Goal: Transaction & Acquisition: Purchase product/service

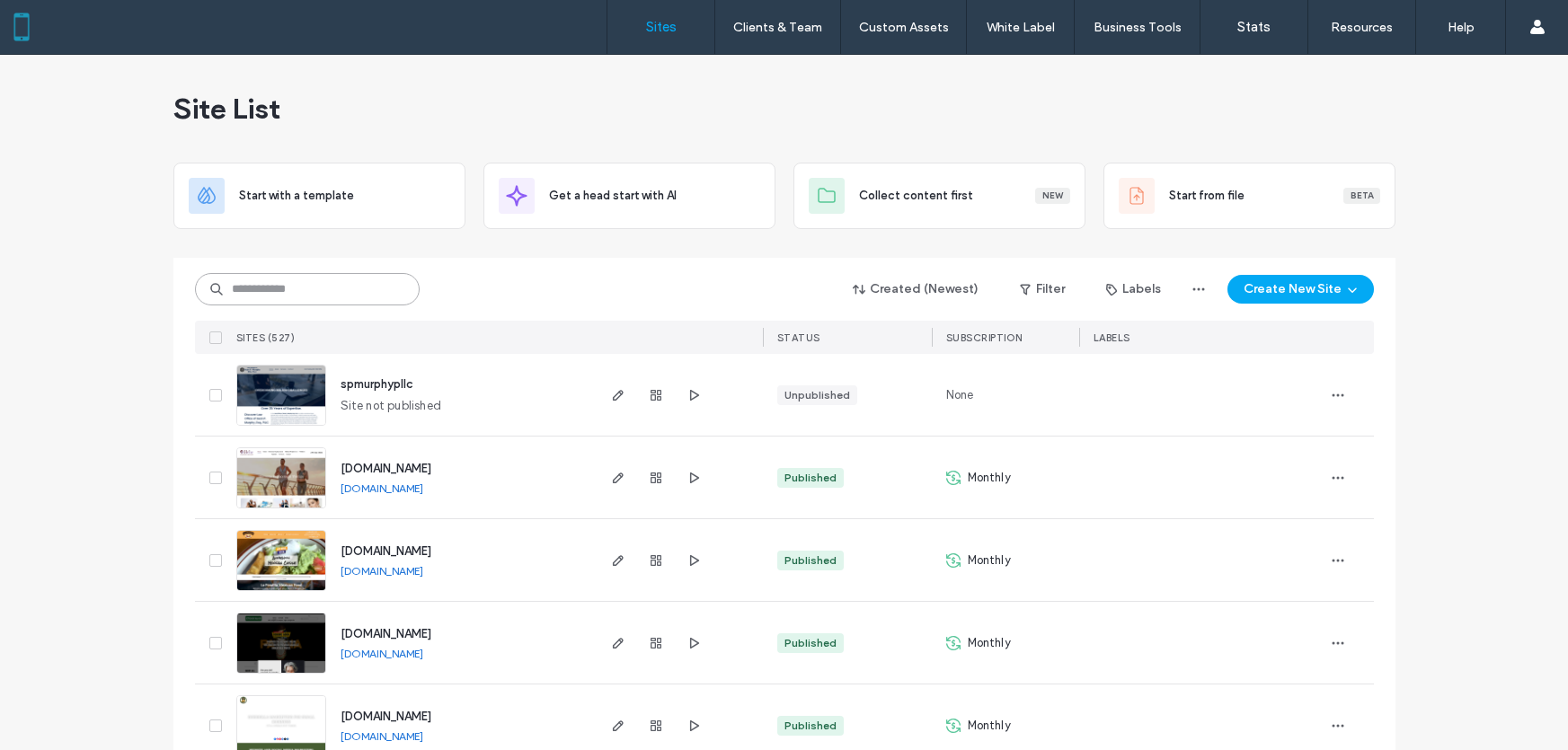
click at [345, 289] on input at bounding box center [307, 288] width 224 height 32
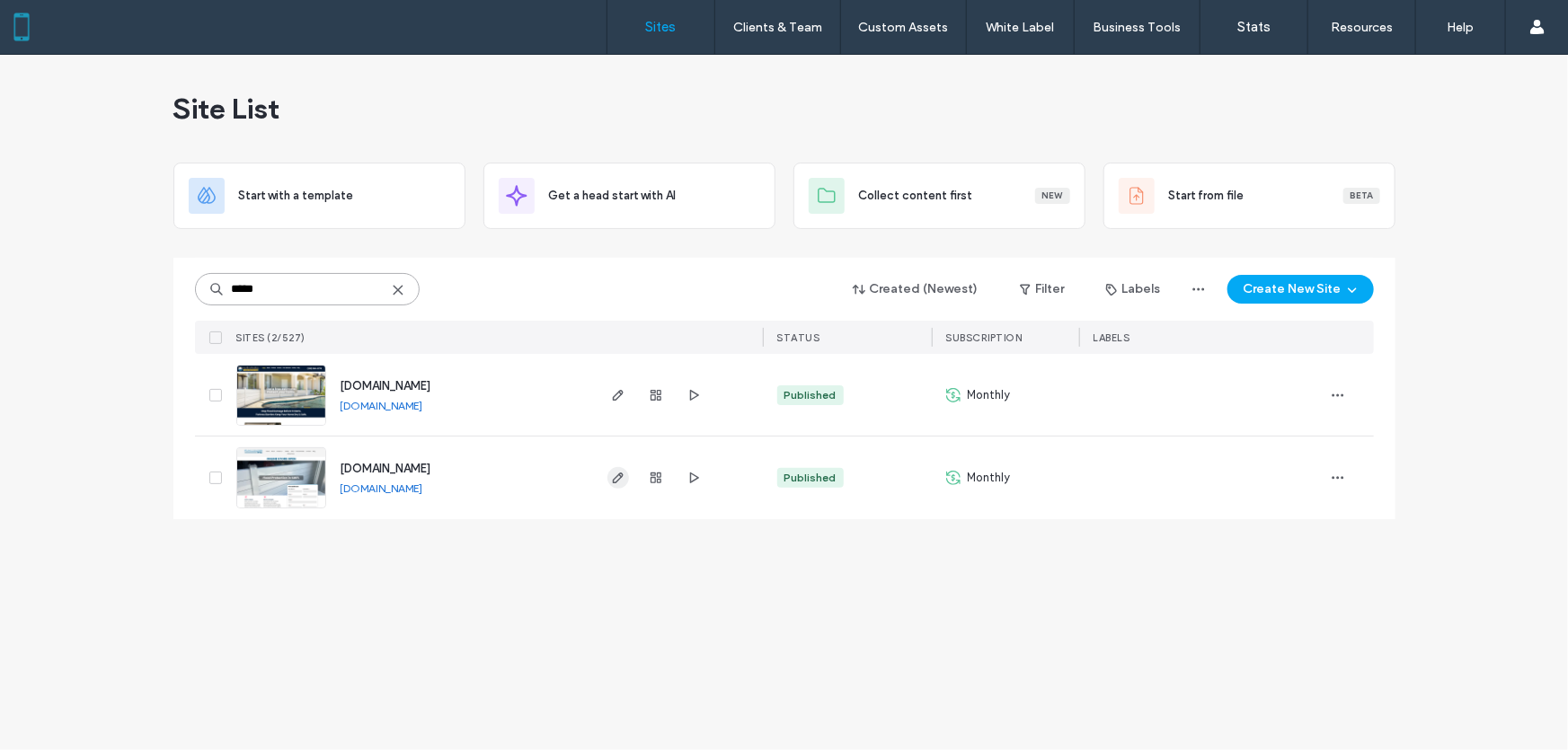
type input "*****"
click at [614, 476] on icon "button" at bounding box center [618, 477] width 15 height 15
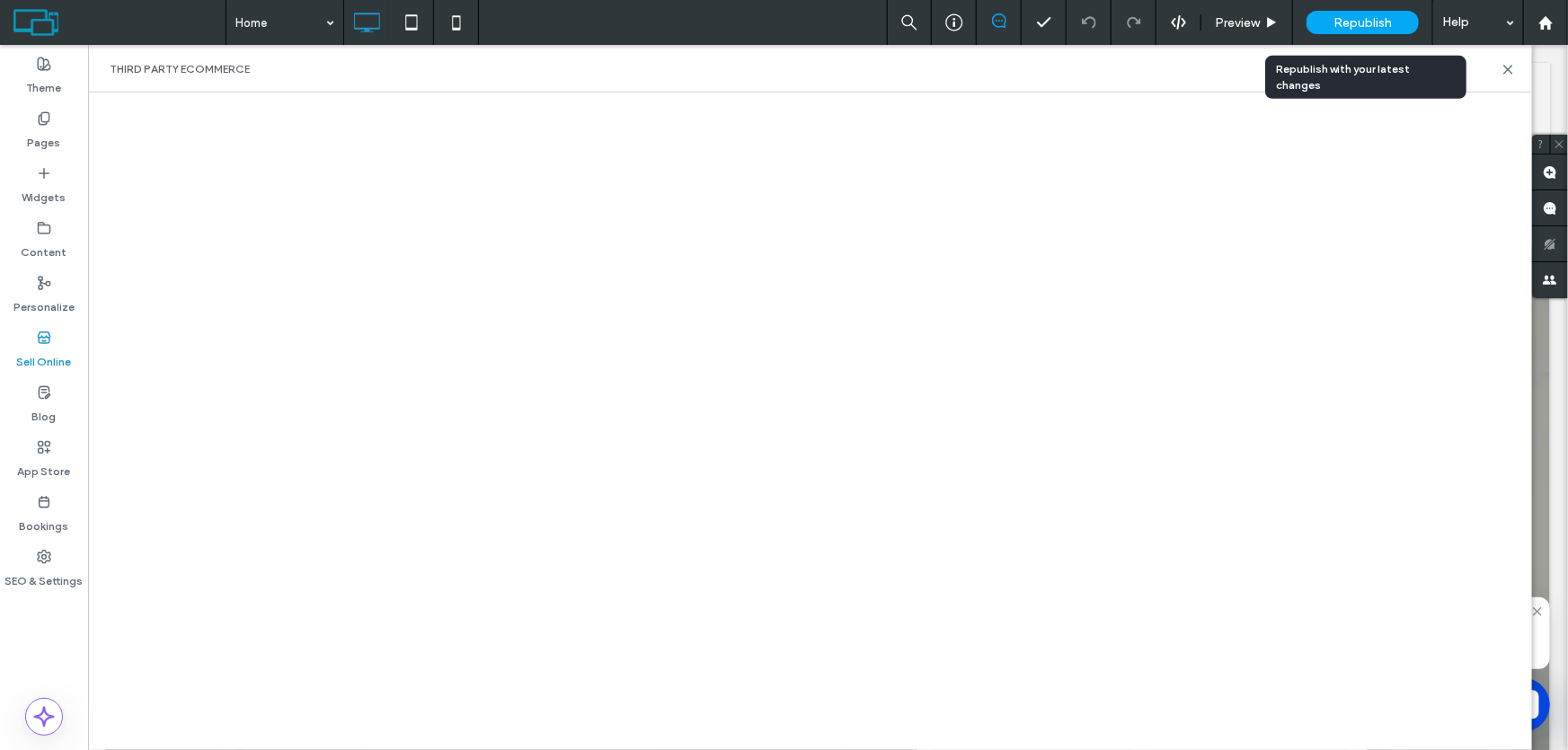
click at [1358, 19] on span "Republish" at bounding box center [1362, 23] width 58 height 16
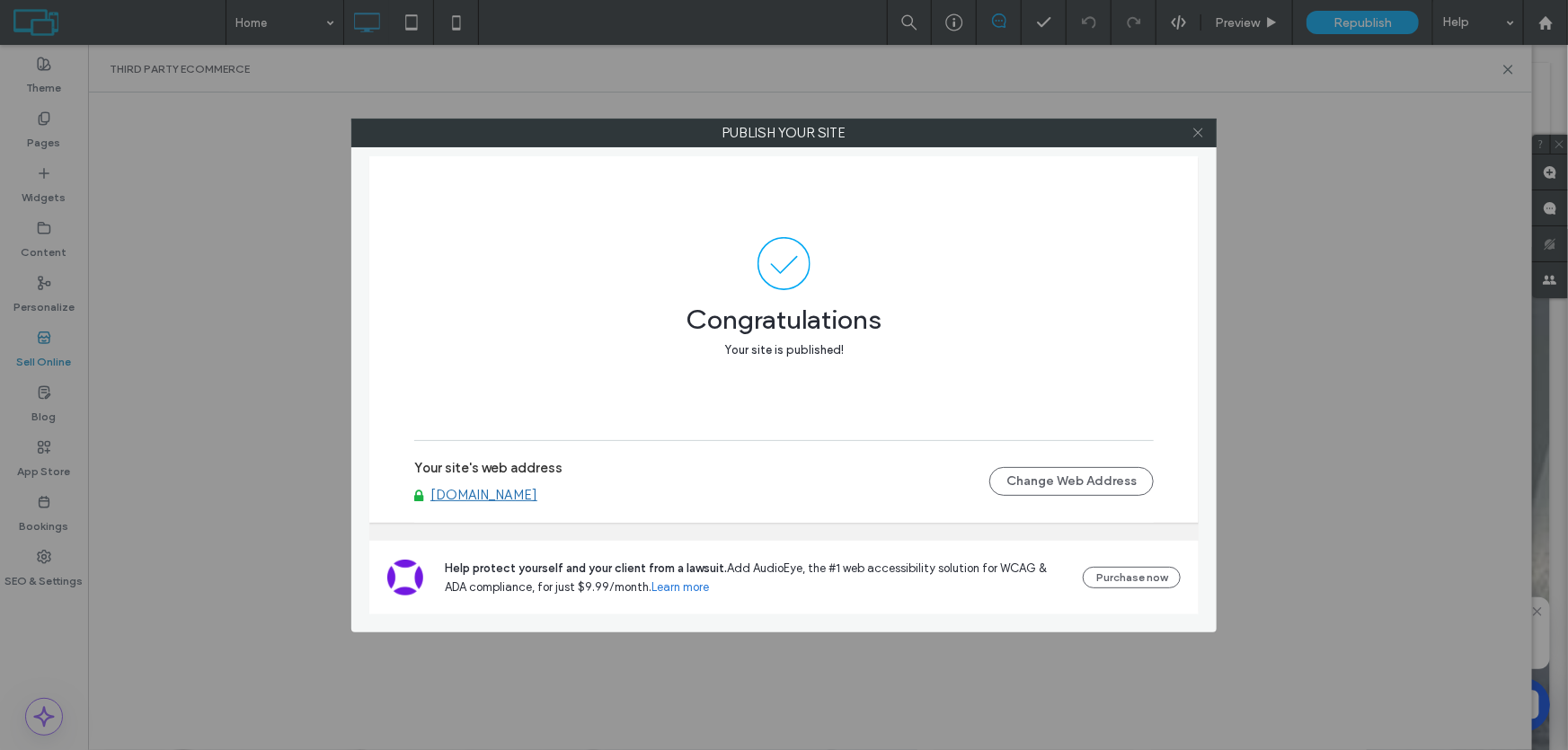
click at [1201, 130] on use at bounding box center [1197, 132] width 9 height 9
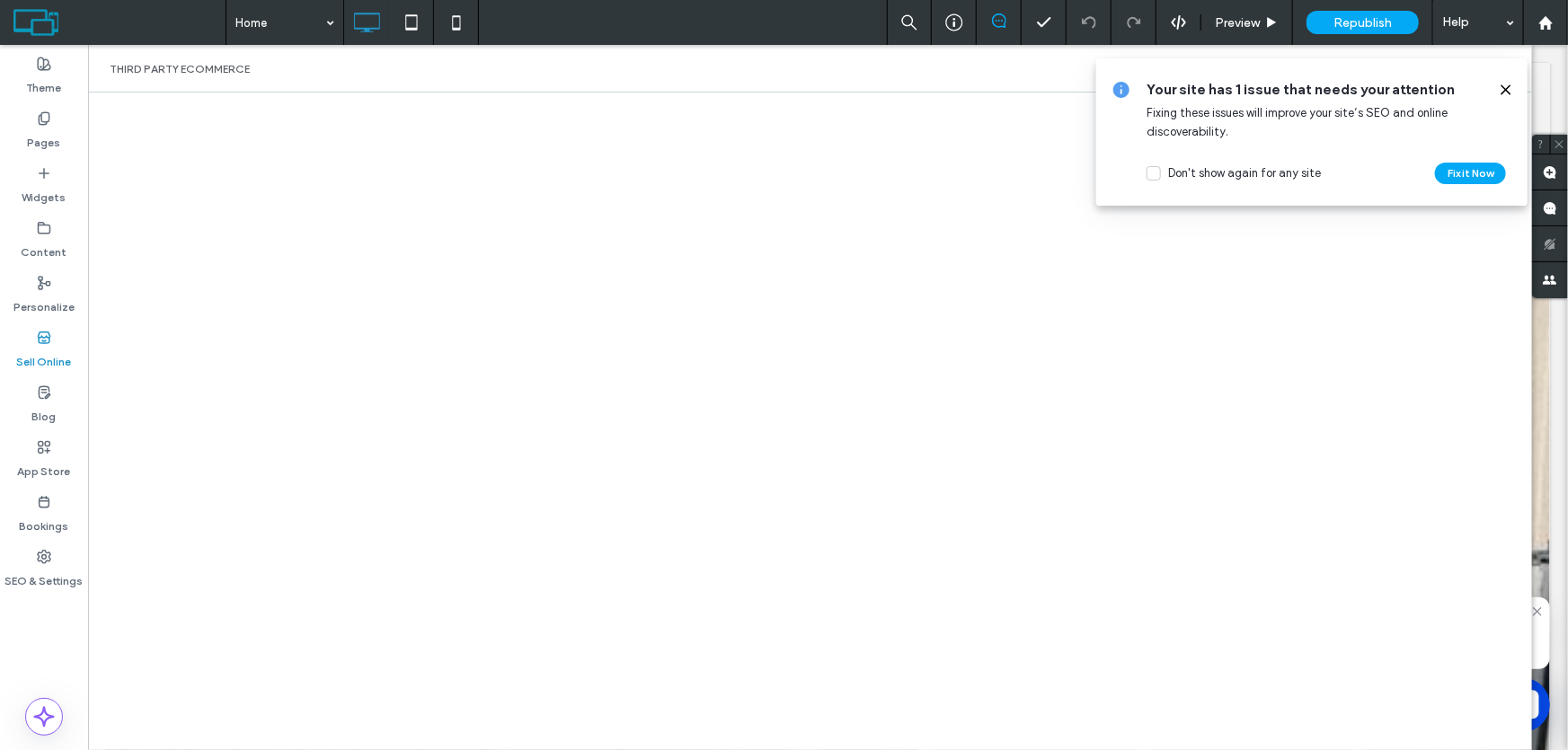
click at [1507, 87] on icon at bounding box center [1506, 90] width 15 height 15
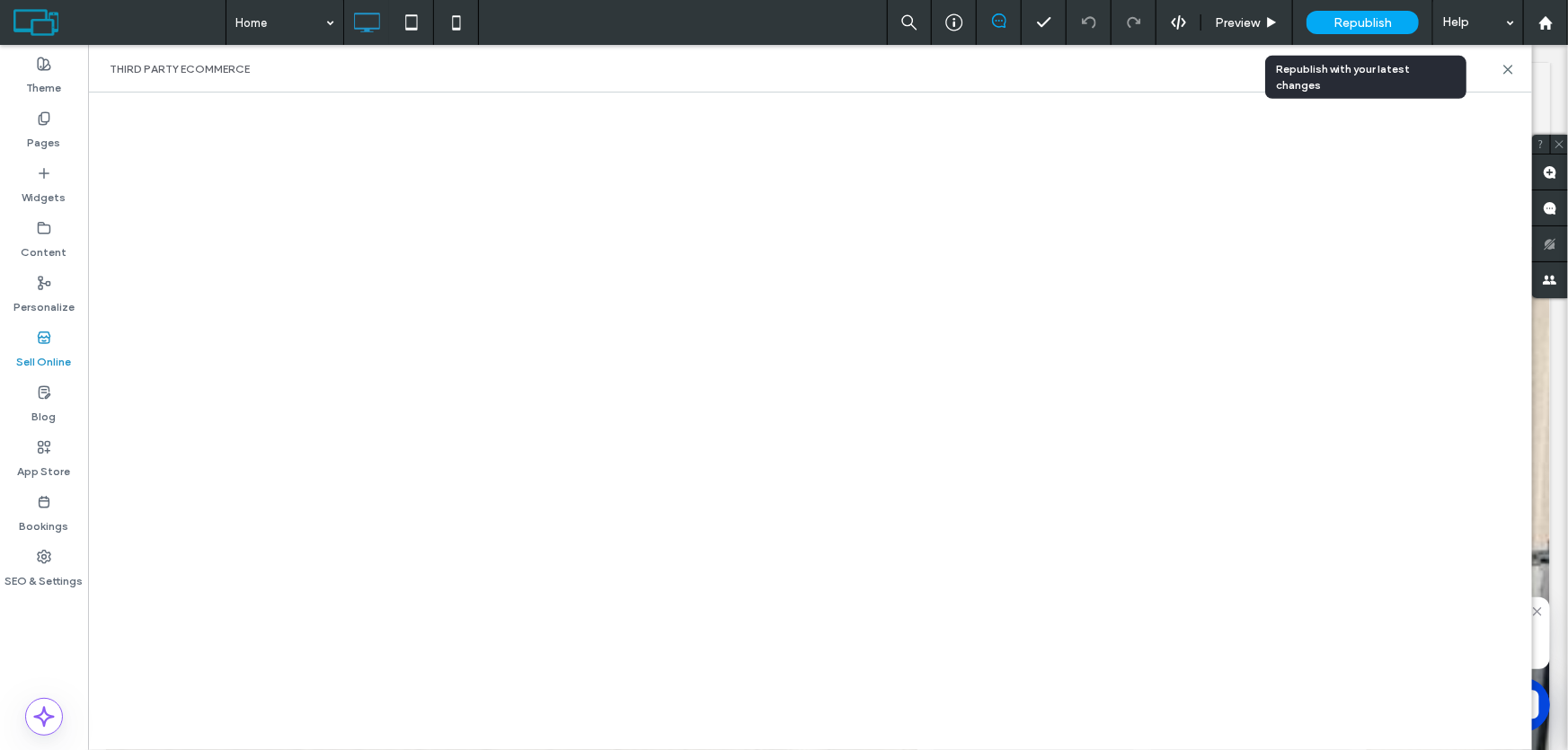
click at [1364, 20] on span "Republish" at bounding box center [1362, 23] width 58 height 16
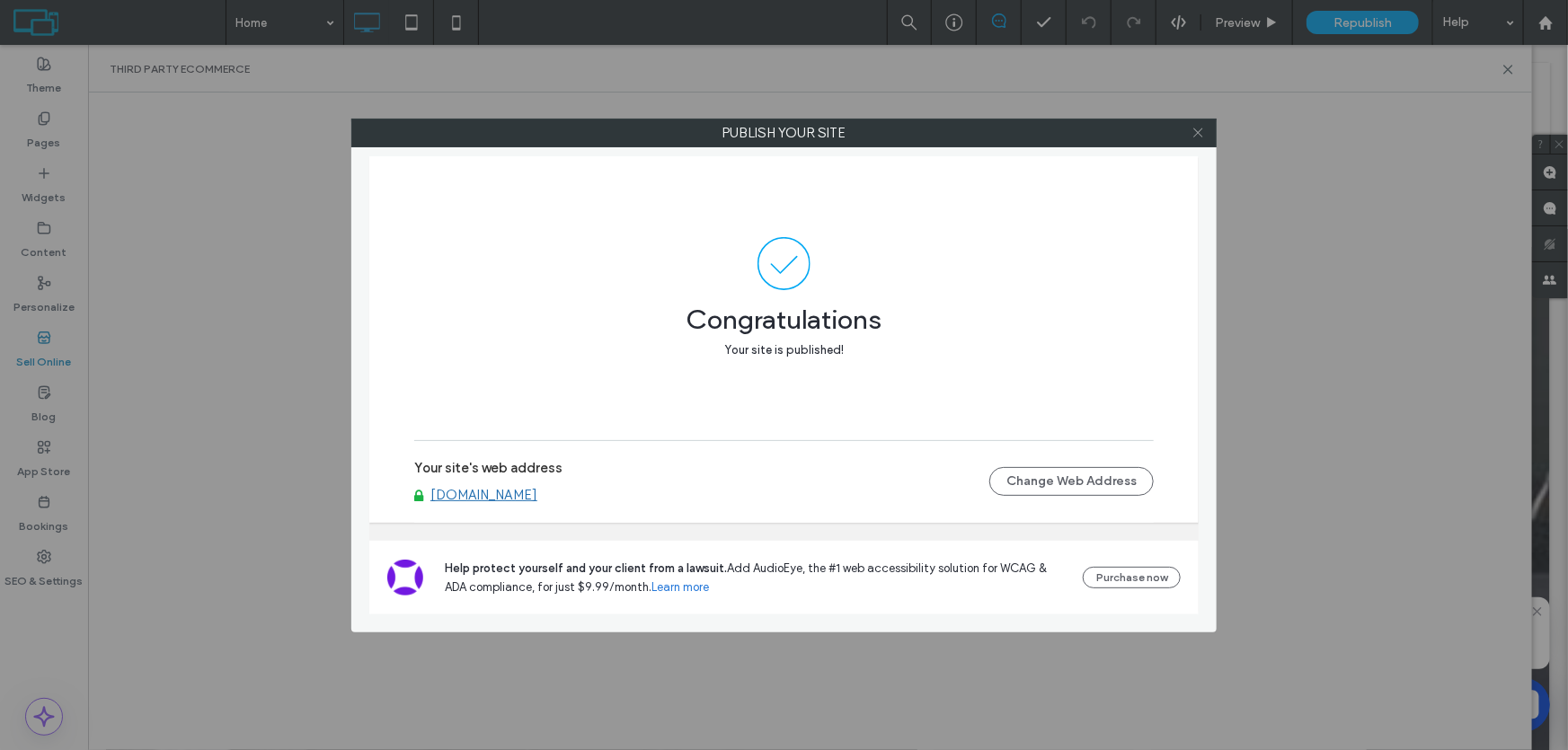
click at [1196, 132] on icon at bounding box center [1199, 132] width 14 height 14
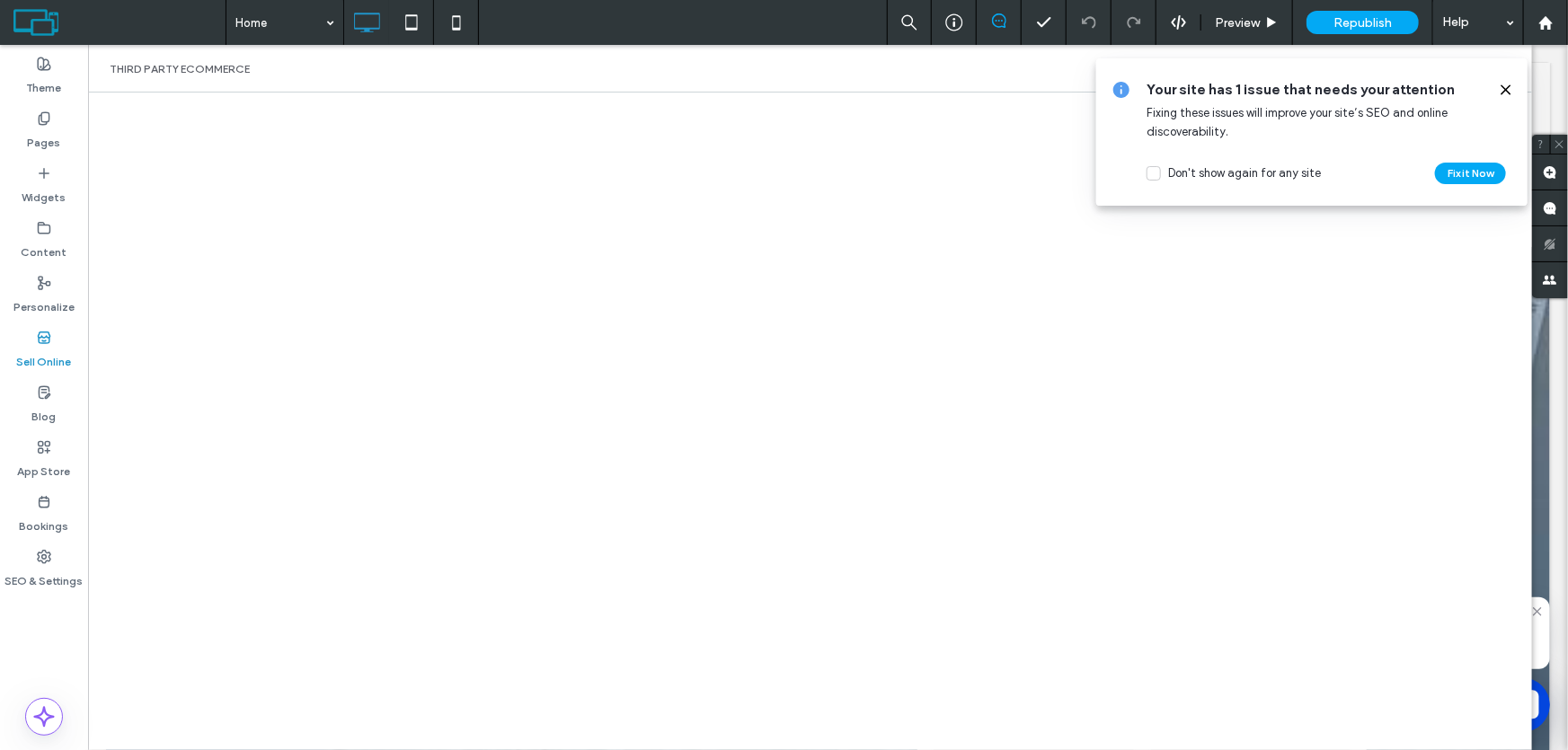
click at [1505, 86] on icon at bounding box center [1506, 90] width 15 height 15
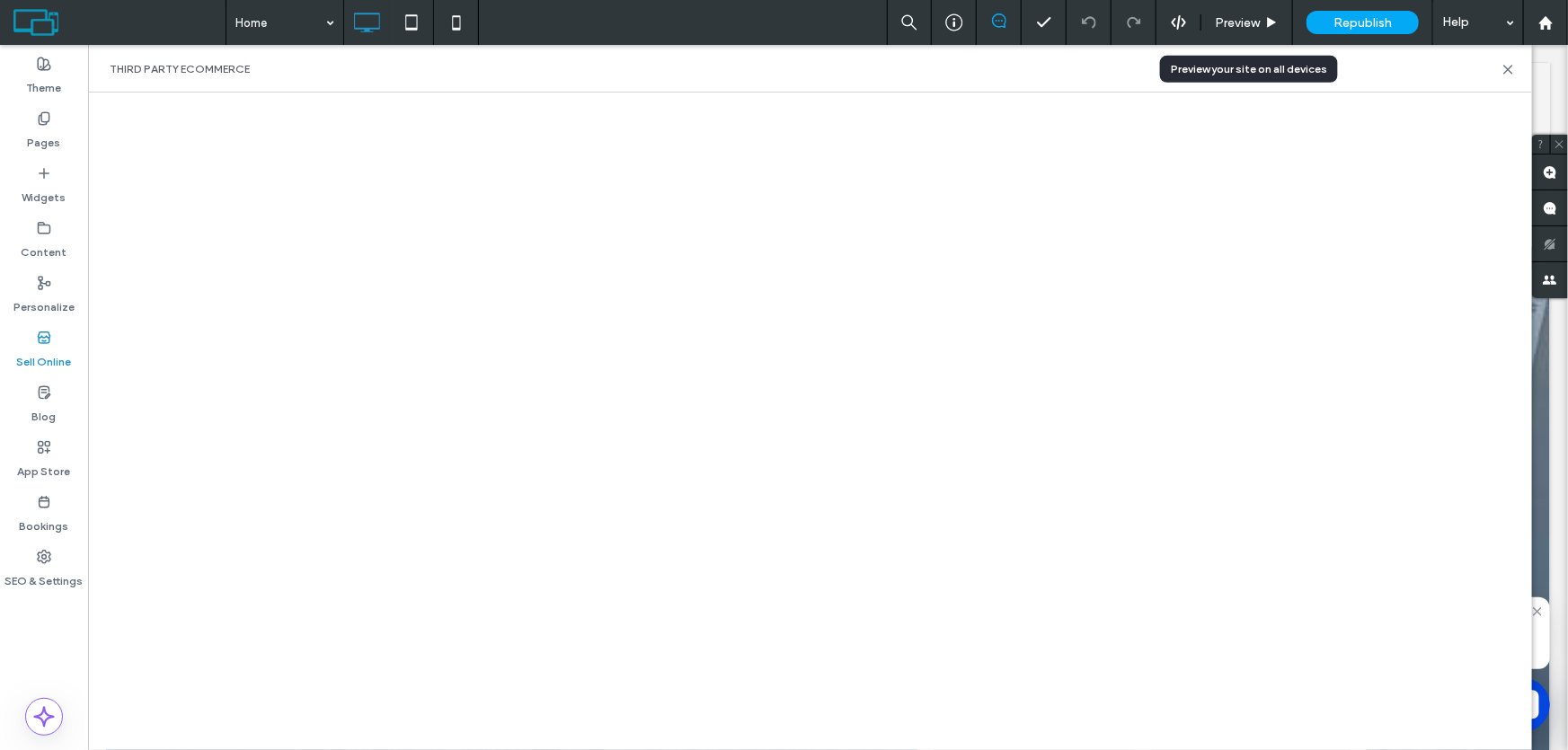
click at [1243, 23] on span "Preview" at bounding box center [1238, 23] width 45 height 16
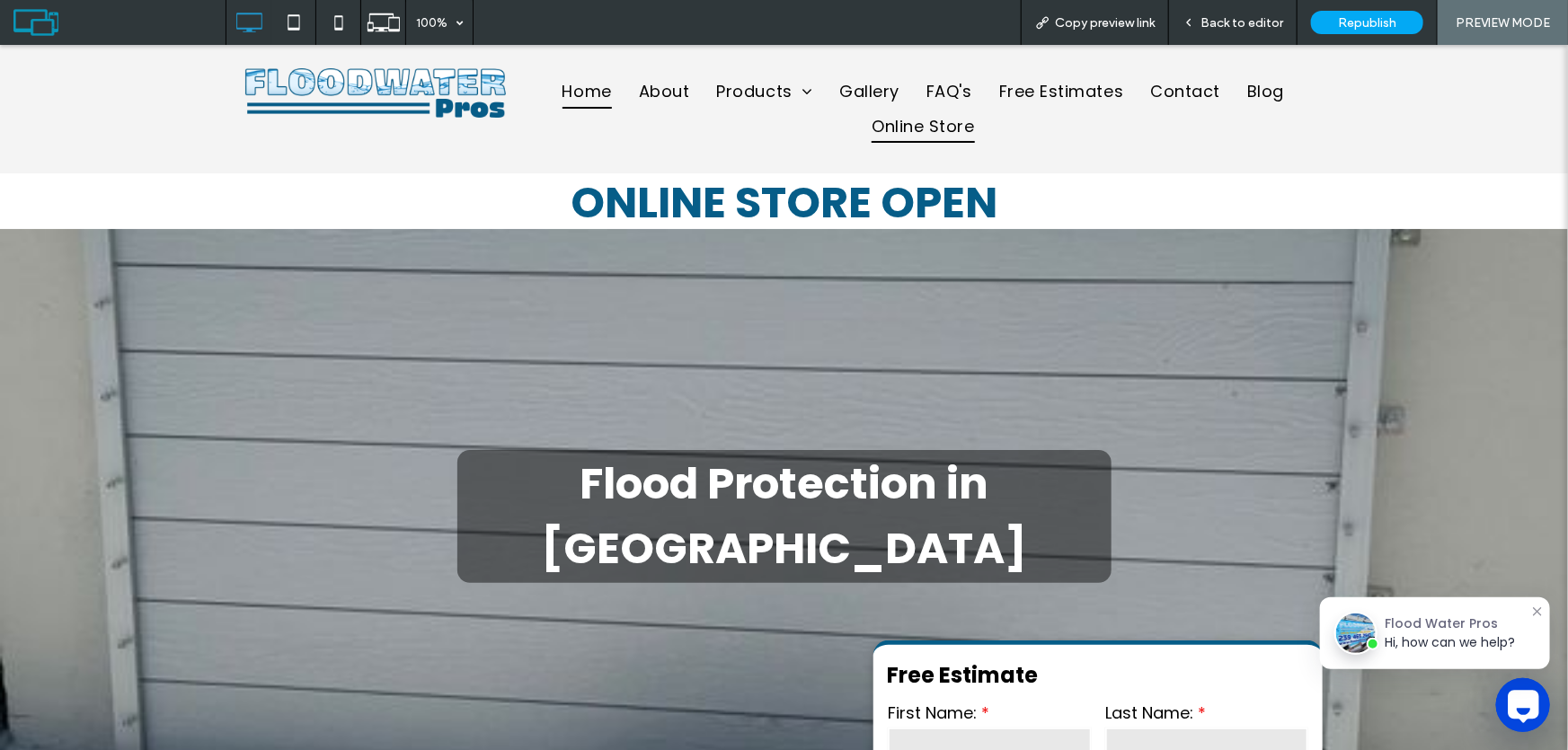
click at [934, 126] on span "Online Store" at bounding box center [922, 125] width 102 height 34
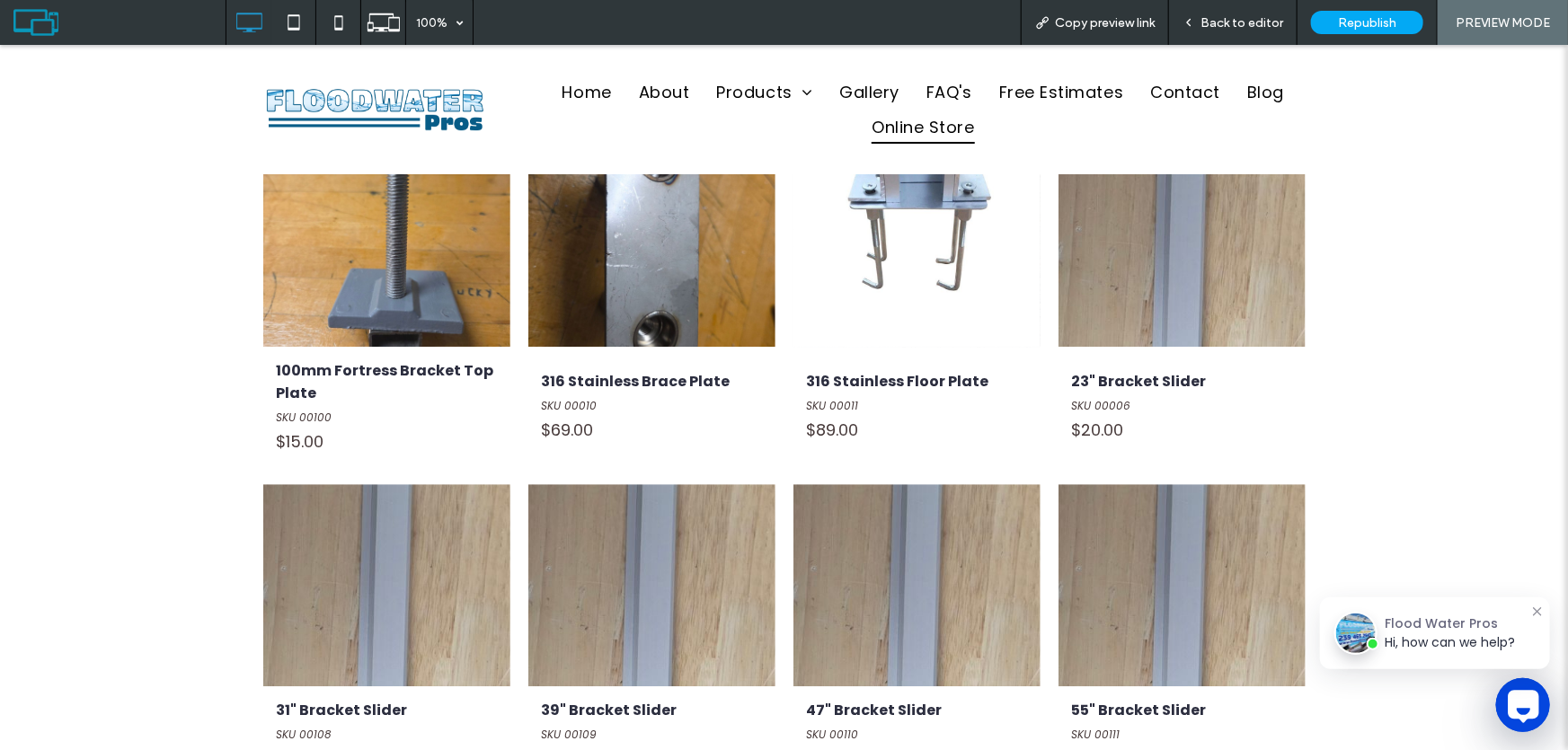
scroll to position [2285, 0]
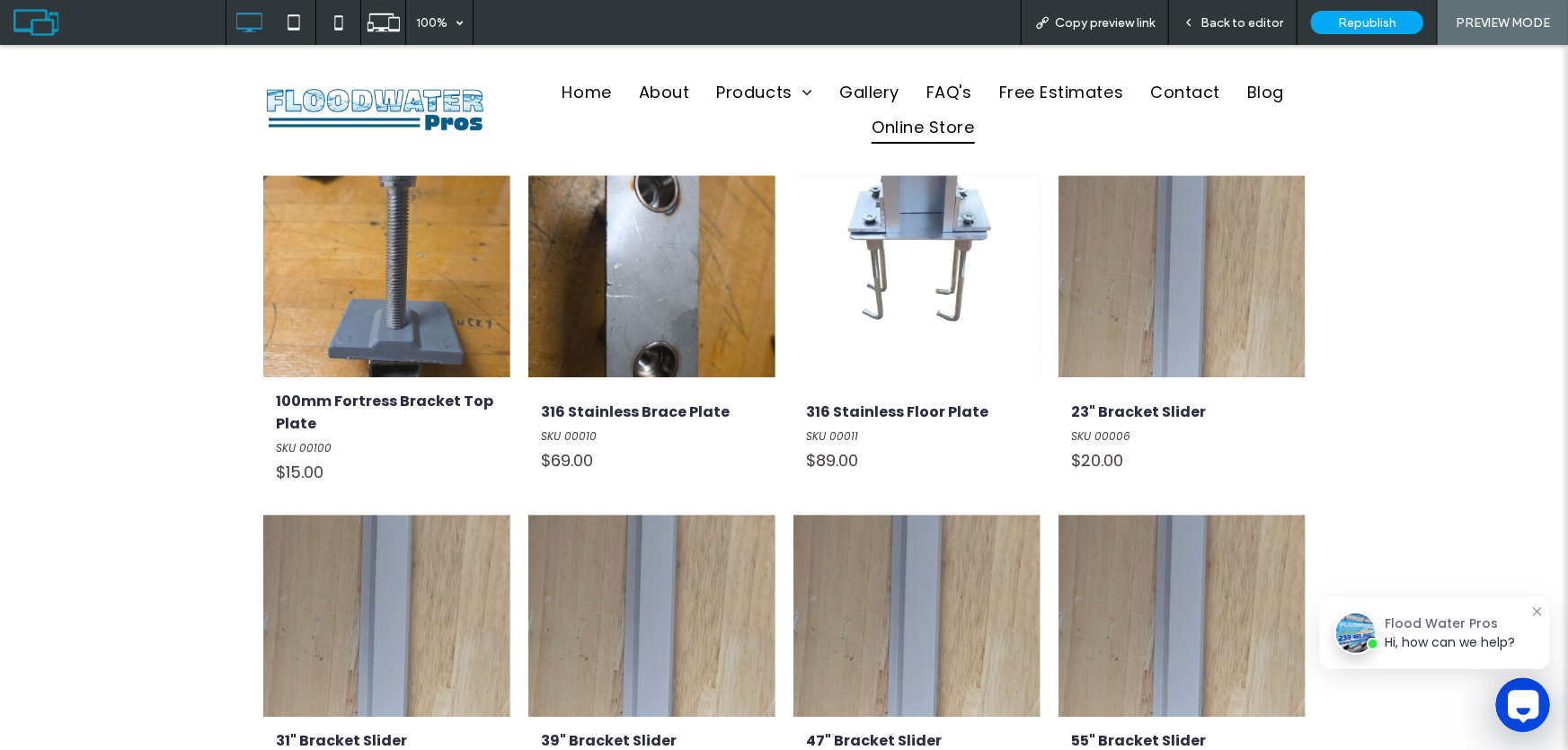
click at [382, 565] on link at bounding box center [387, 614] width 248 height 202
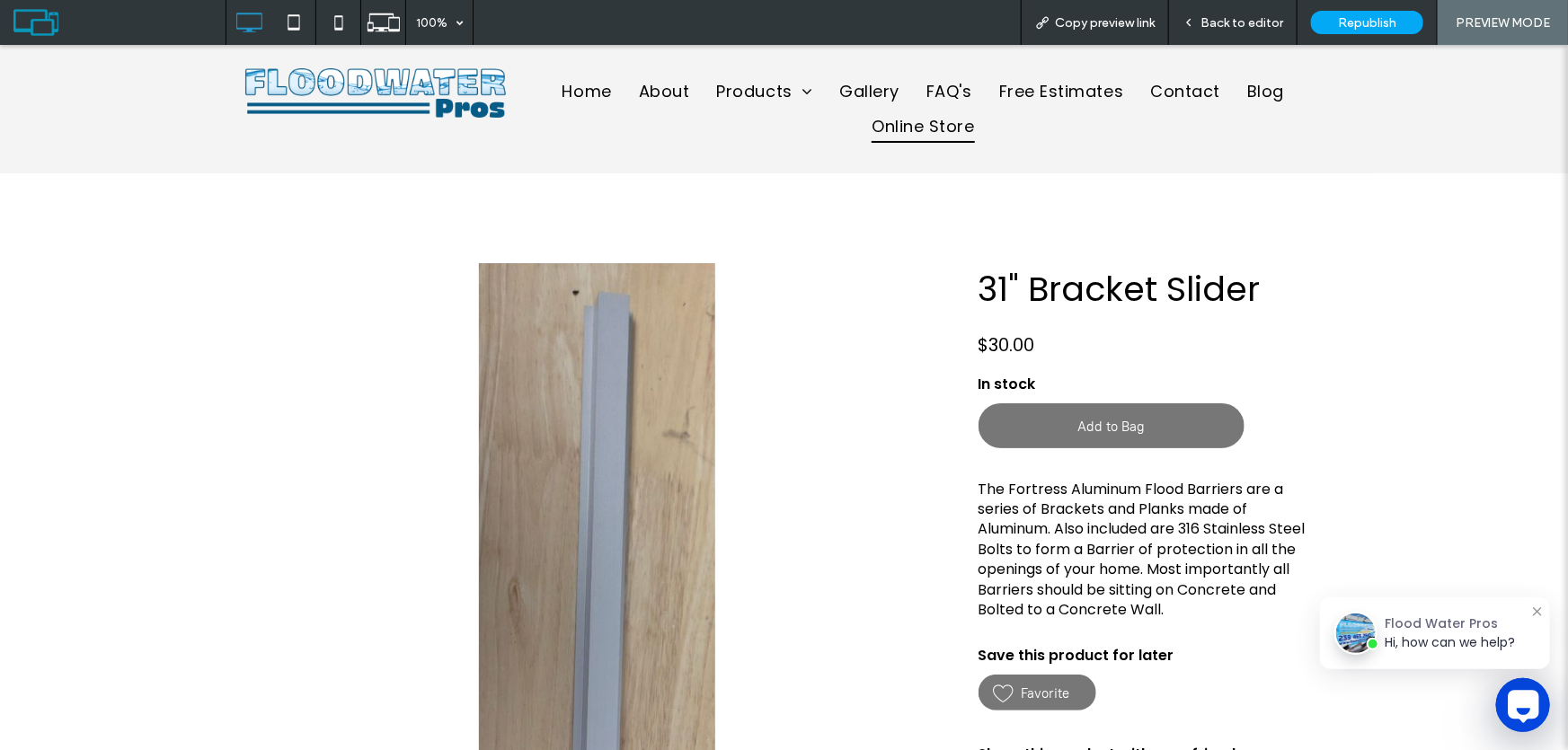
click at [900, 126] on span "Online Store" at bounding box center [922, 125] width 102 height 34
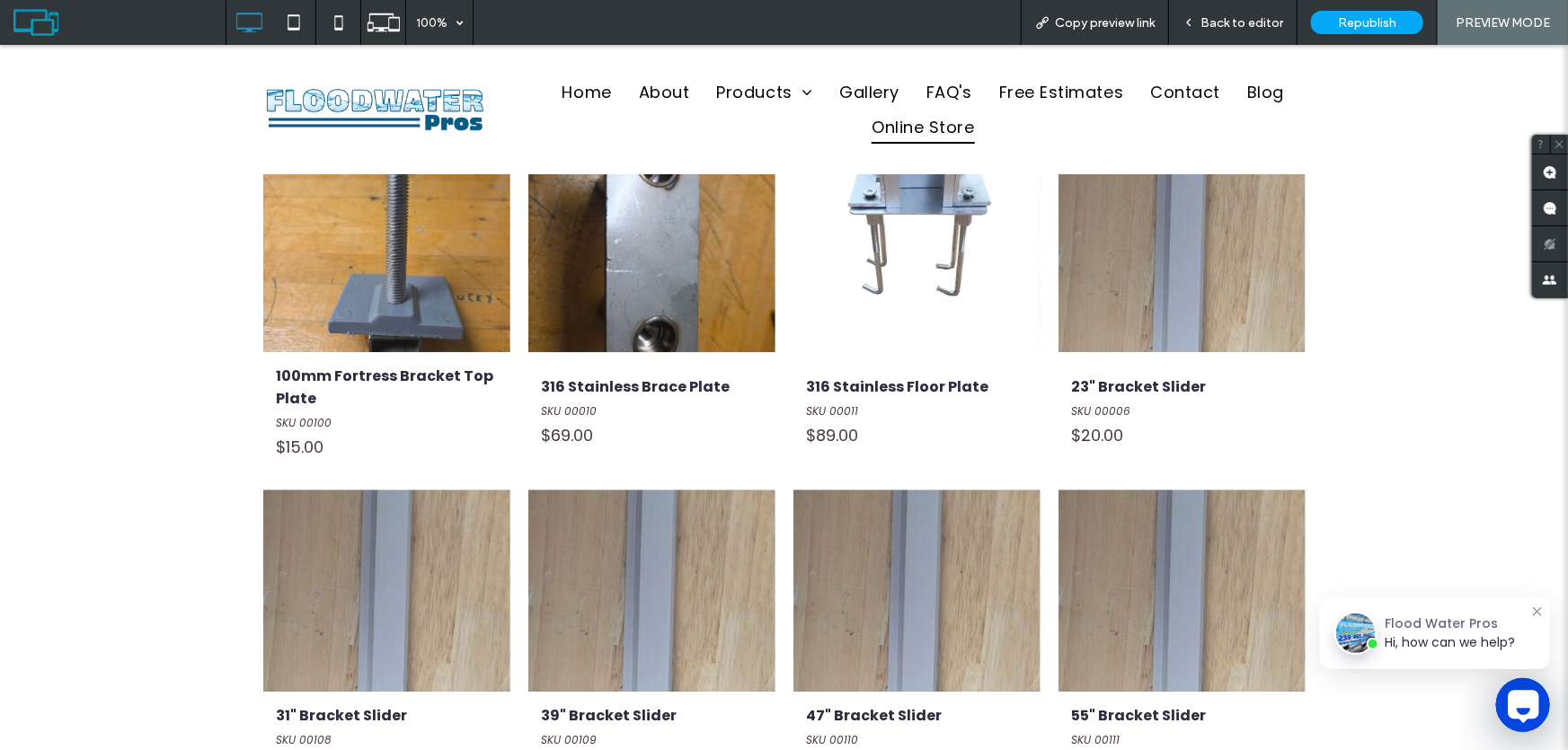
scroll to position [2285, 0]
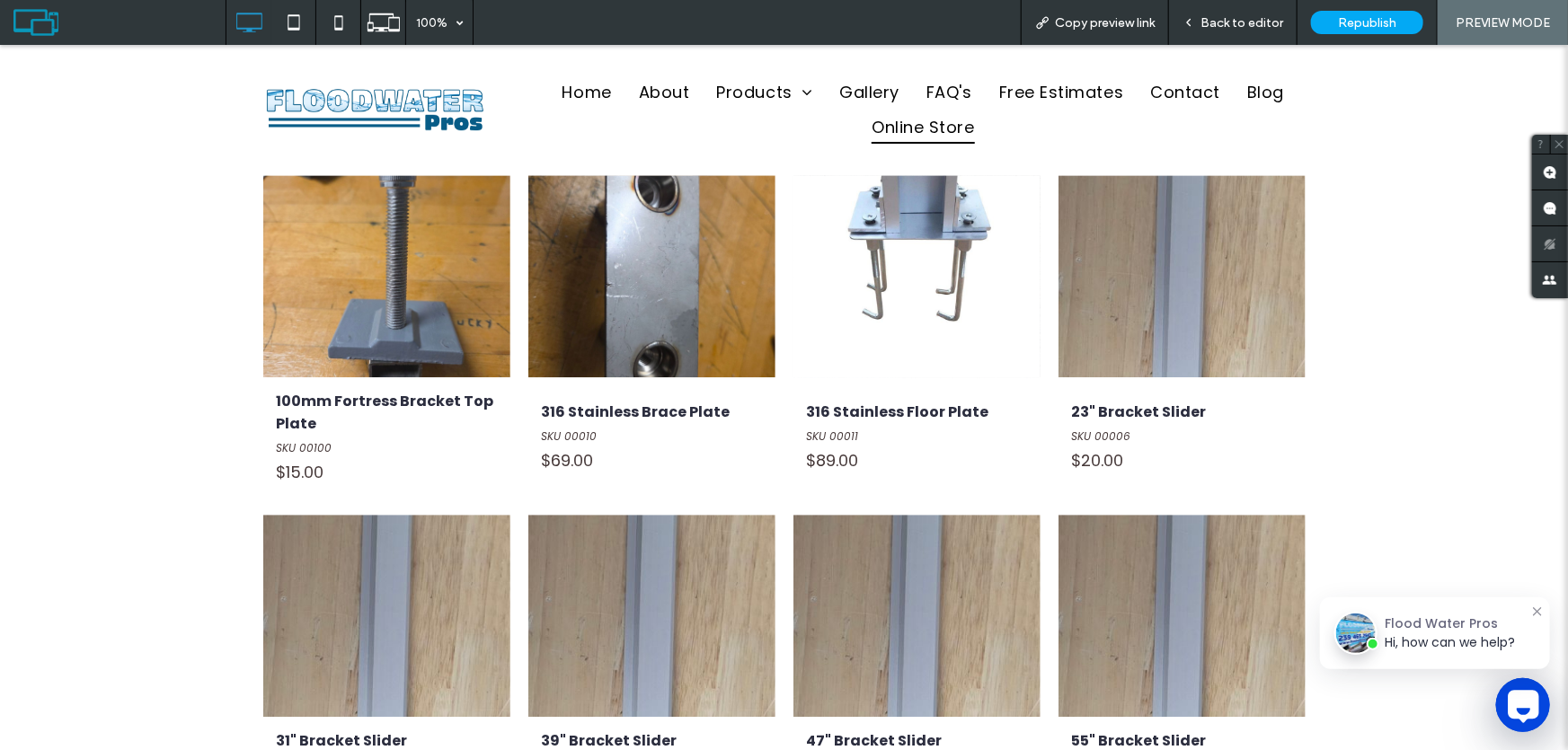
click at [392, 311] on link at bounding box center [387, 275] width 248 height 202
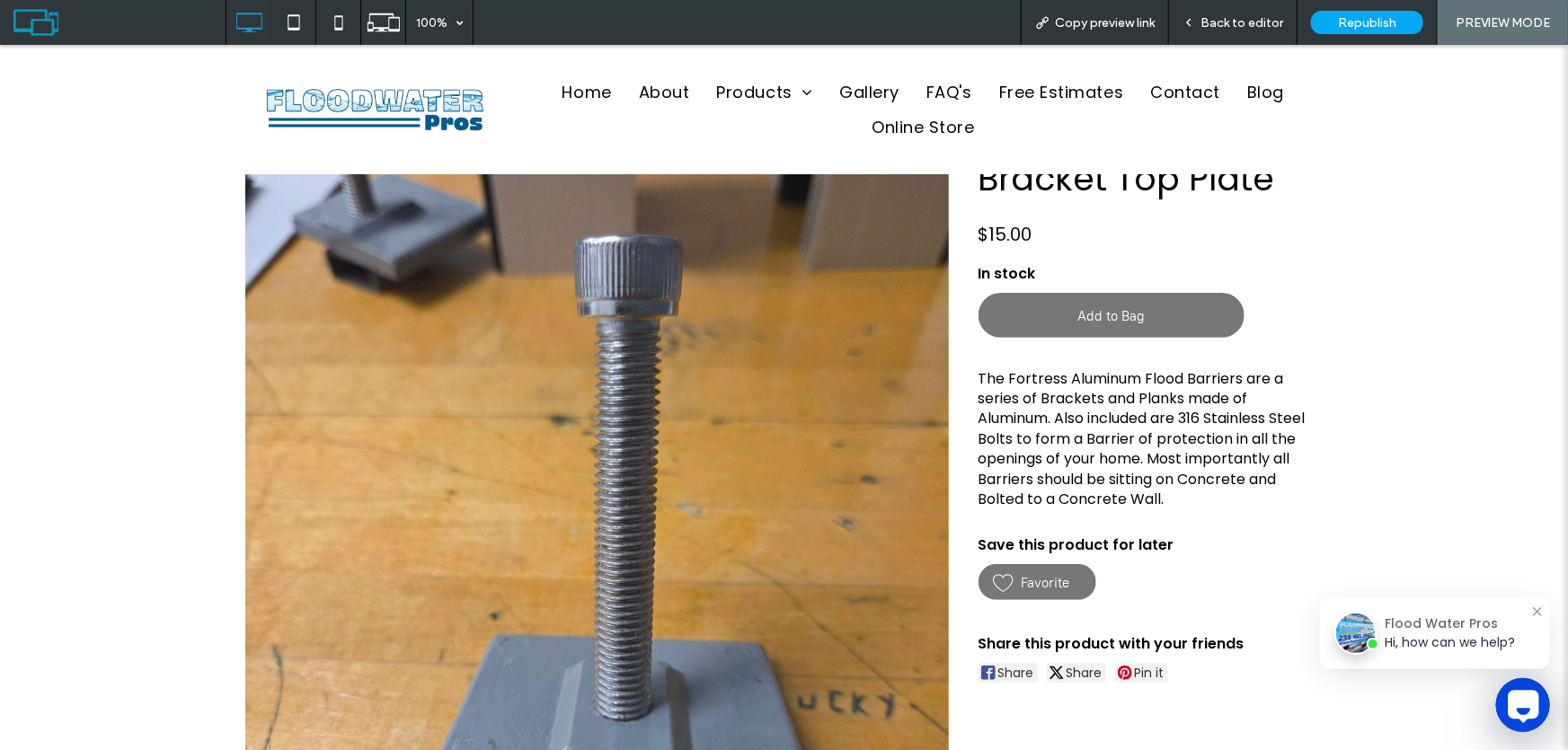
scroll to position [163, 0]
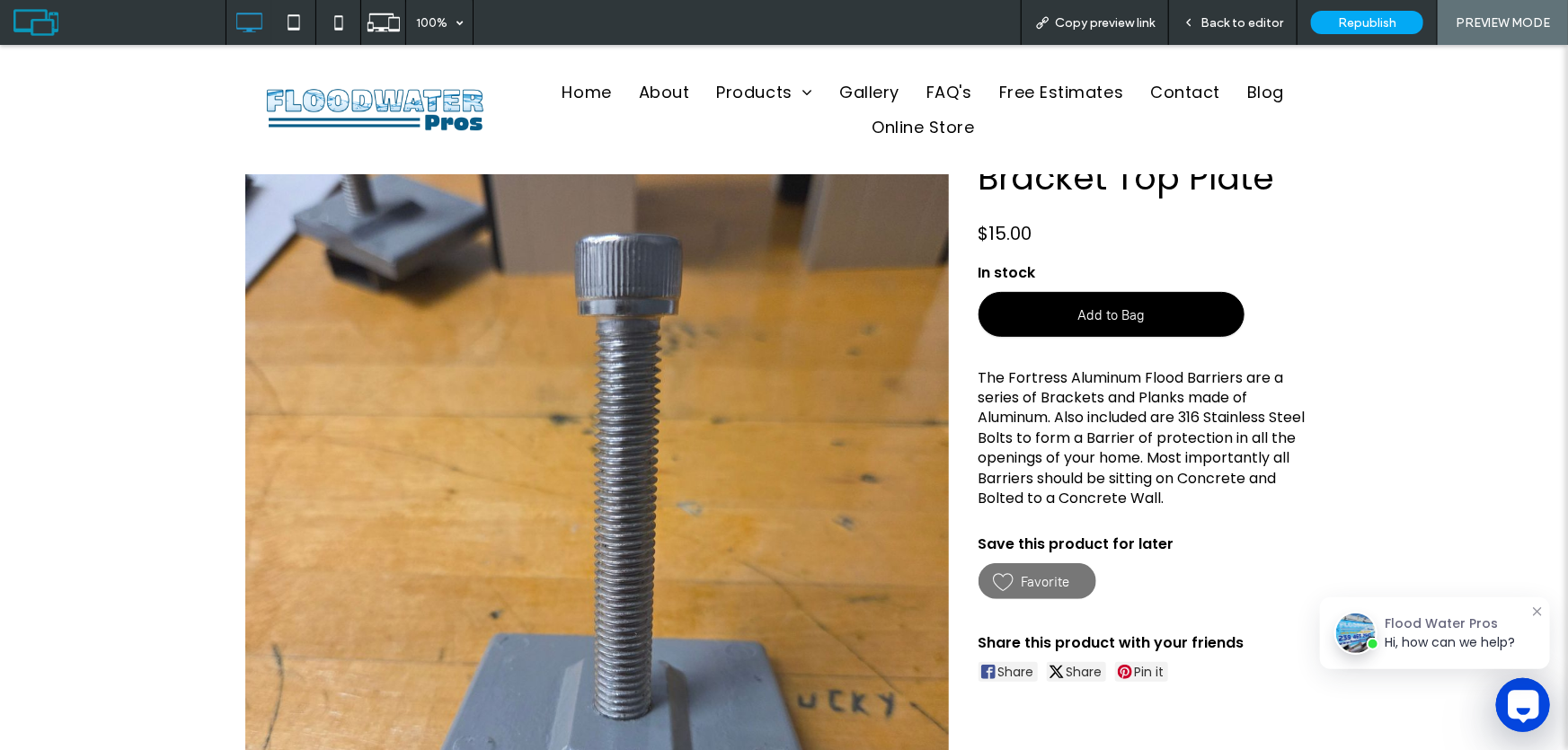
click at [1090, 307] on span "Add to Bag" at bounding box center [1110, 314] width 67 height 17
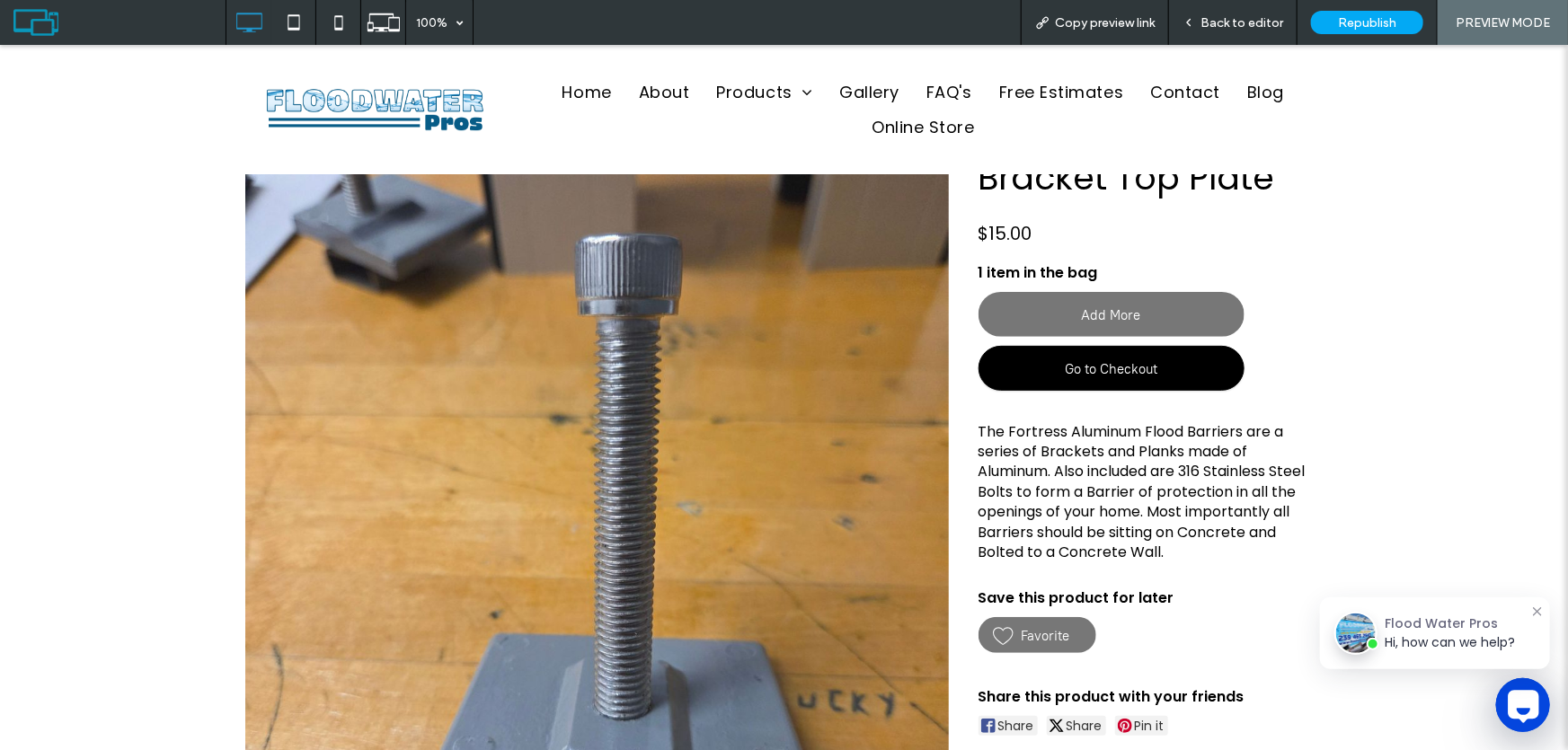
click at [1100, 367] on span "Go to Checkout" at bounding box center [1111, 368] width 93 height 17
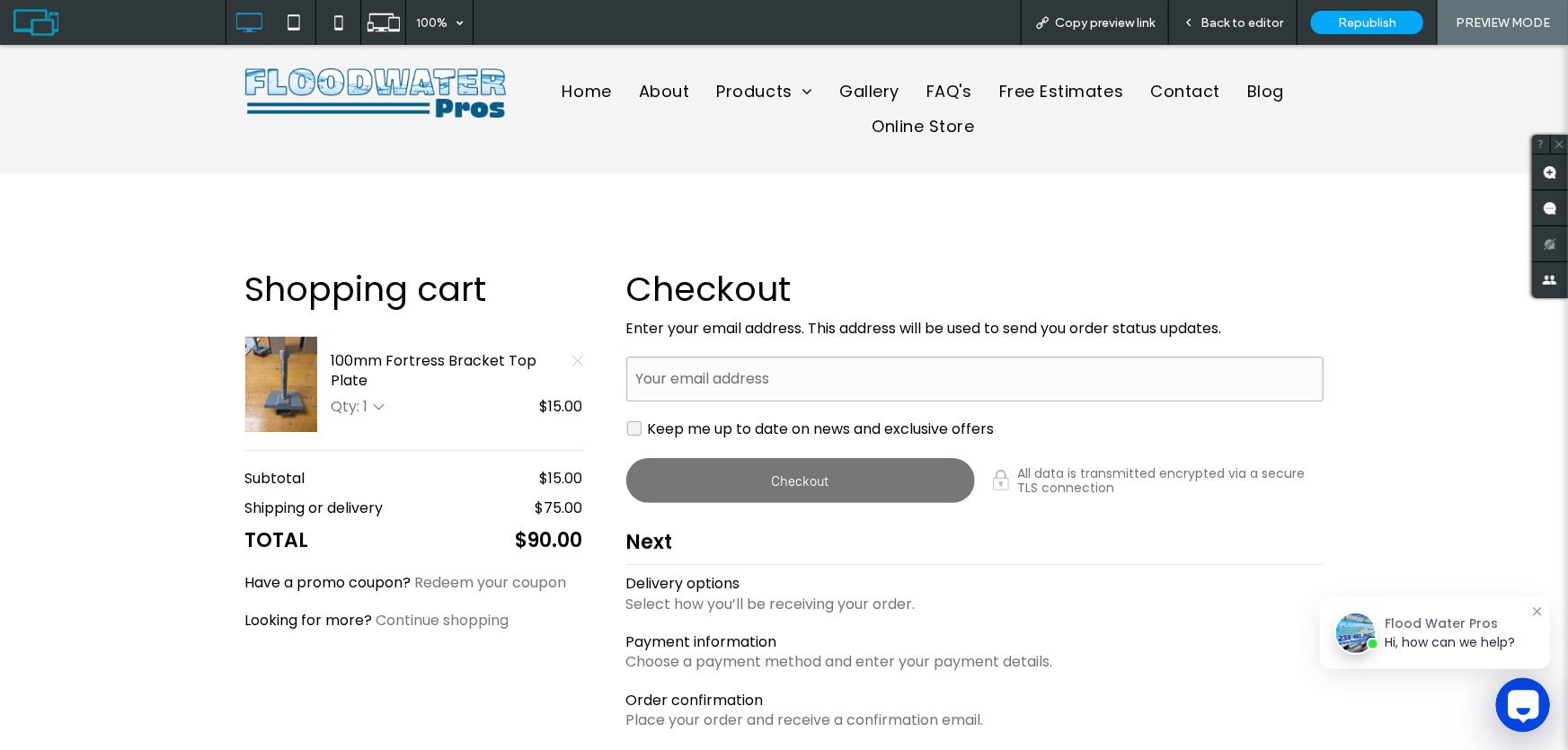
click at [1231, 22] on span "Back to editor" at bounding box center [1242, 23] width 83 height 16
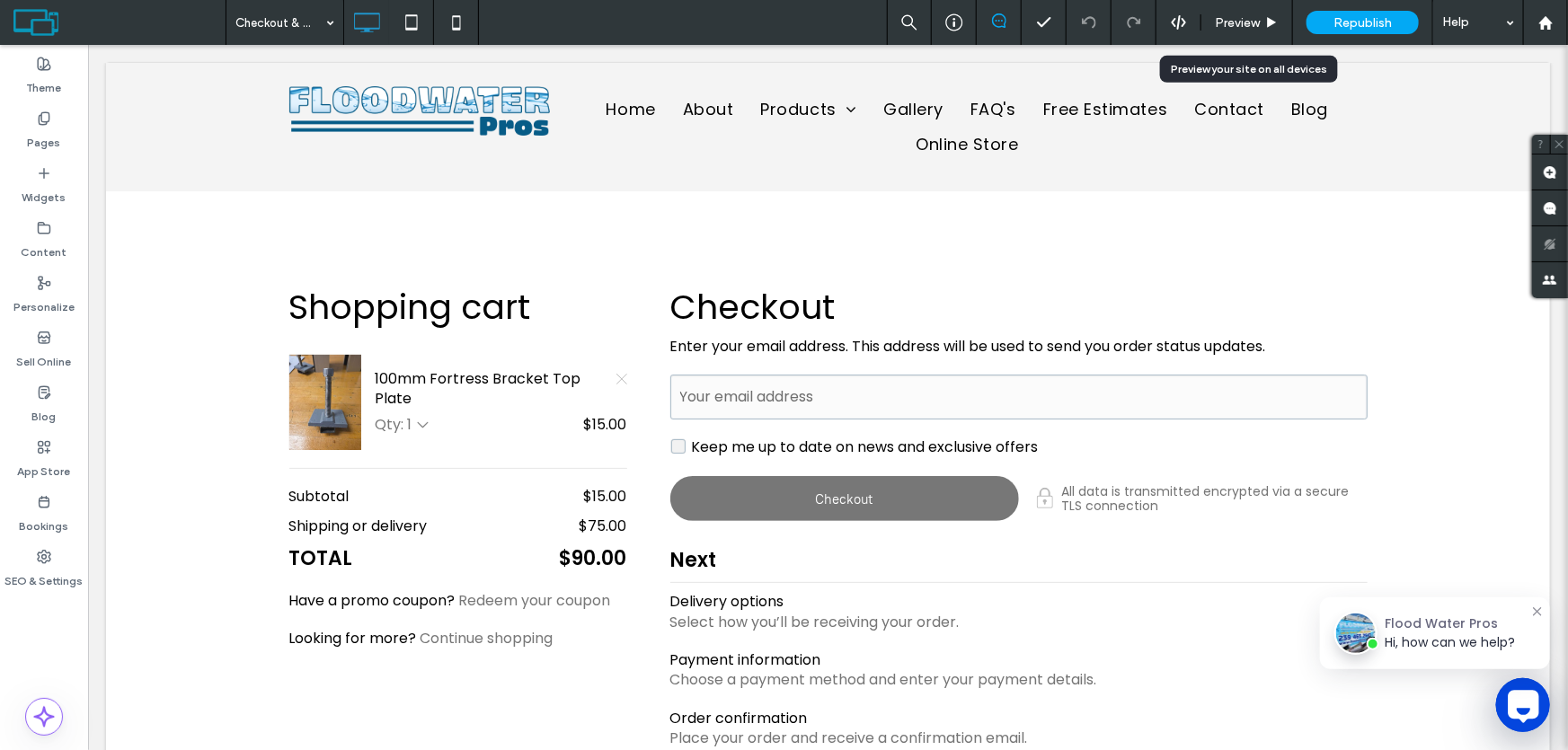
click at [1232, 23] on span "Preview" at bounding box center [1238, 23] width 45 height 16
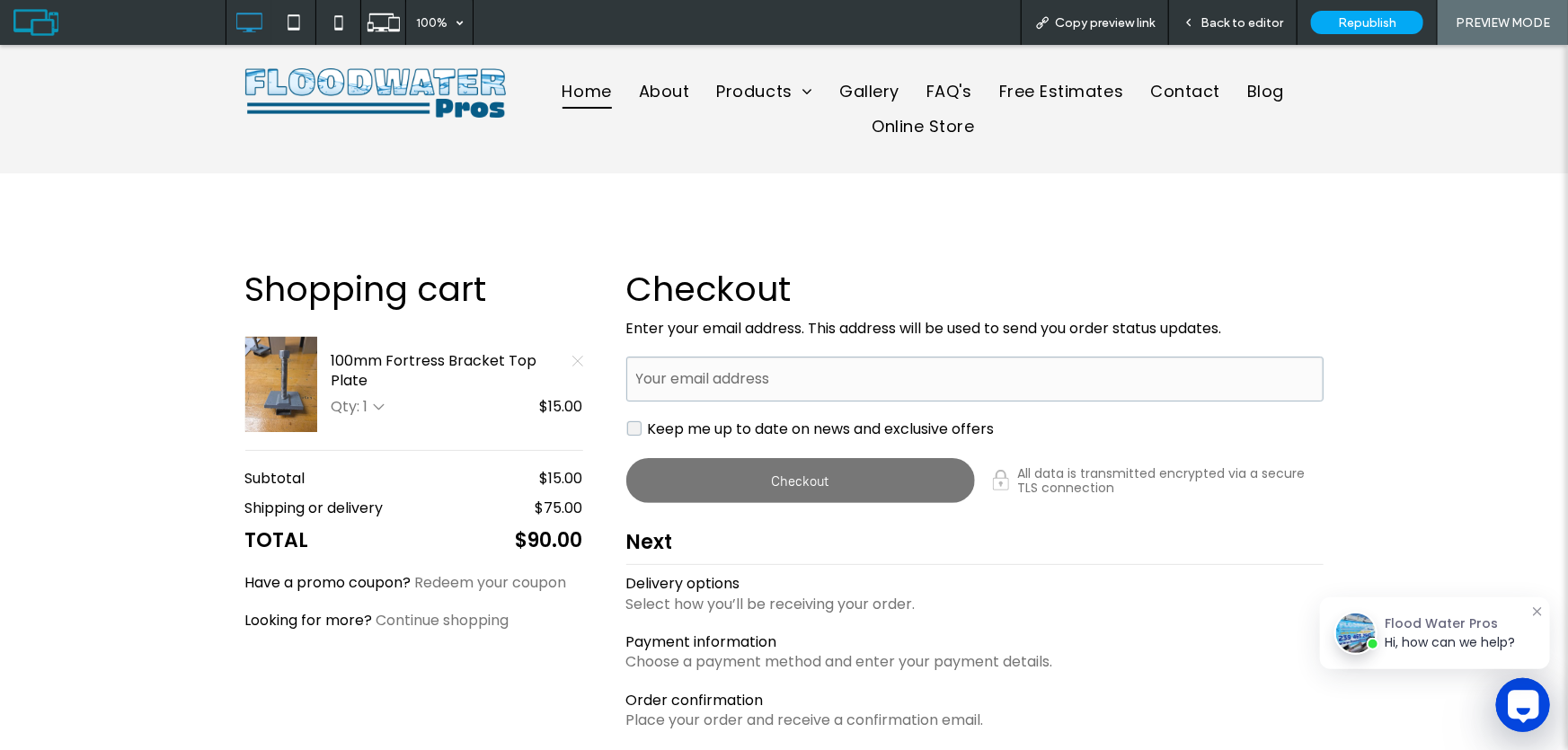
click at [591, 90] on span "Home" at bounding box center [587, 91] width 50 height 34
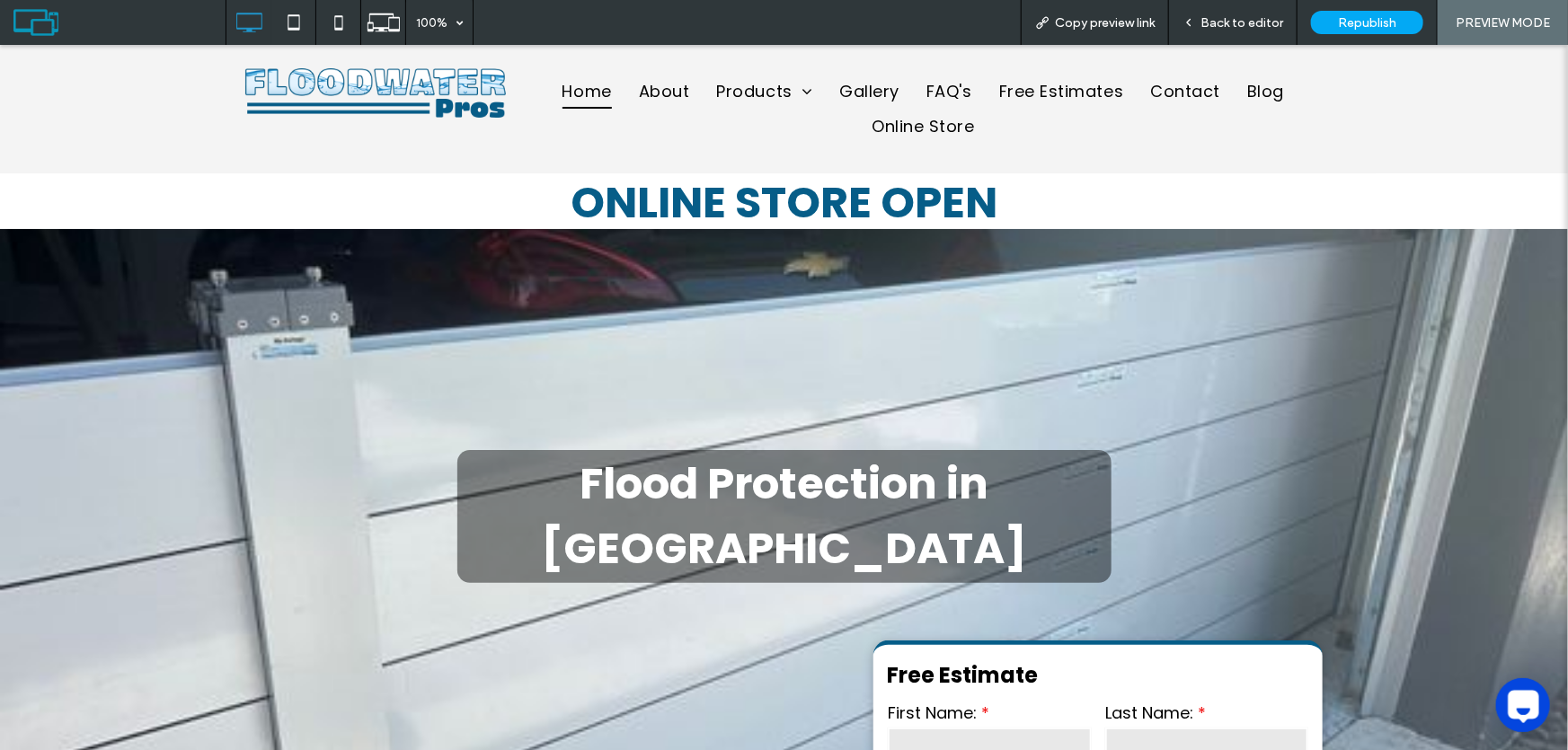
click at [1266, 22] on span "Back to editor" at bounding box center [1242, 23] width 83 height 16
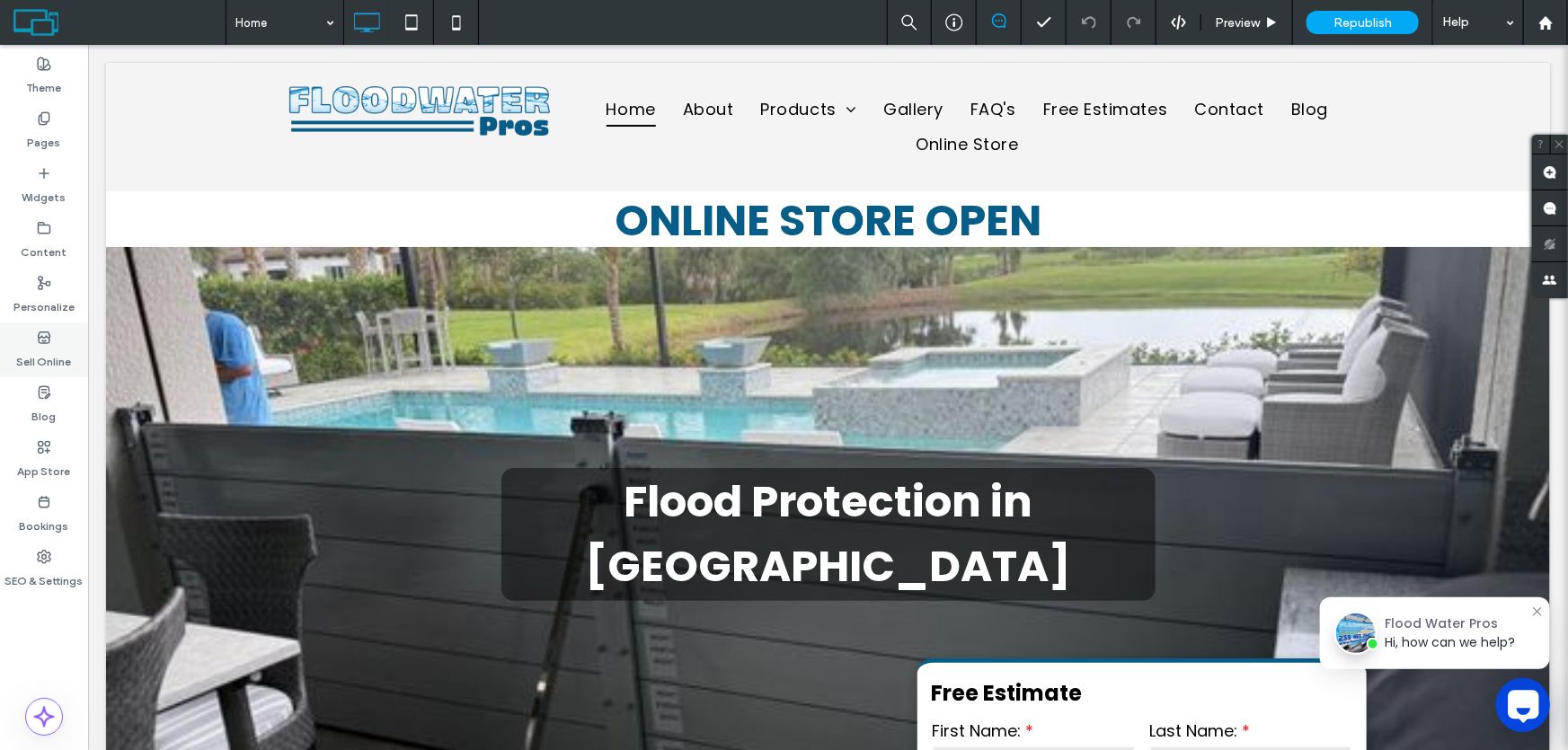
click at [45, 346] on label "Sell Online" at bounding box center [45, 357] width 55 height 25
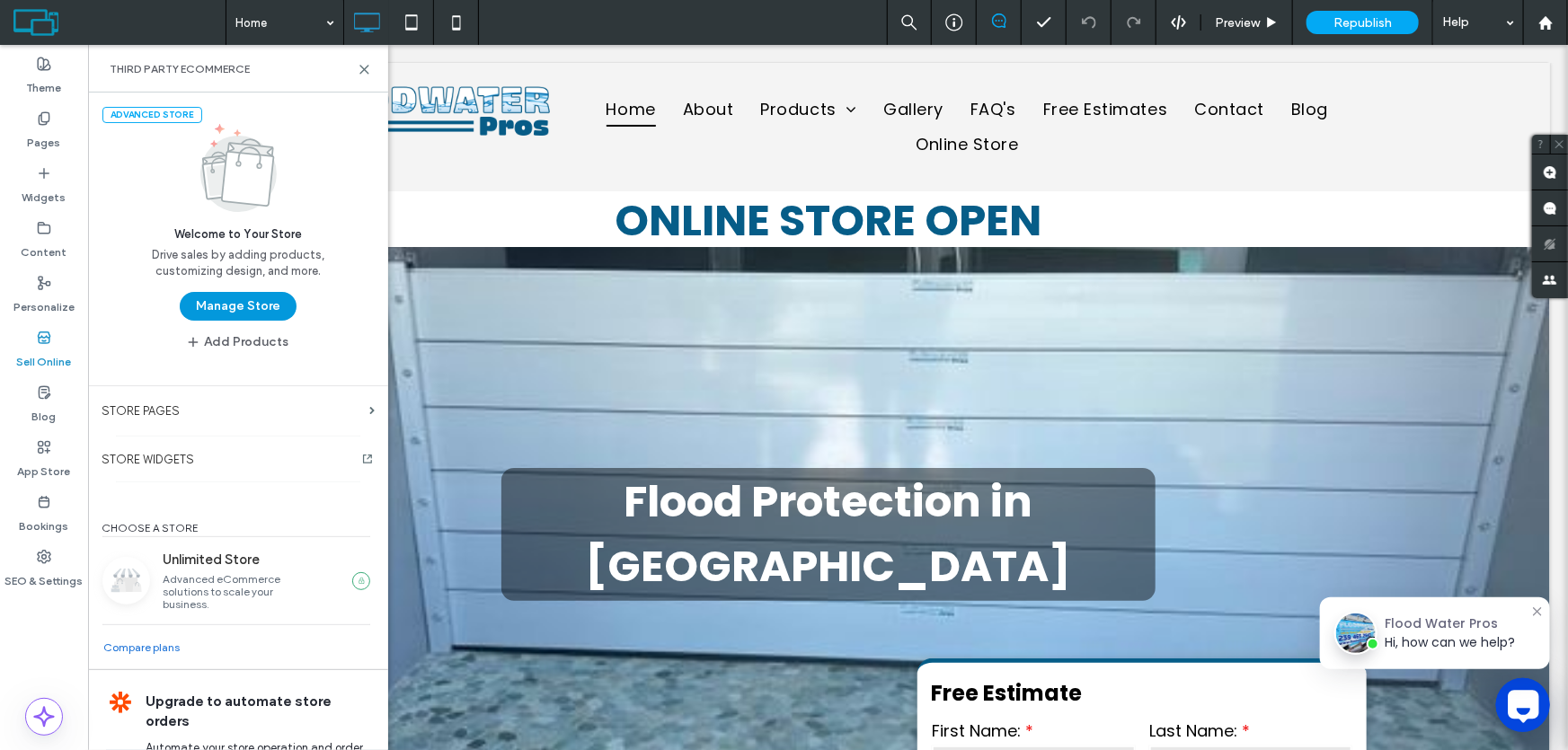
click at [250, 308] on button "Manage Store" at bounding box center [238, 307] width 117 height 29
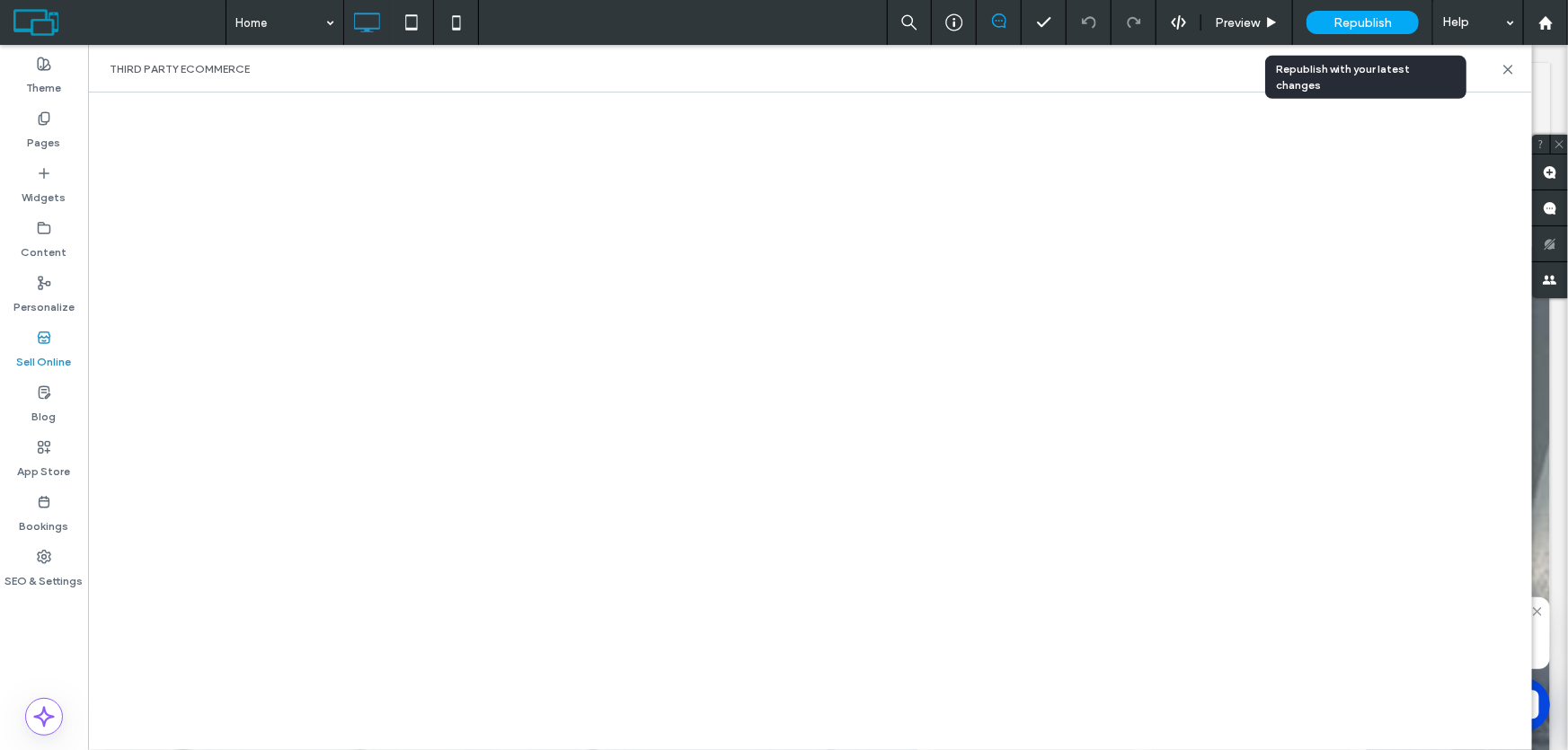
click at [1370, 21] on span "Republish" at bounding box center [1362, 23] width 58 height 16
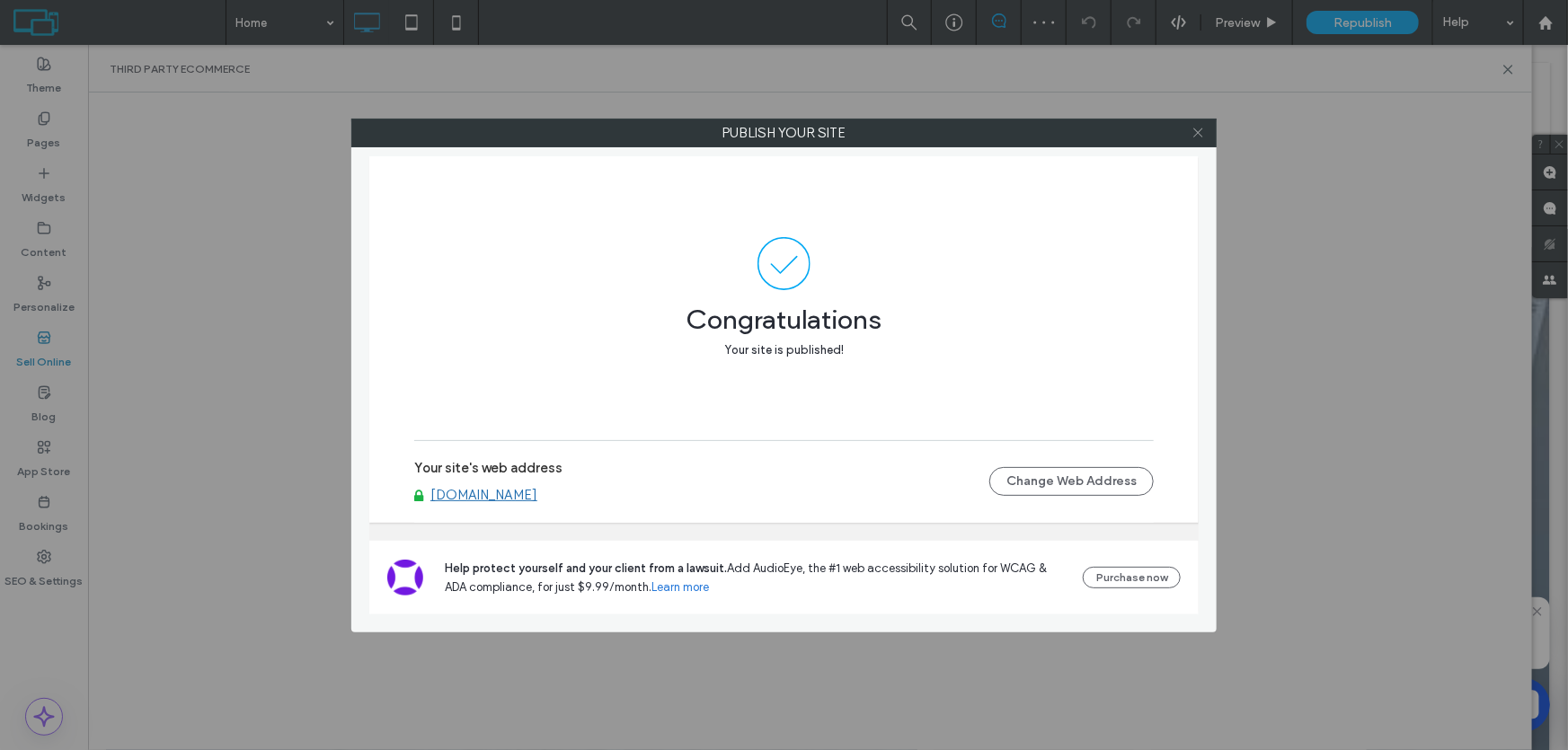
click at [1192, 131] on icon at bounding box center [1199, 132] width 14 height 14
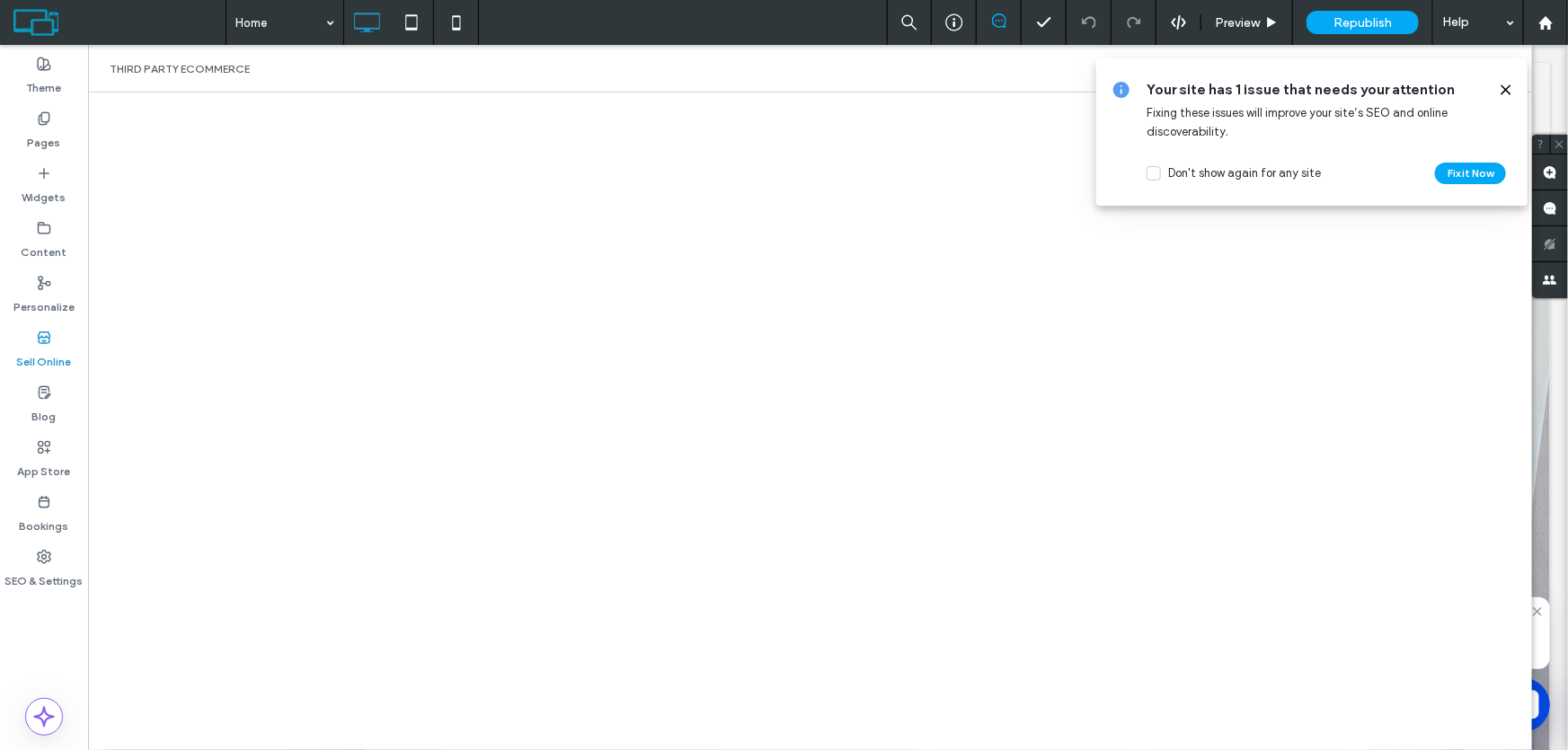
click at [1510, 87] on use at bounding box center [1506, 90] width 8 height 8
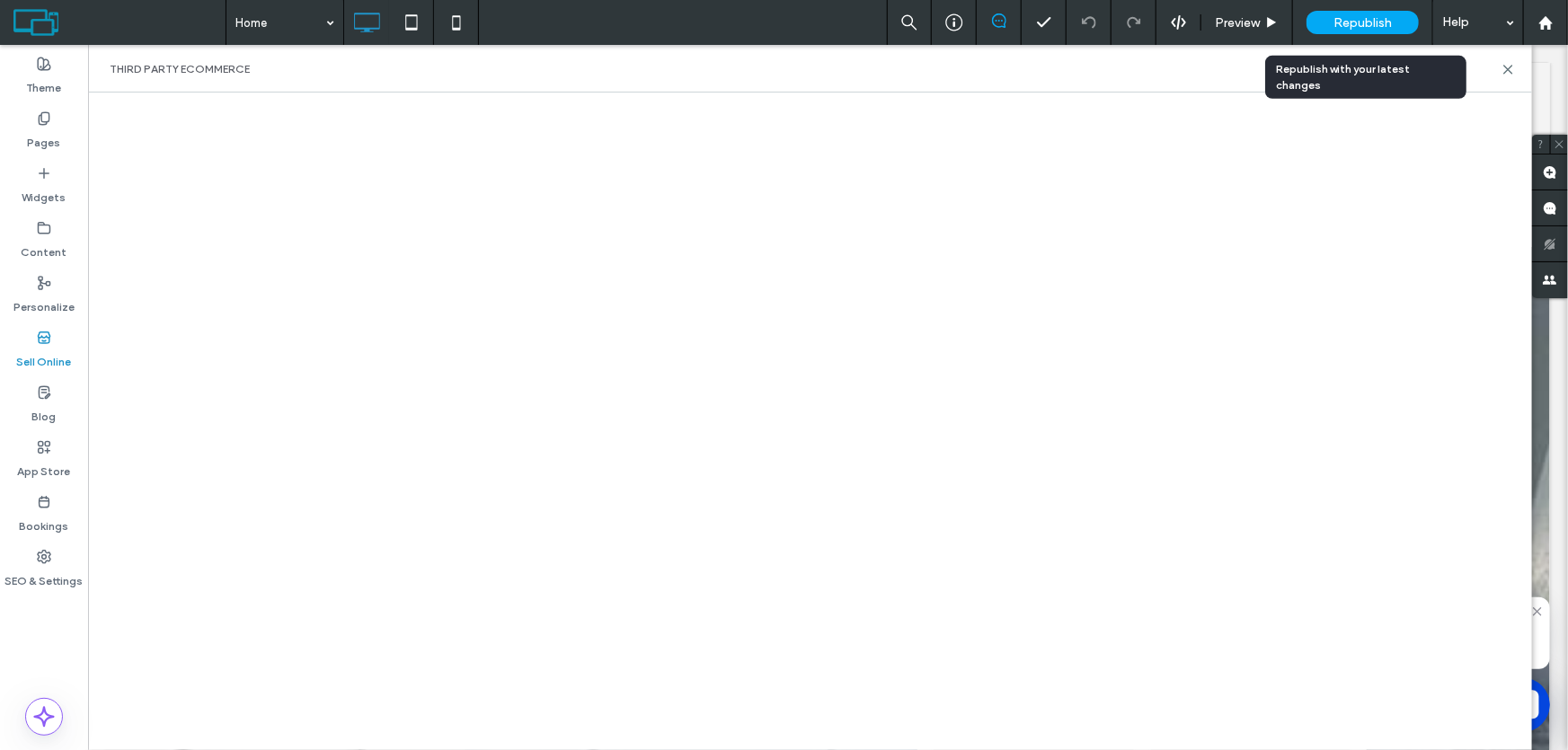
click at [1376, 25] on span "Republish" at bounding box center [1362, 23] width 58 height 16
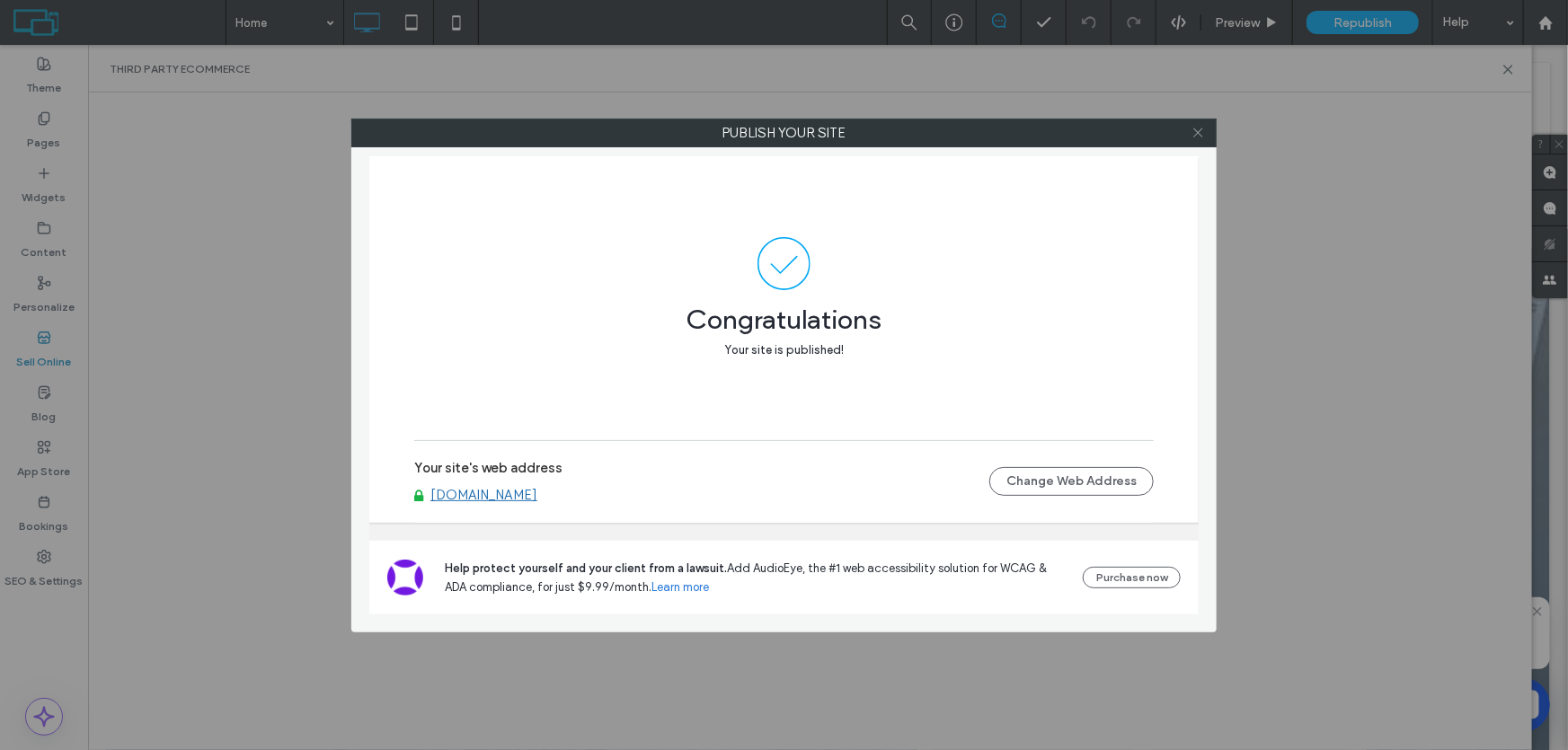
click at [1195, 129] on icon at bounding box center [1199, 132] width 14 height 14
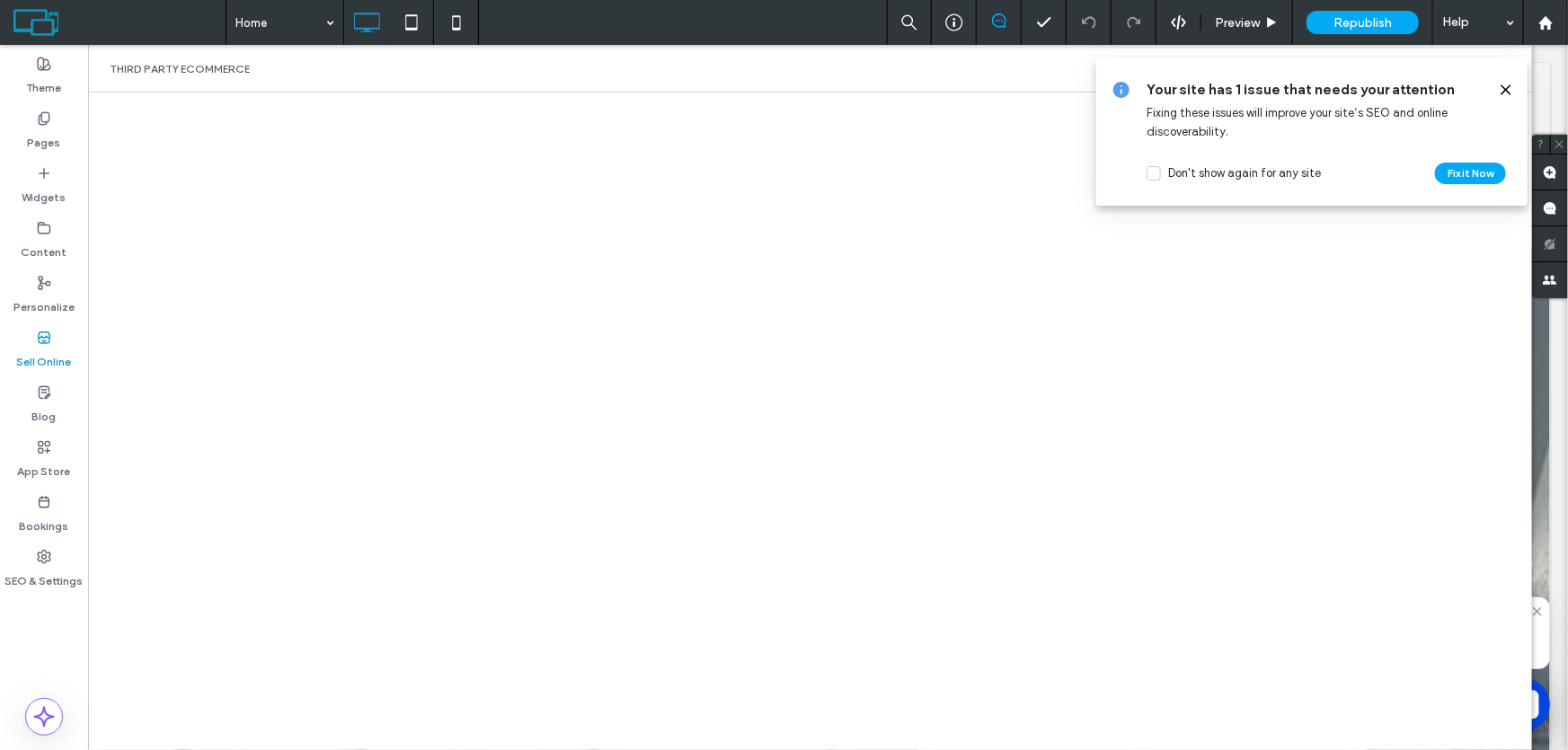
click at [1505, 86] on icon at bounding box center [1506, 90] width 15 height 15
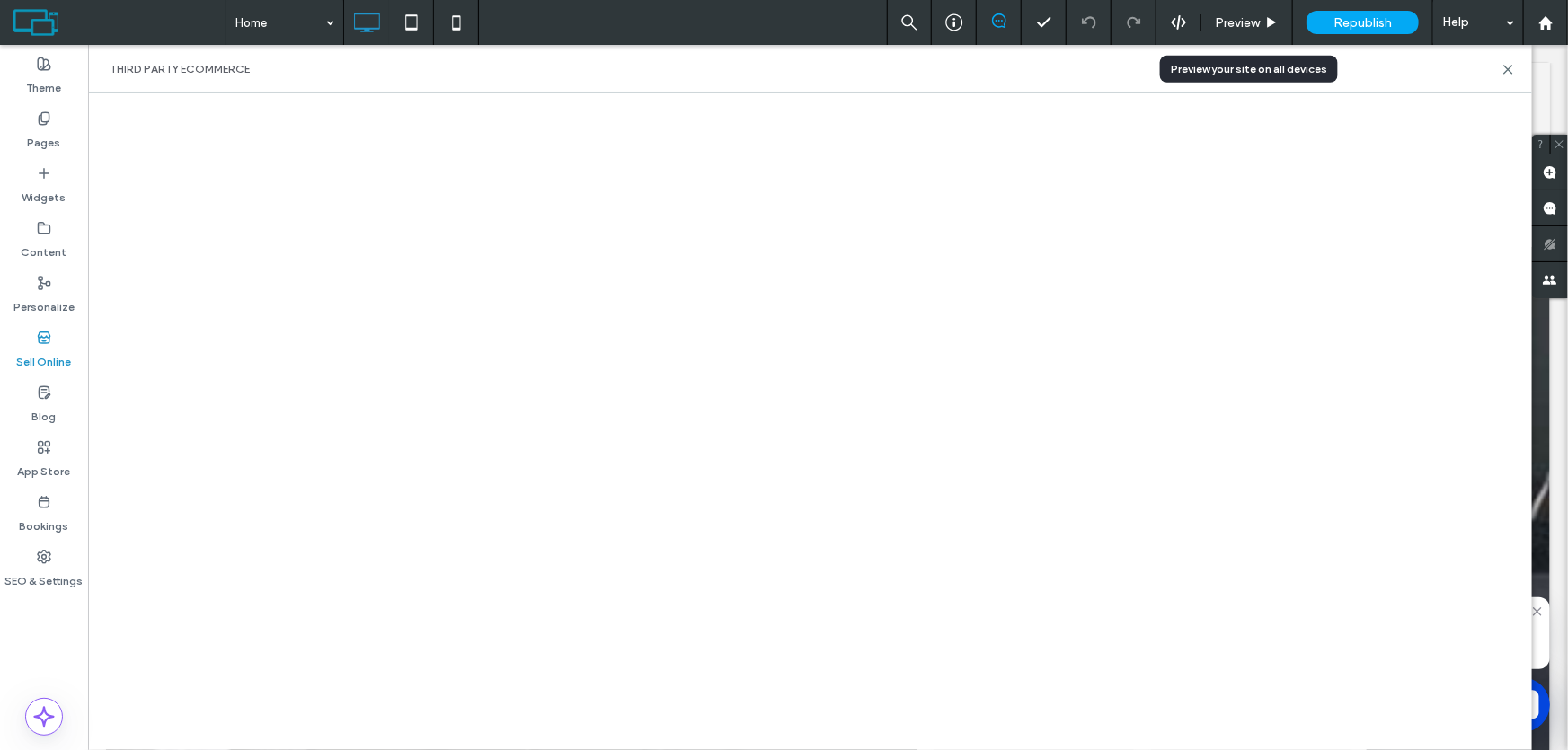
click at [1237, 24] on span "Preview" at bounding box center [1238, 23] width 45 height 16
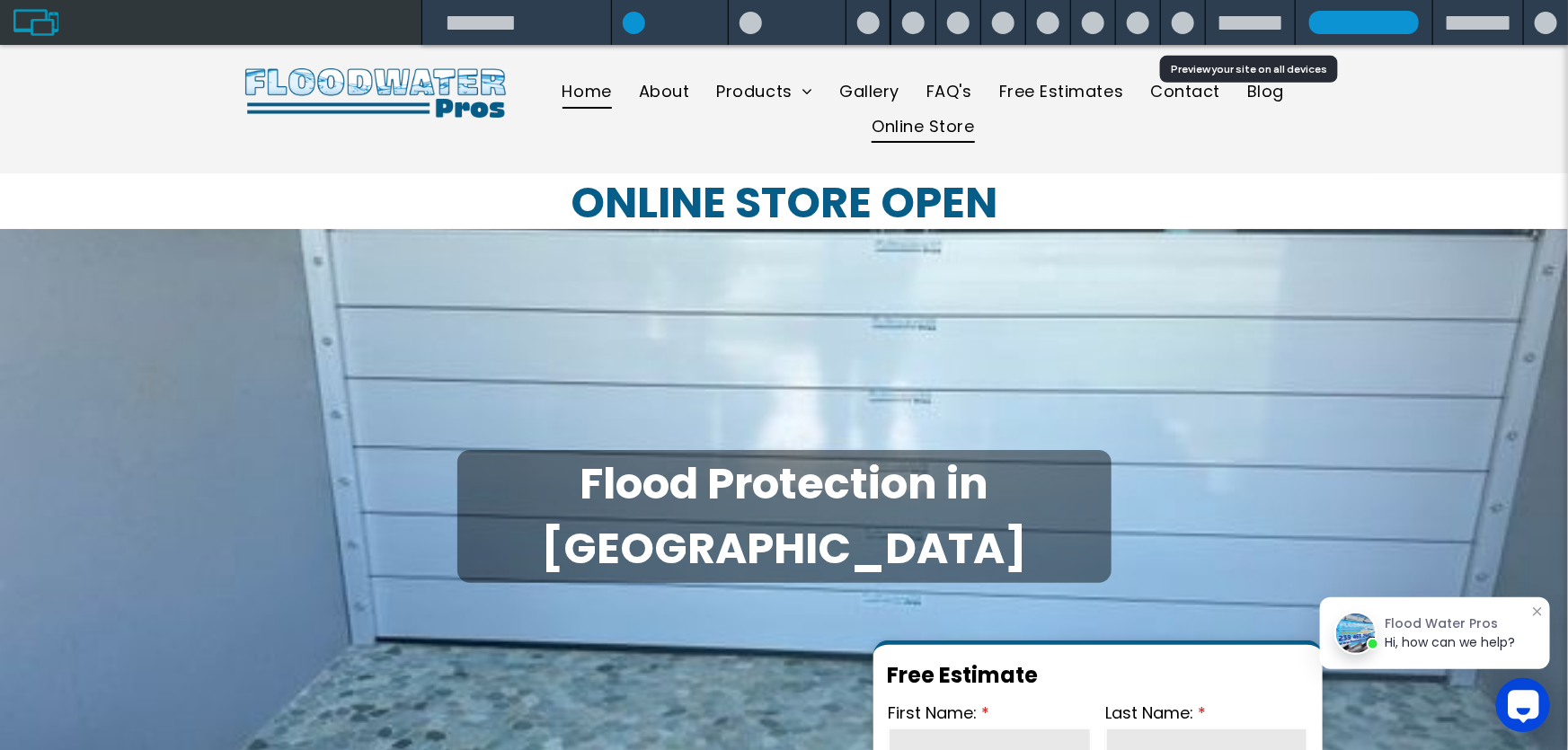
click at [962, 125] on span "Online Store" at bounding box center [922, 125] width 102 height 34
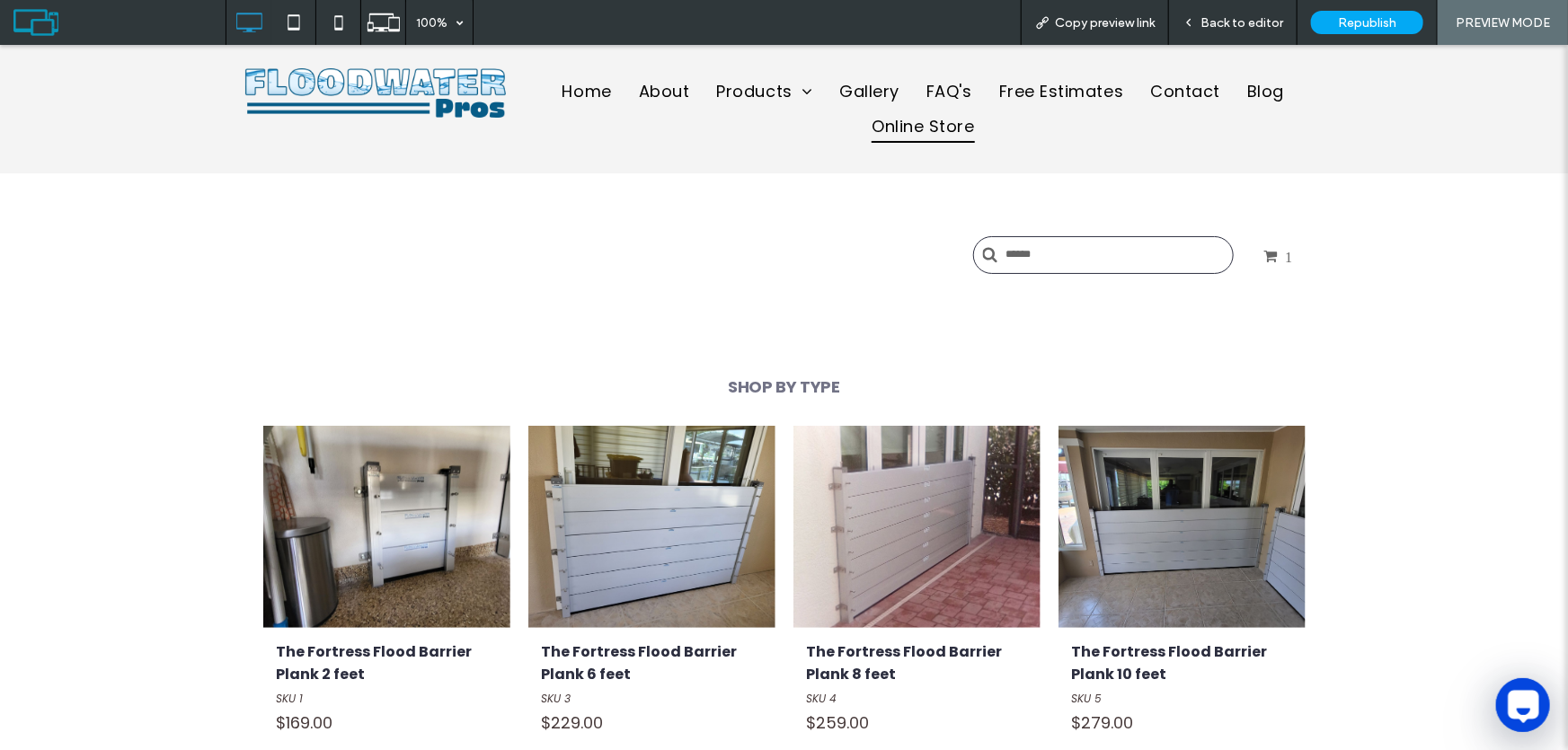
click at [1055, 249] on input "text" at bounding box center [1103, 254] width 260 height 38
type input "****"
click at [1277, 250] on span "1" at bounding box center [1278, 254] width 29 height 15
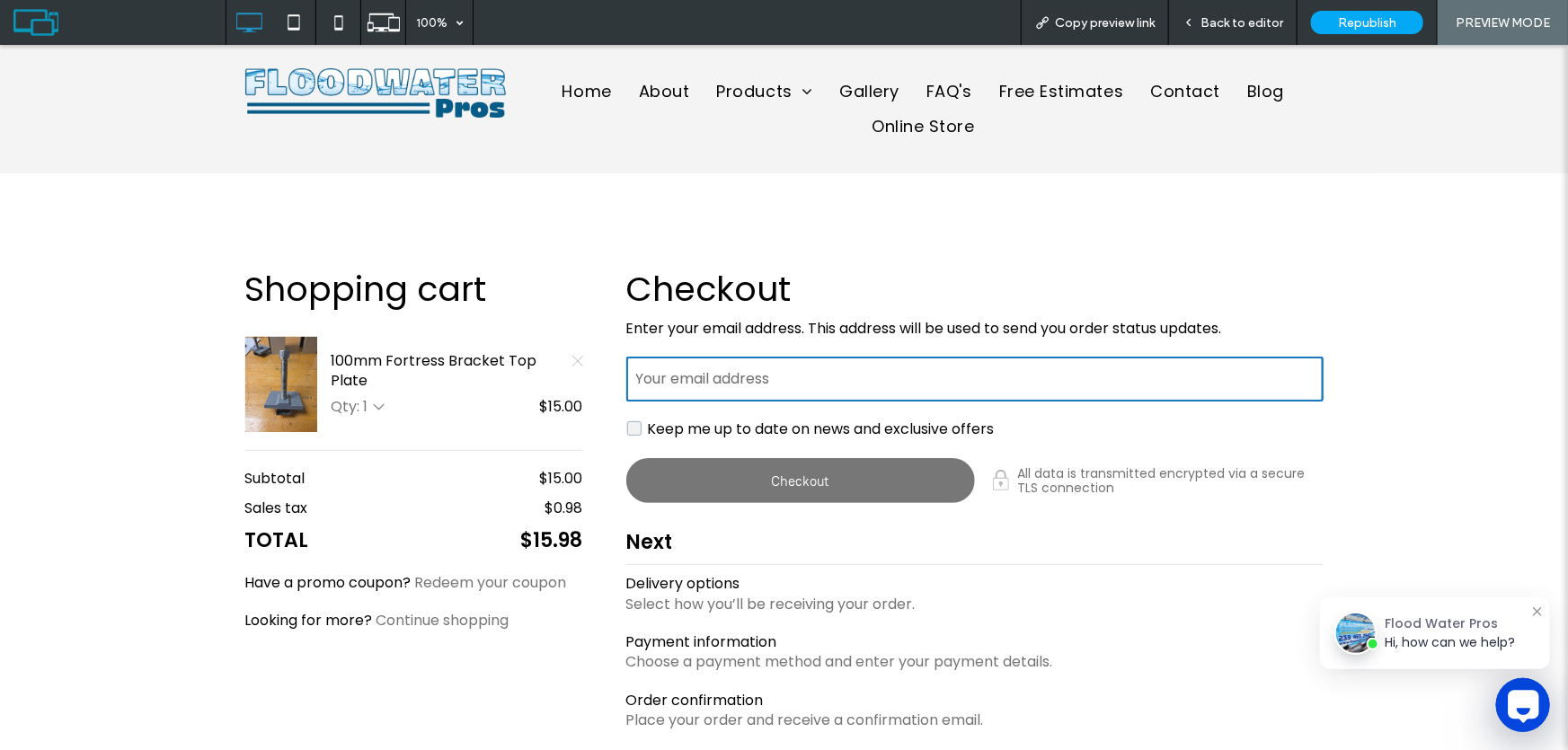
click at [697, 386] on input "Your email address" at bounding box center [975, 378] width 697 height 45
type input "**********"
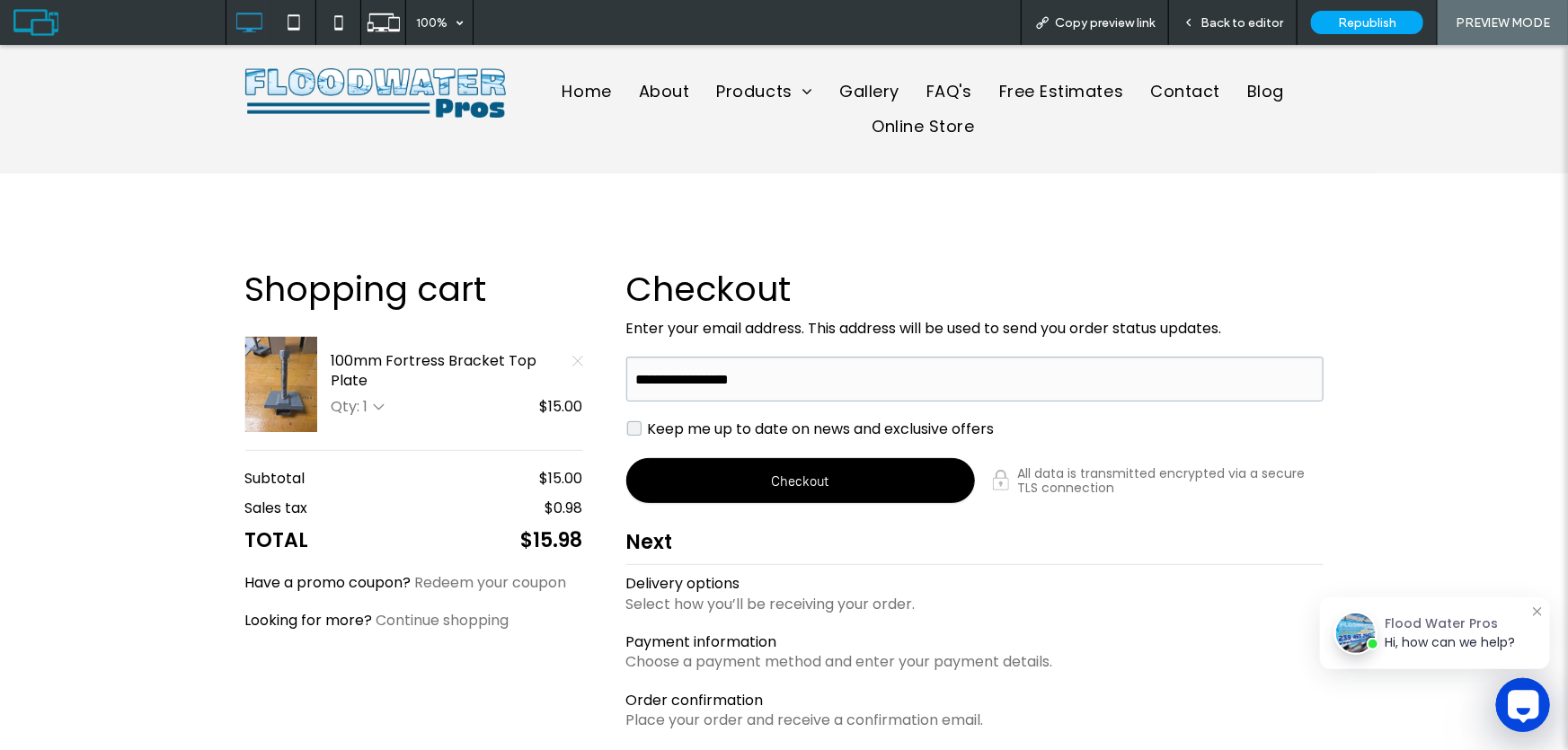
click at [776, 475] on div "button" at bounding box center [801, 479] width 347 height 43
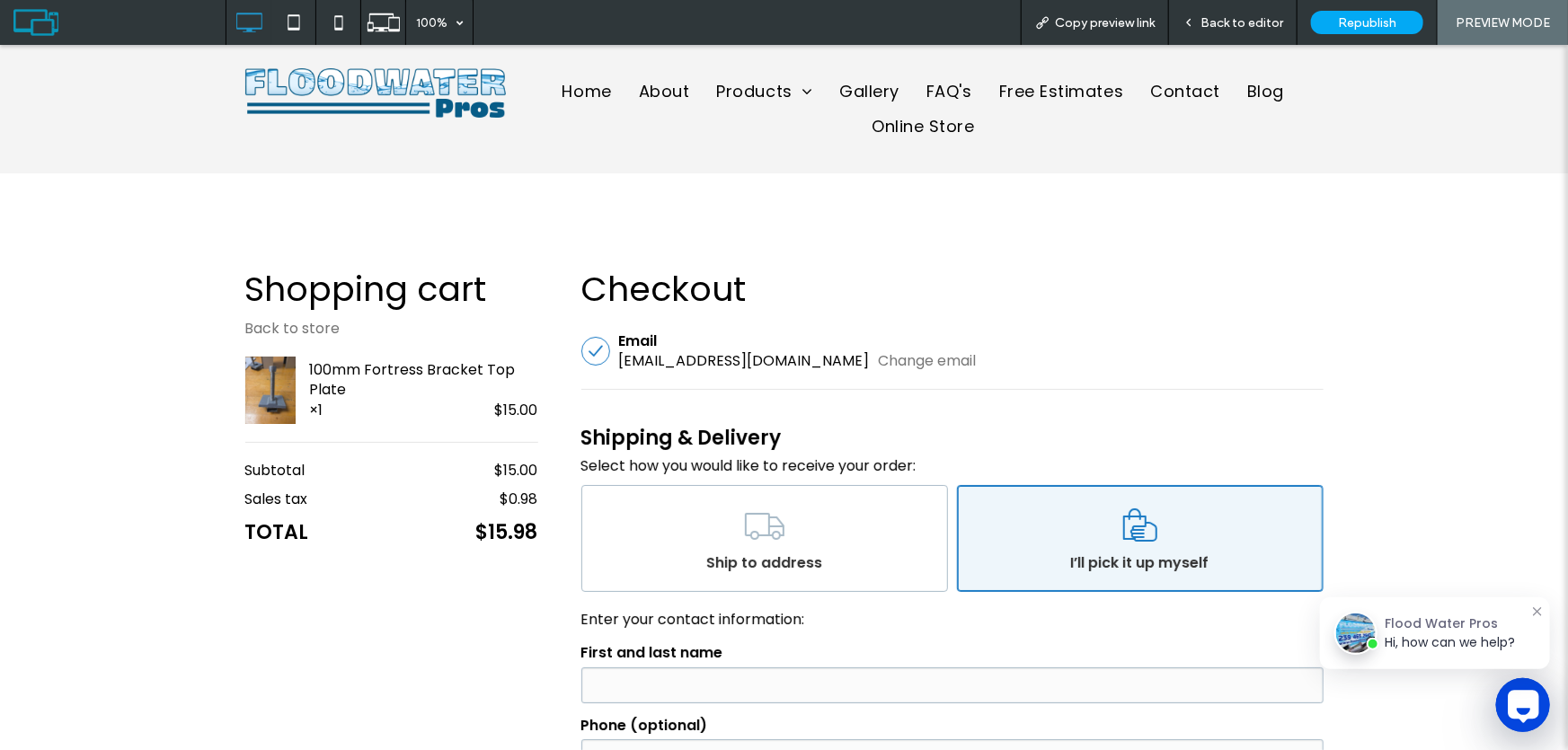
scroll to position [81, 0]
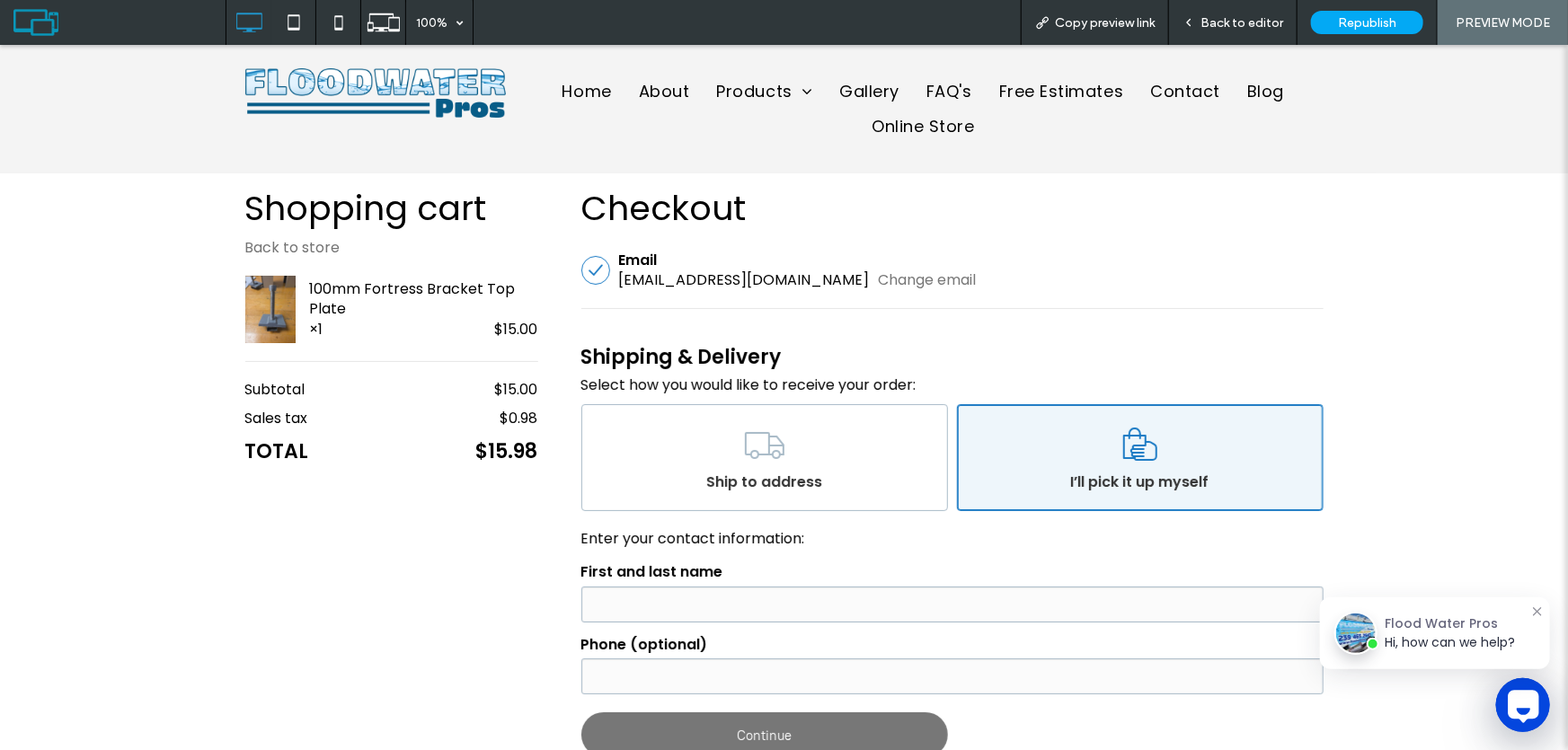
click at [1064, 459] on link "I’ll pick it up myself" at bounding box center [1140, 457] width 366 height 107
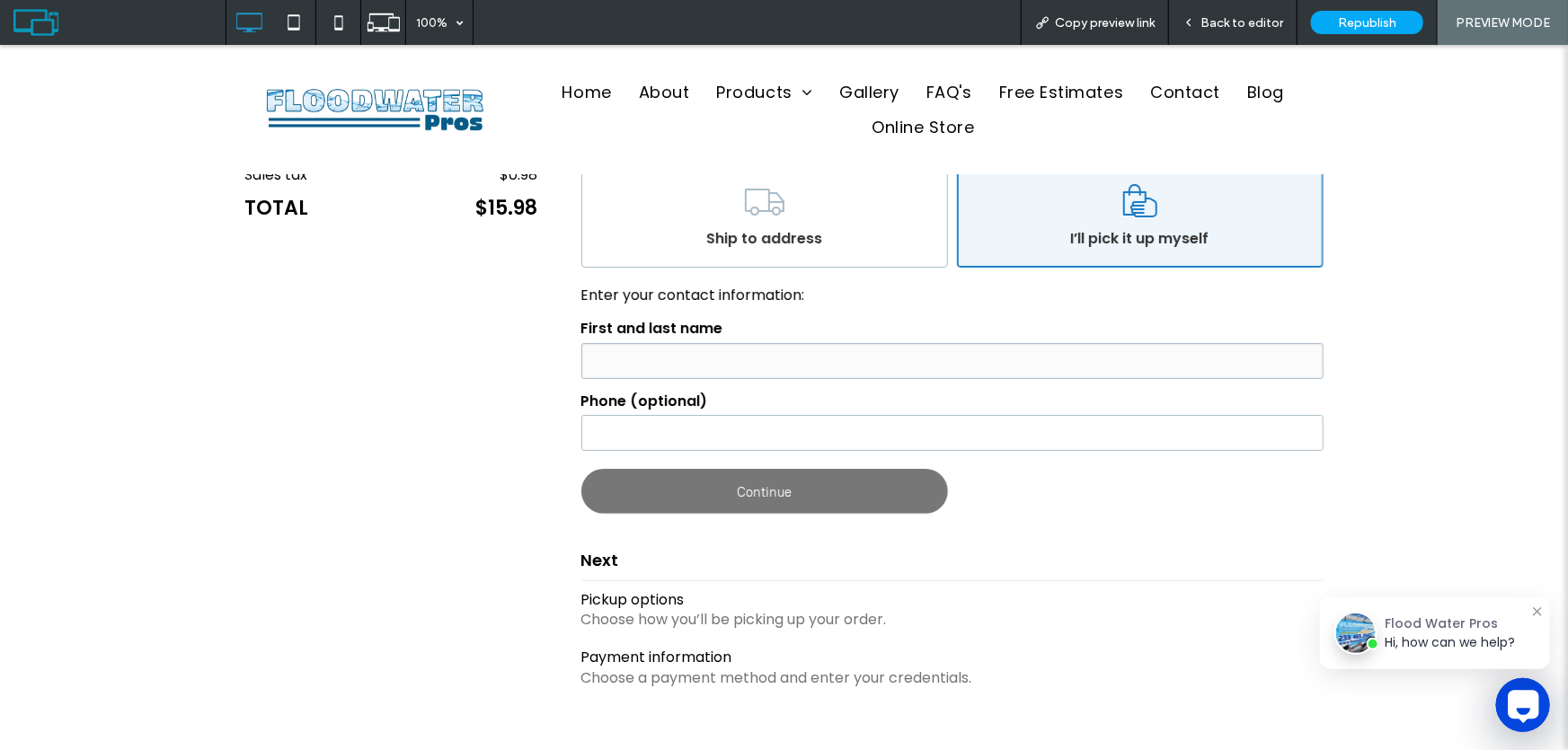
scroll to position [326, 0]
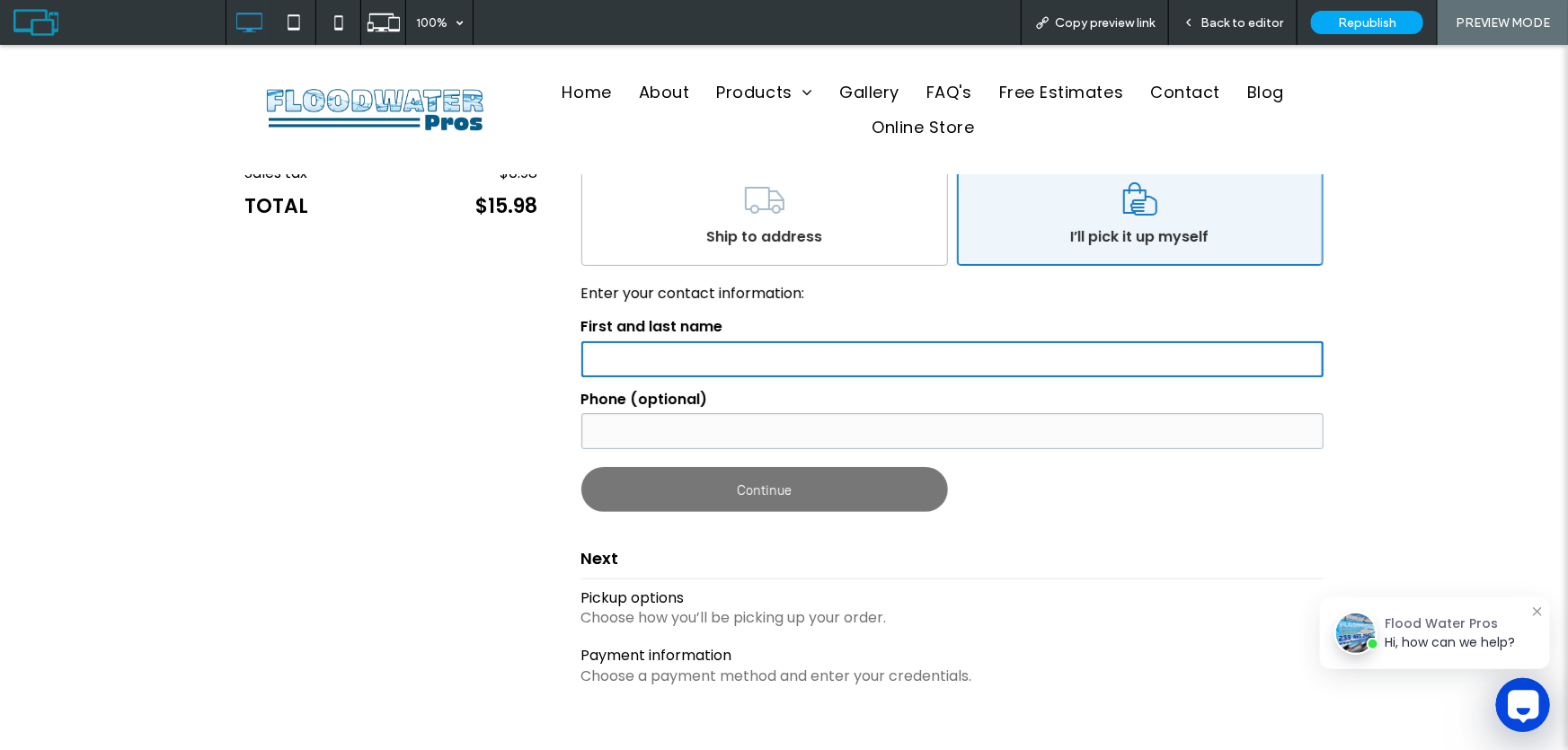
click at [791, 350] on input "First and last name" at bounding box center [953, 357] width 743 height 36
type input "*"
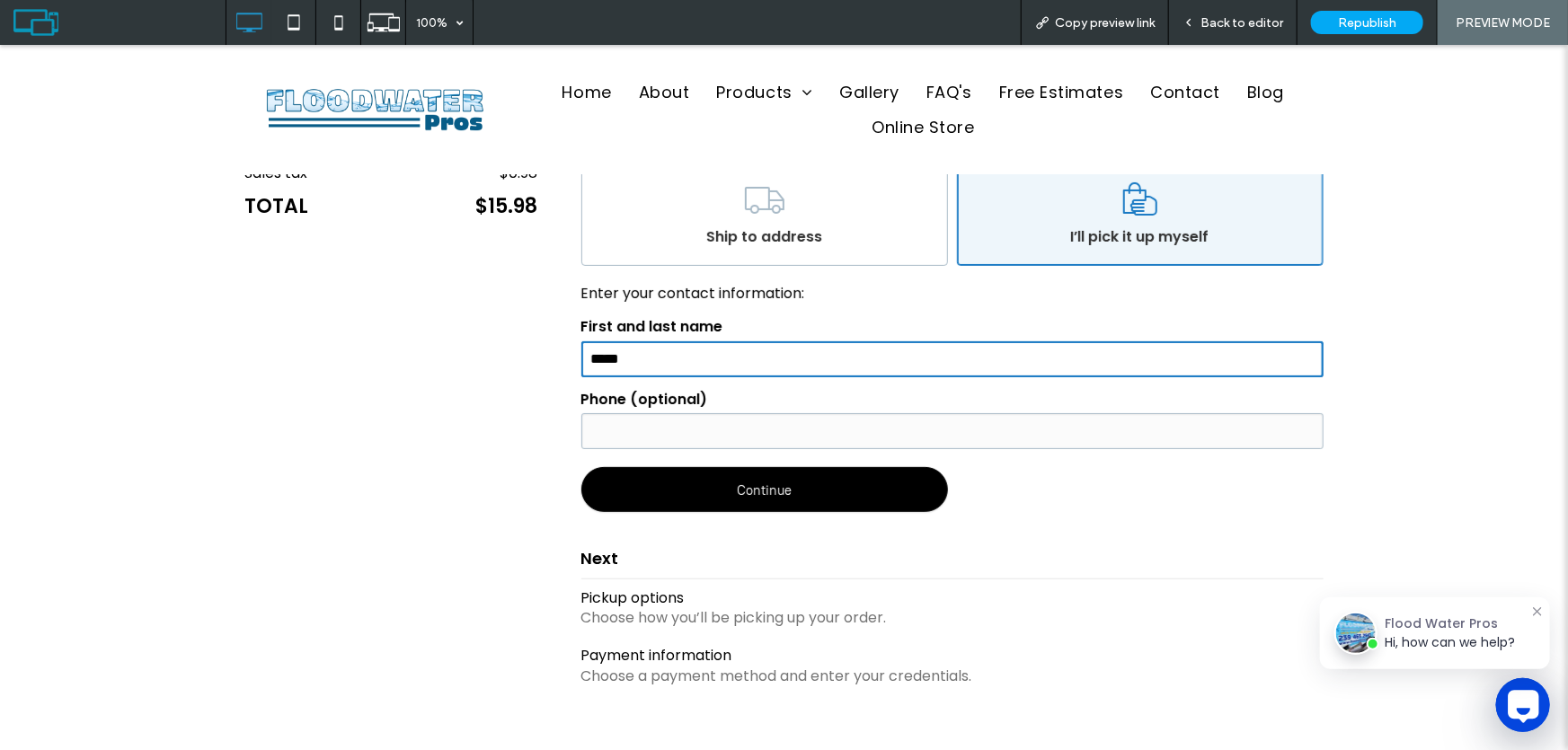
type input "*****"
click at [790, 494] on div "button" at bounding box center [764, 488] width 364 height 43
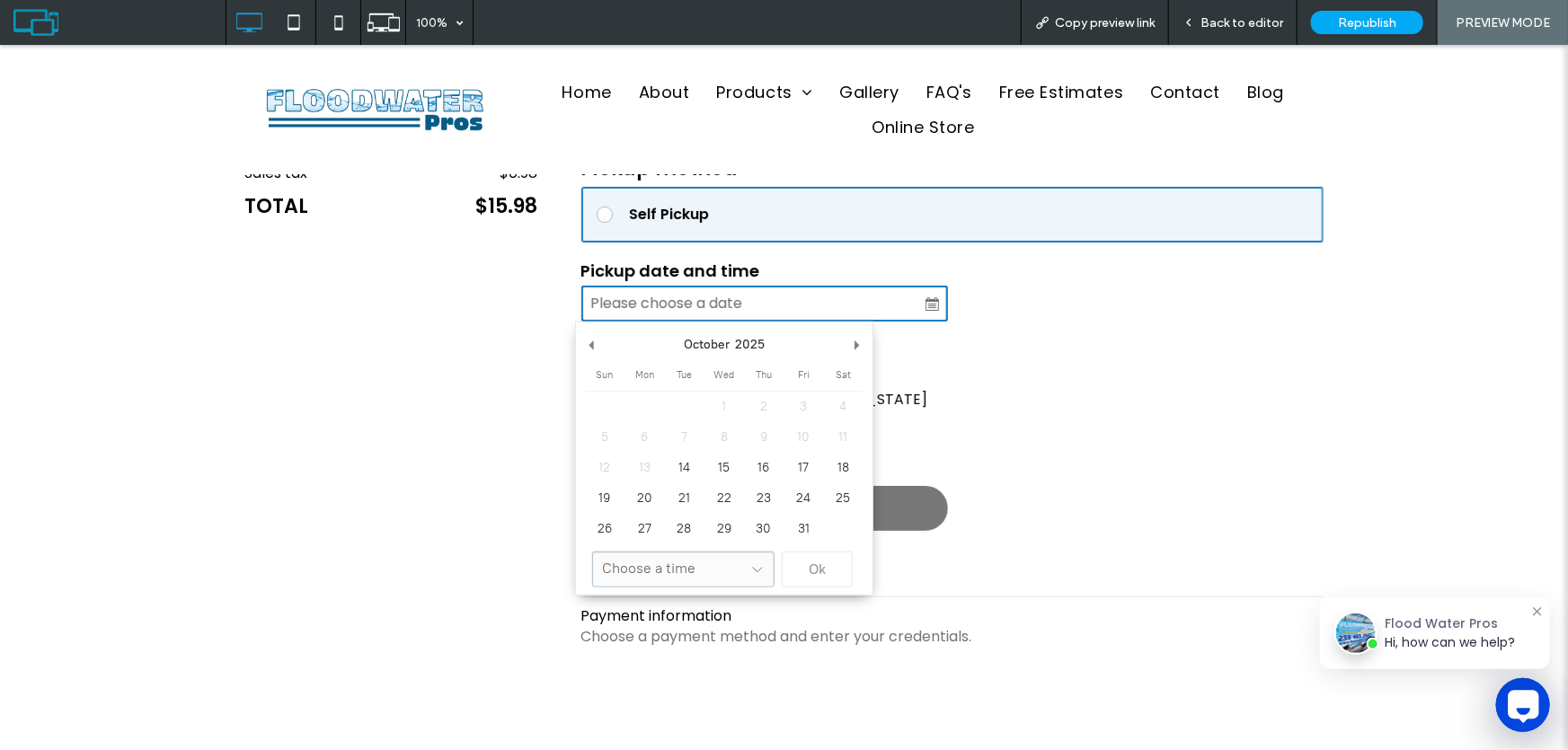
click at [928, 299] on input "Use the arrow keys to pick a date" at bounding box center [765, 302] width 366 height 36
click at [980, 444] on p "9AM – 6PM Mon-Fri" at bounding box center [953, 439] width 743 height 19
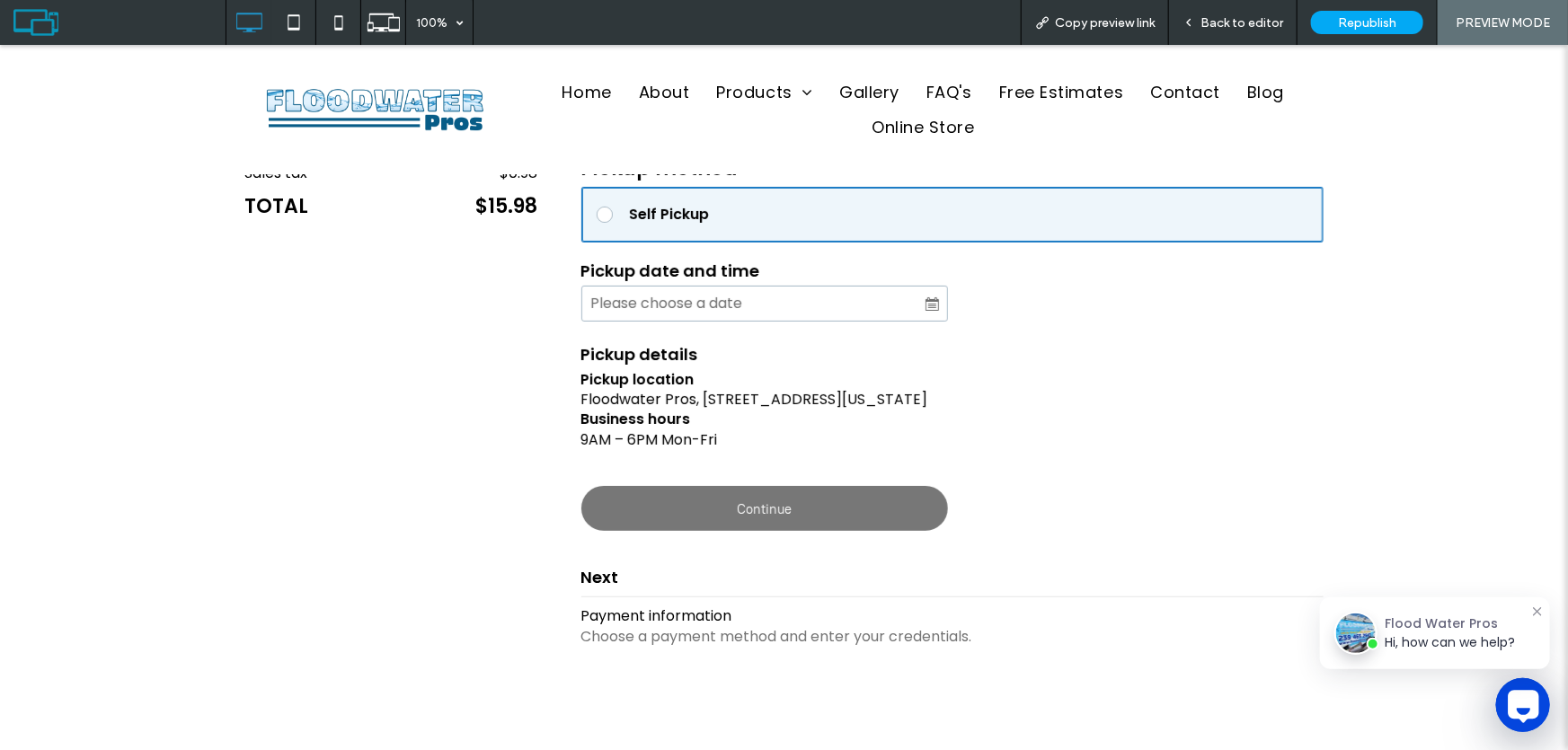
click at [925, 301] on input "Use the arrow keys to pick a date" at bounding box center [765, 302] width 366 height 36
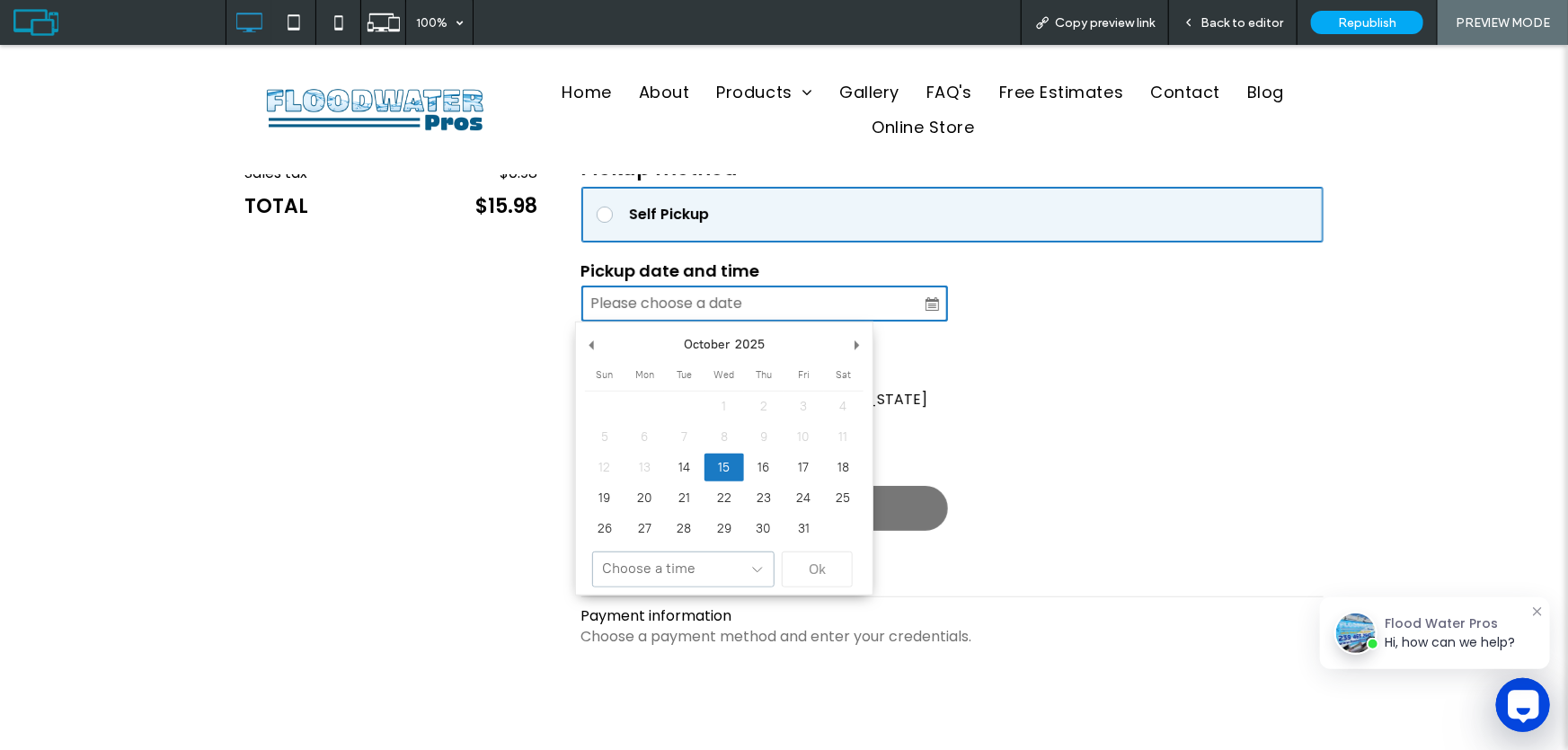
click at [759, 563] on select "**********" at bounding box center [683, 568] width 182 height 36
type input "**********"
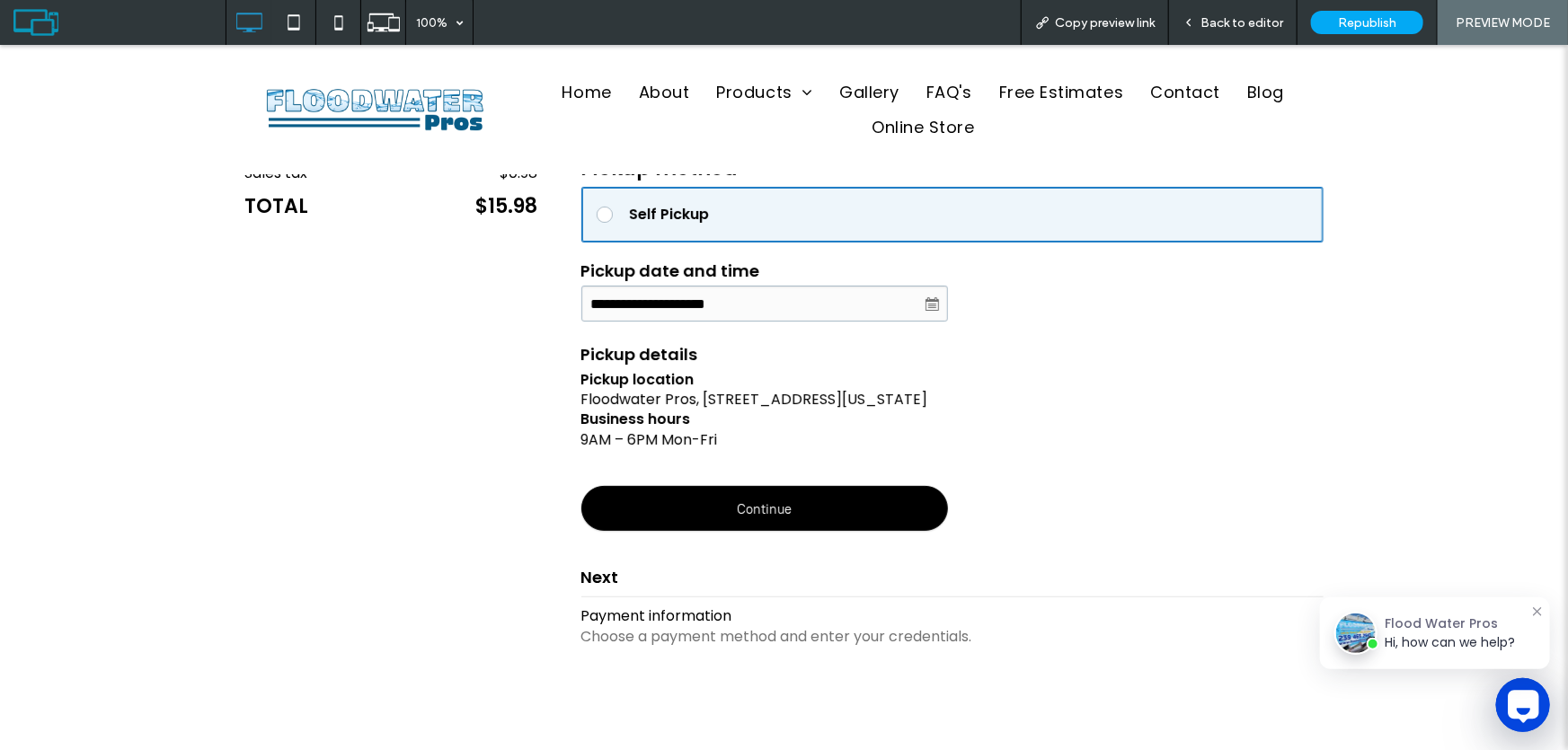
click at [799, 505] on div "button" at bounding box center [764, 507] width 364 height 43
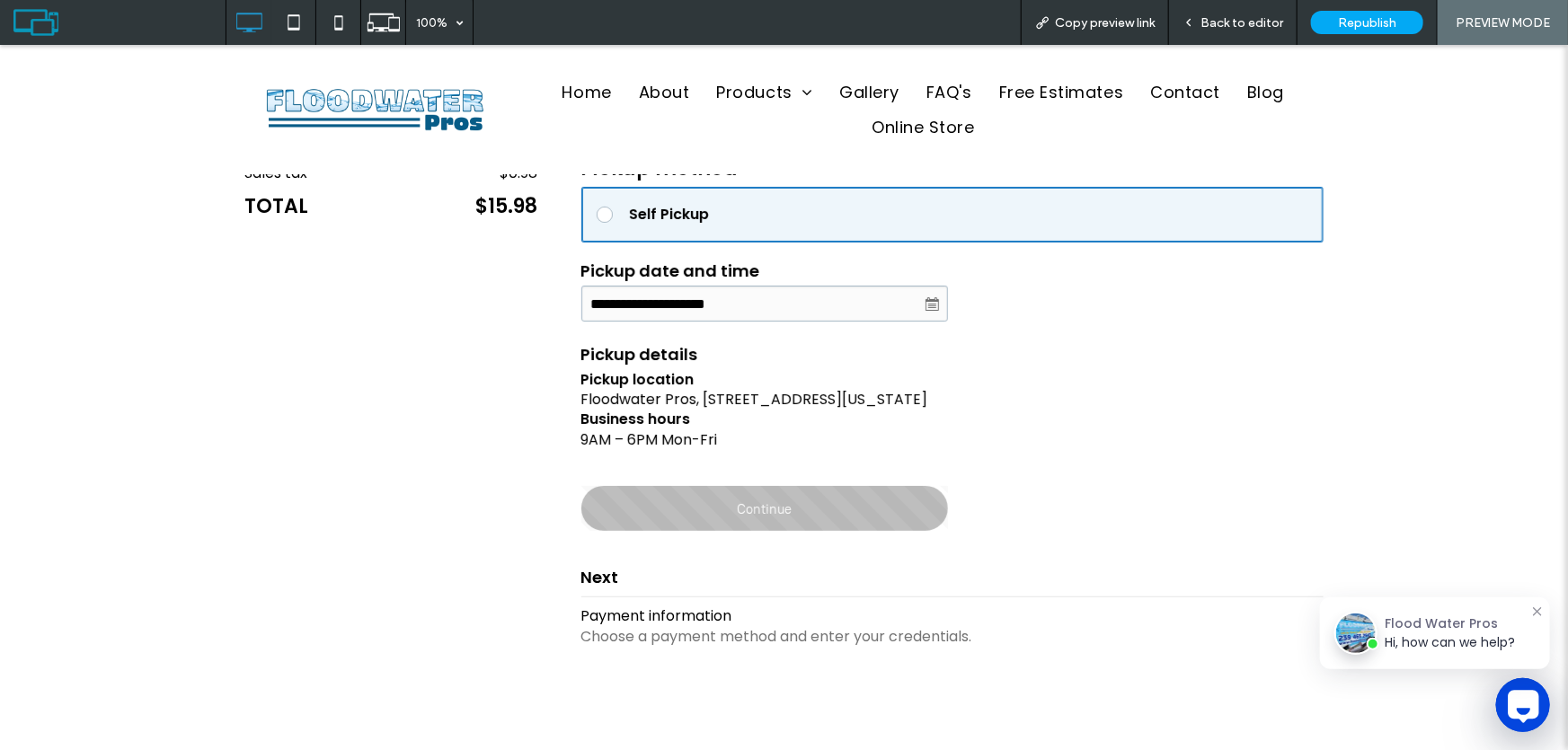
select select "**"
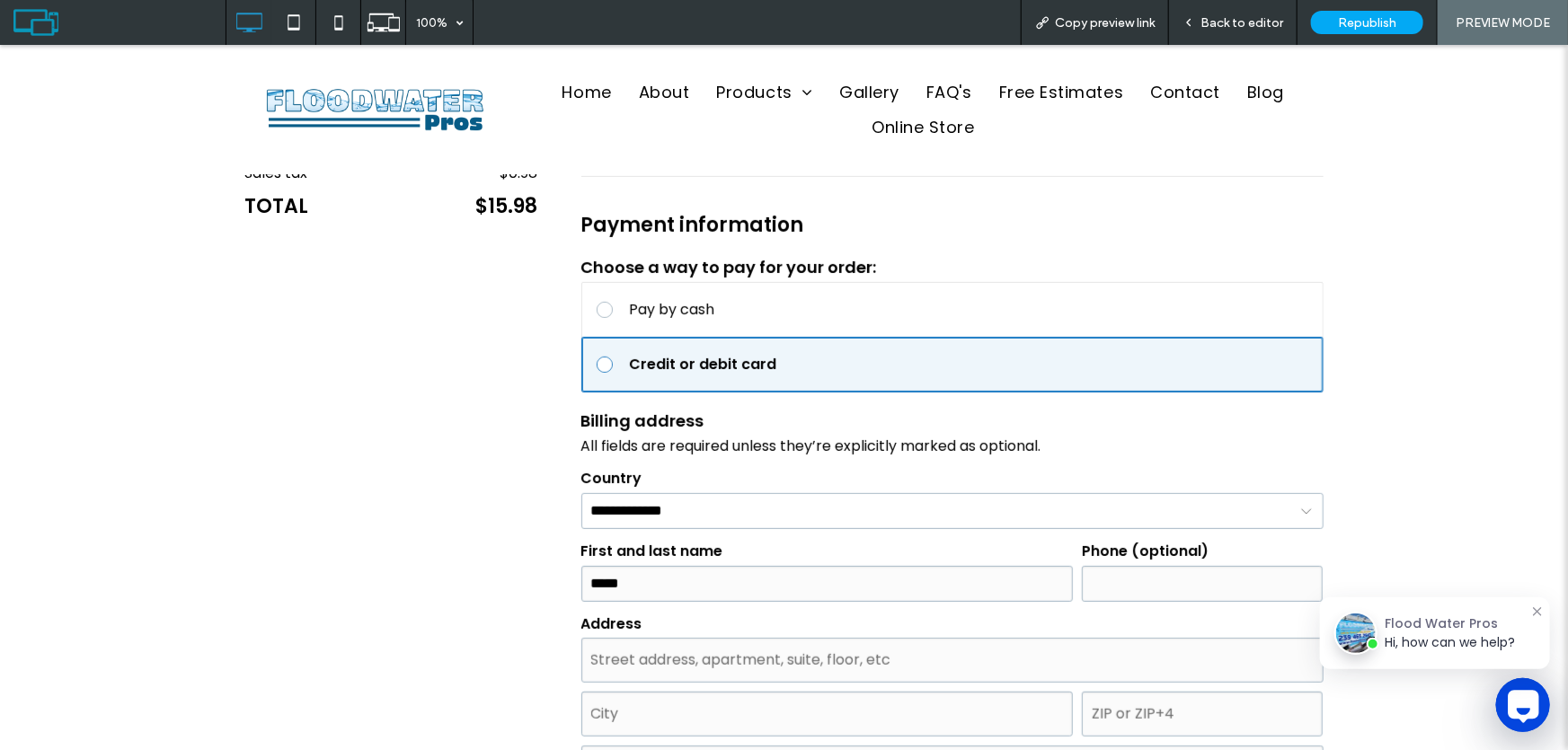
scroll to position [408, 0]
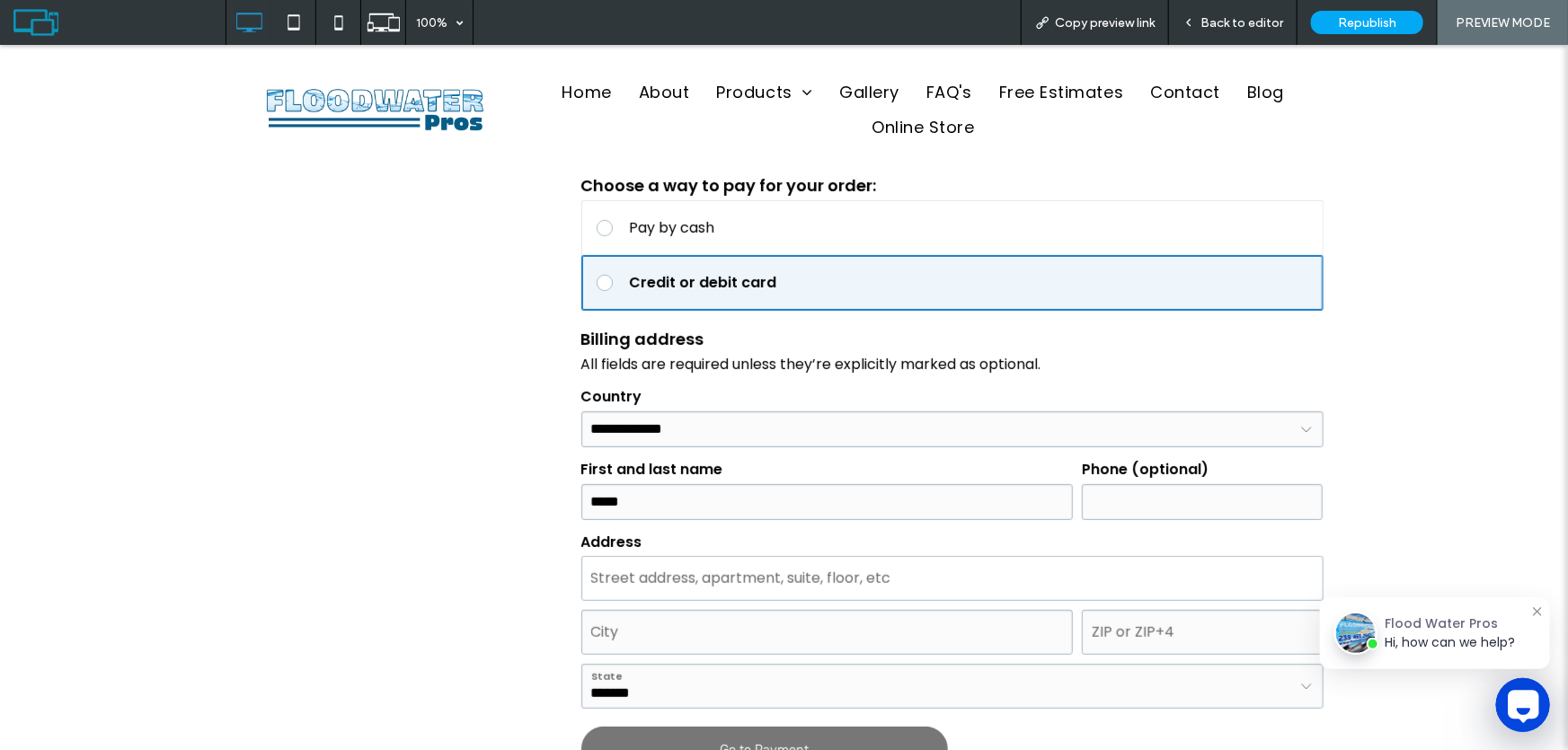
click at [870, 575] on input "Street address, apartment, suite, floor, etc" at bounding box center [953, 578] width 743 height 45
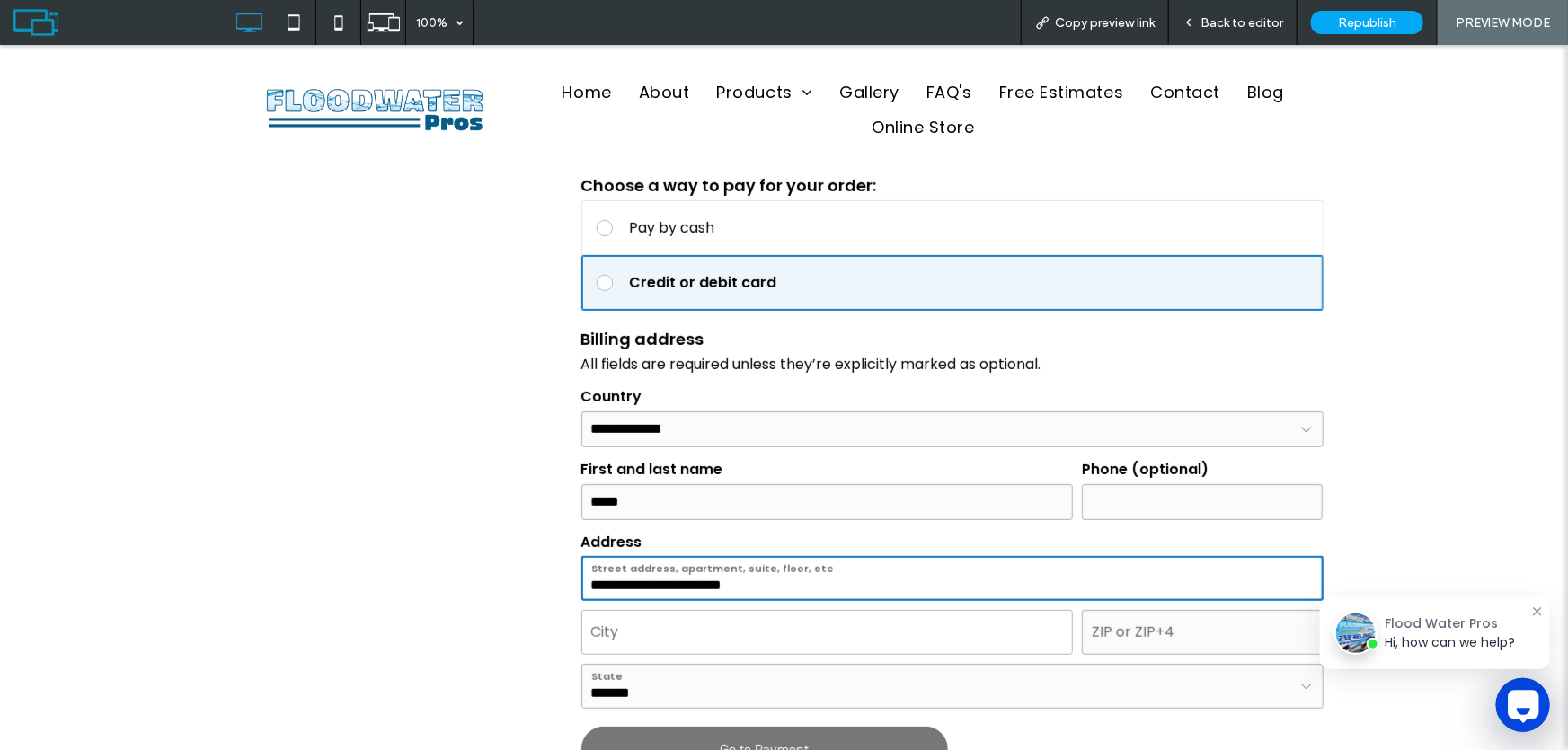
type input "**********"
click at [950, 635] on input "City" at bounding box center [827, 631] width 491 height 45
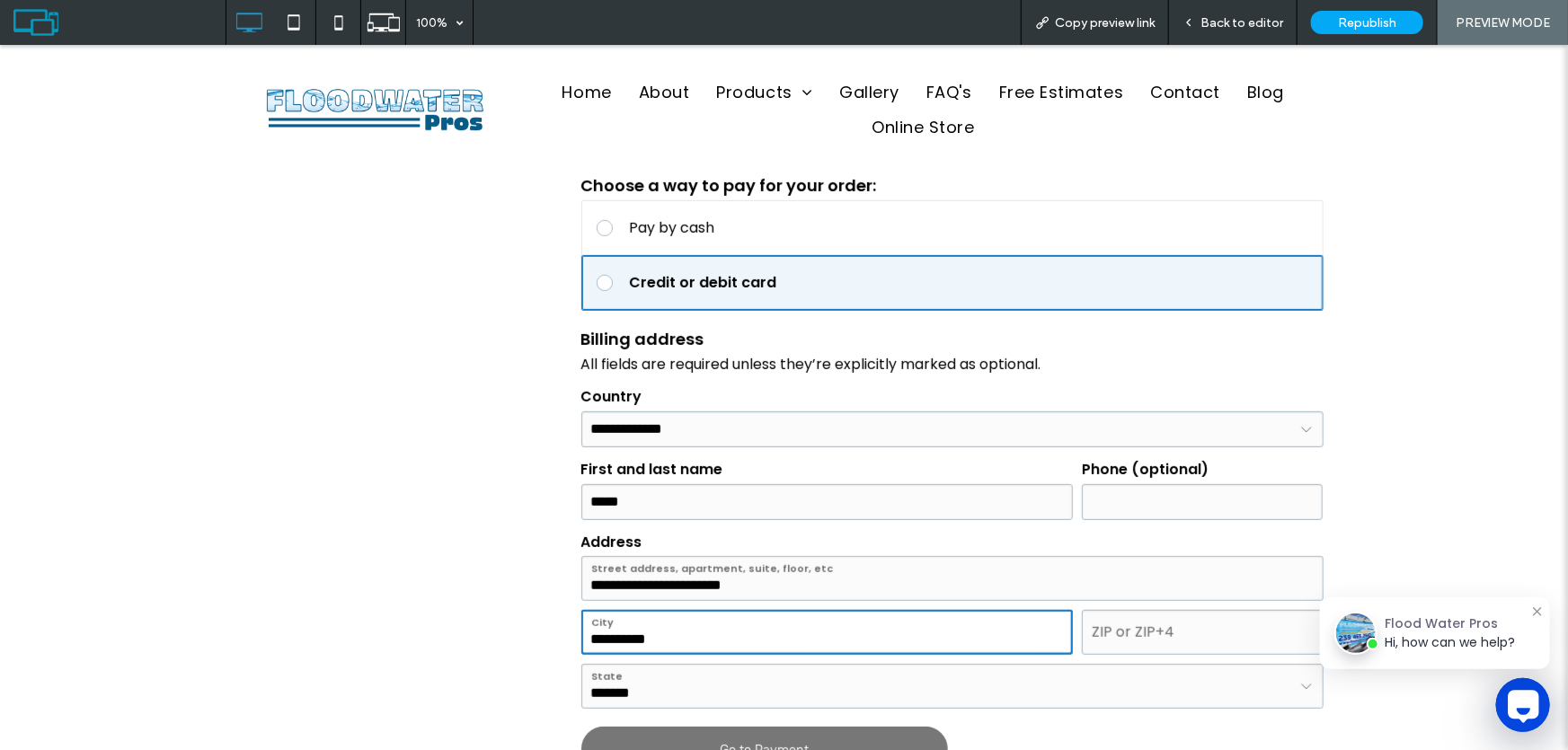
type input "**********"
type input "*"
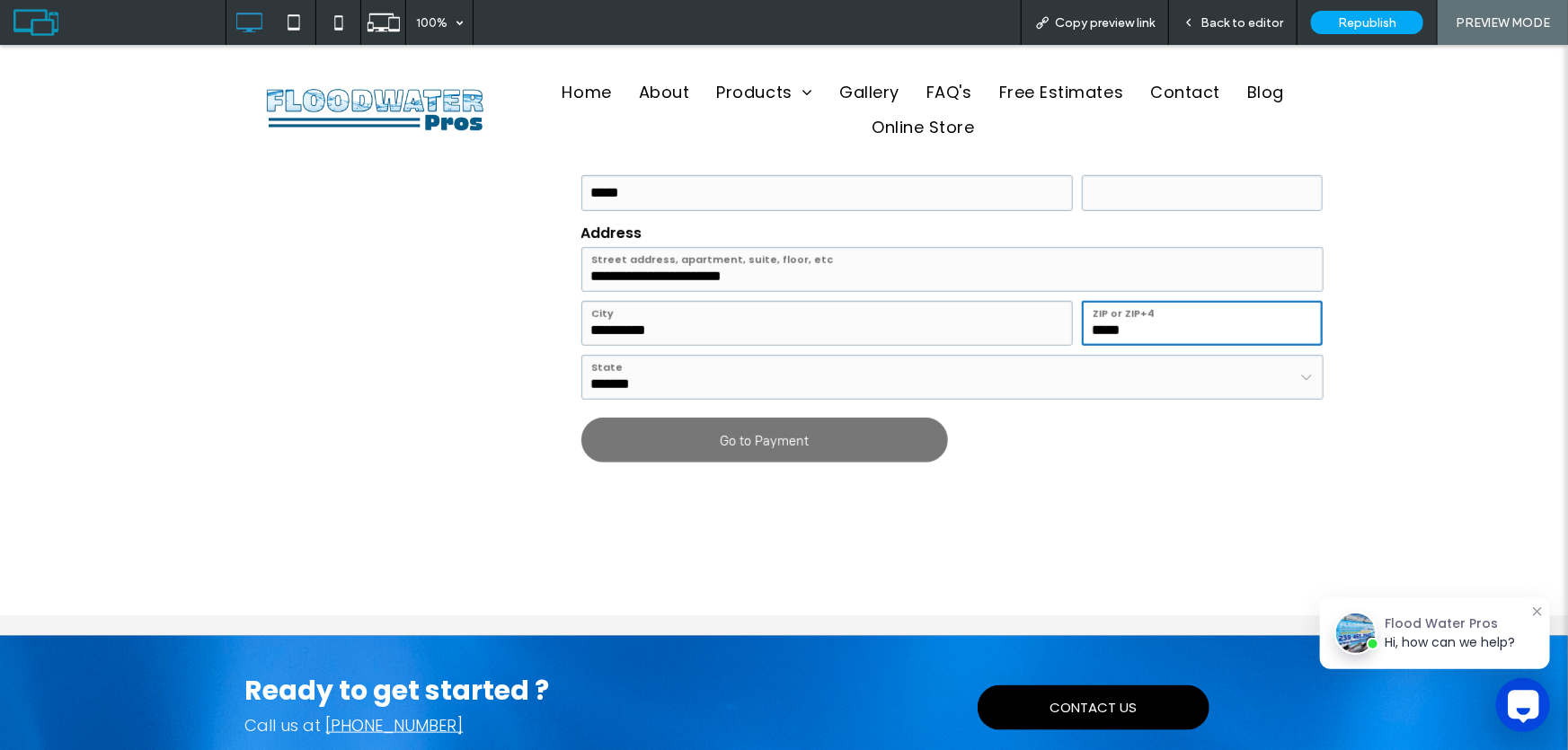
scroll to position [816, 0]
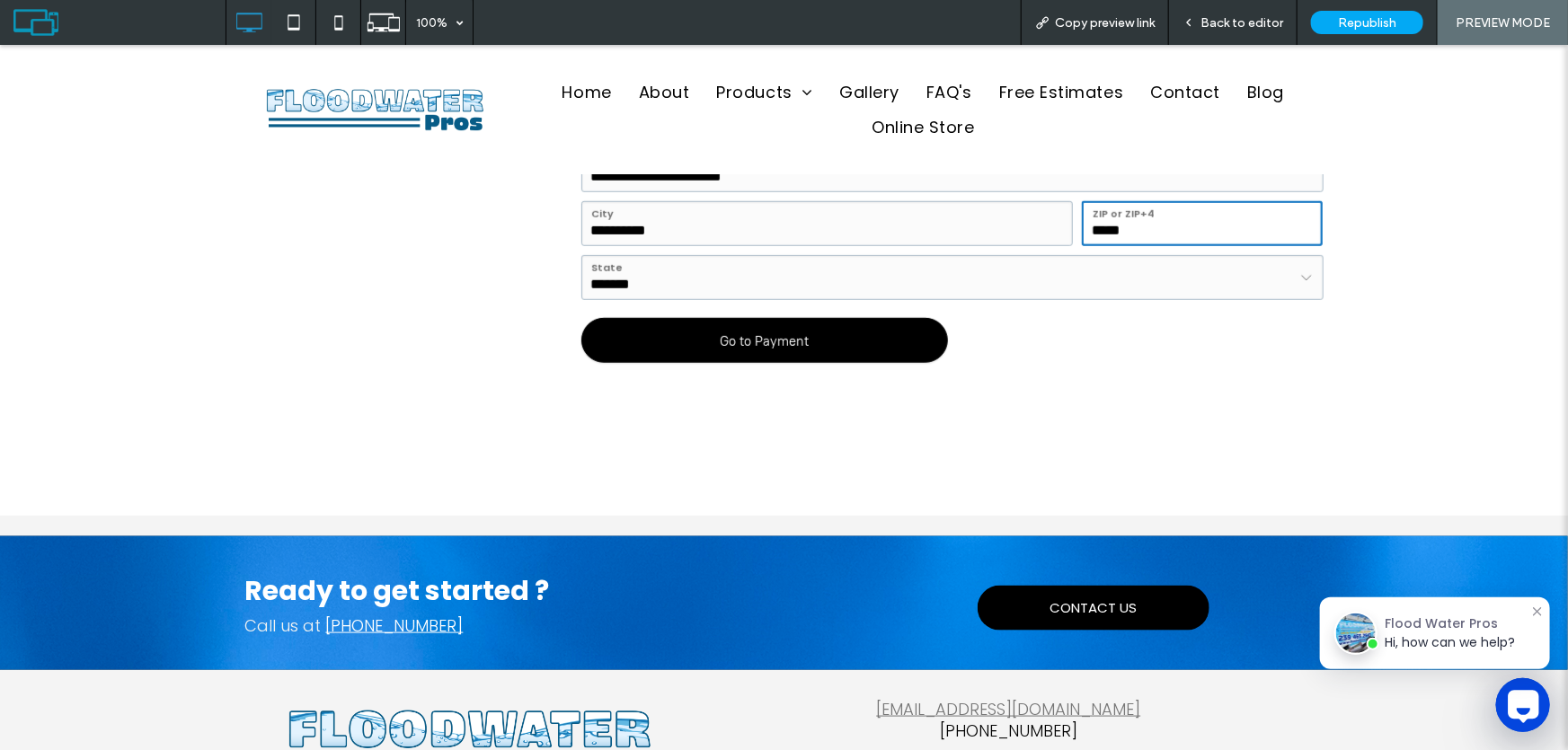
type input "*****"
click at [781, 346] on div "Go to Payment" at bounding box center [764, 339] width 375 height 45
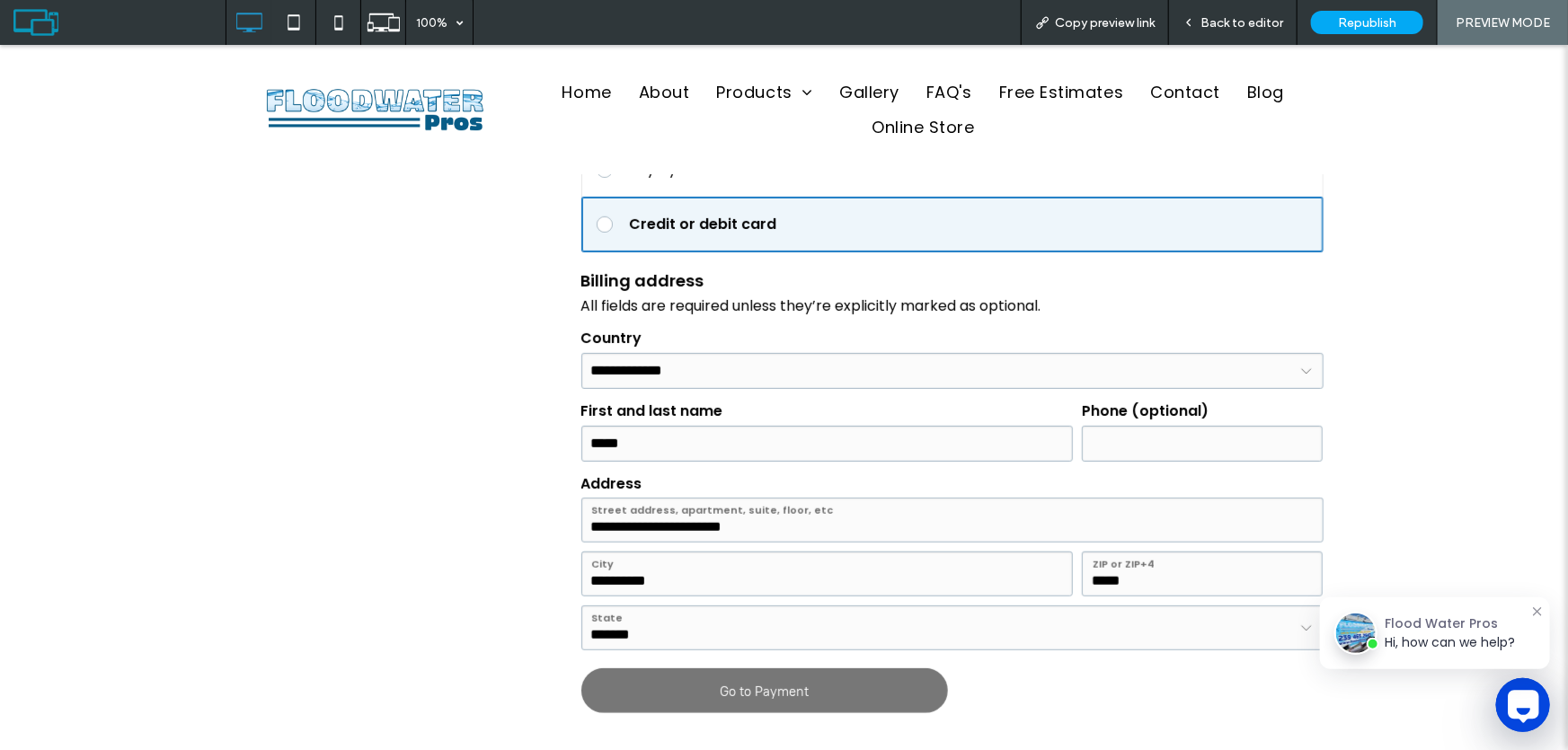
scroll to position [571, 0]
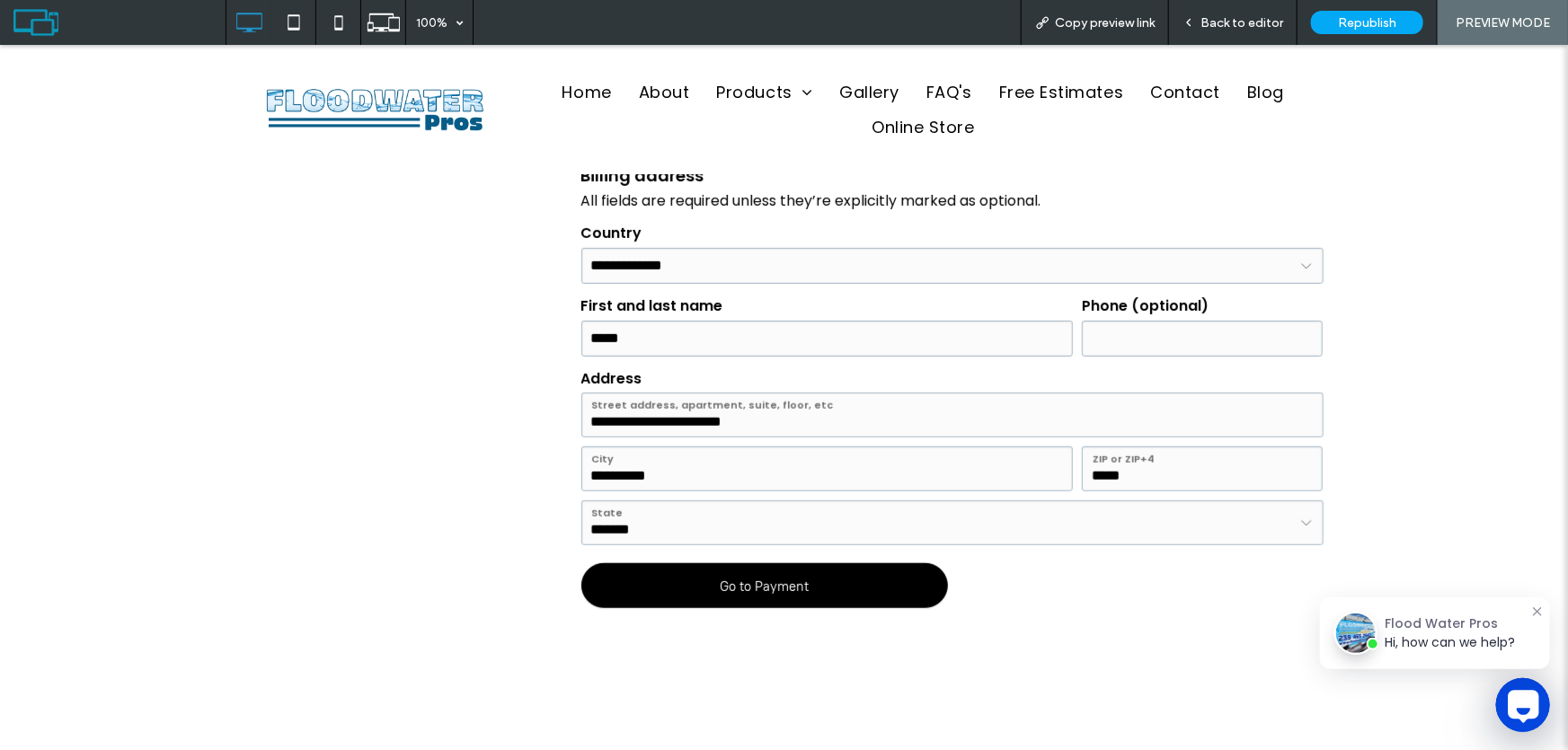
click at [777, 583] on div "button" at bounding box center [764, 584] width 364 height 43
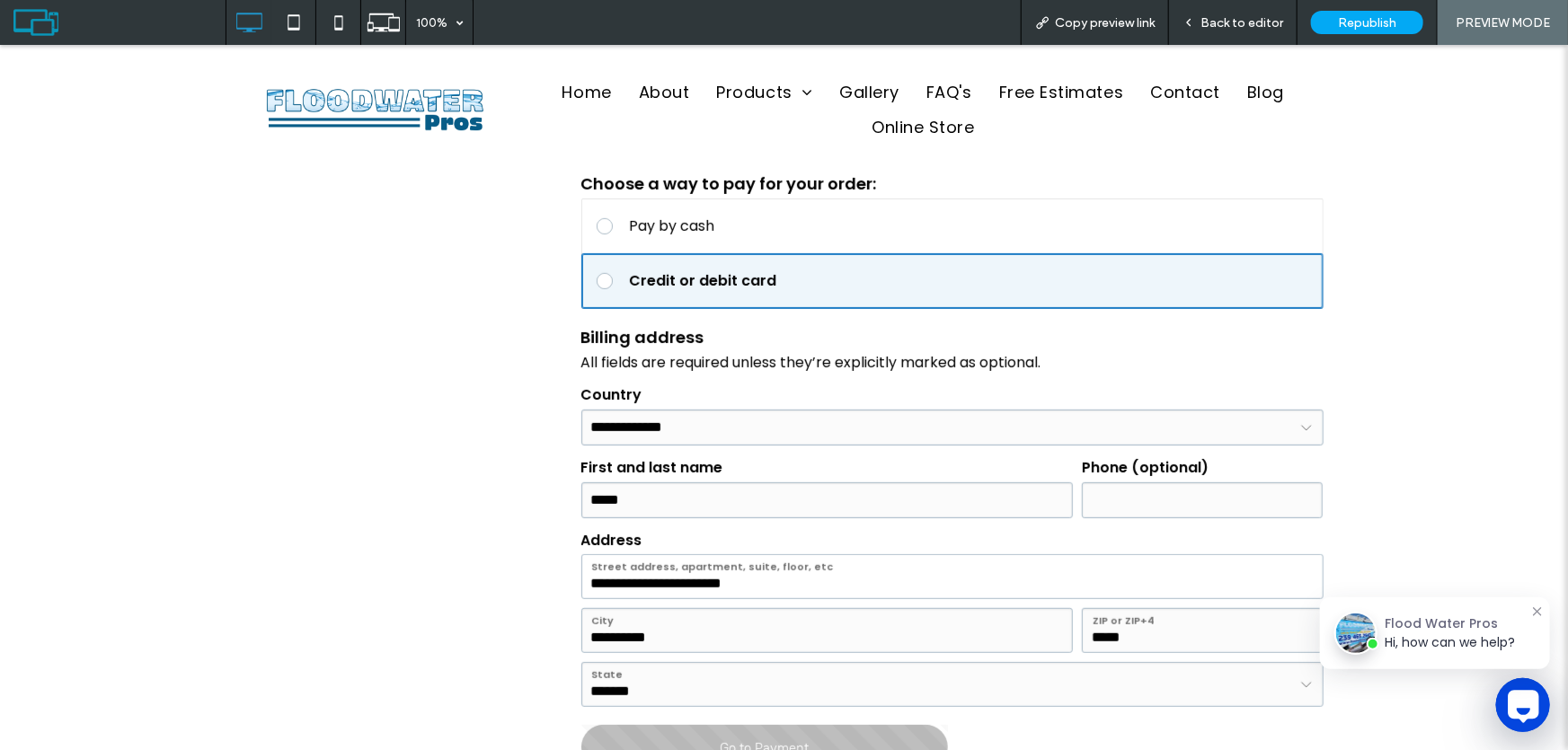
scroll to position [408, 0]
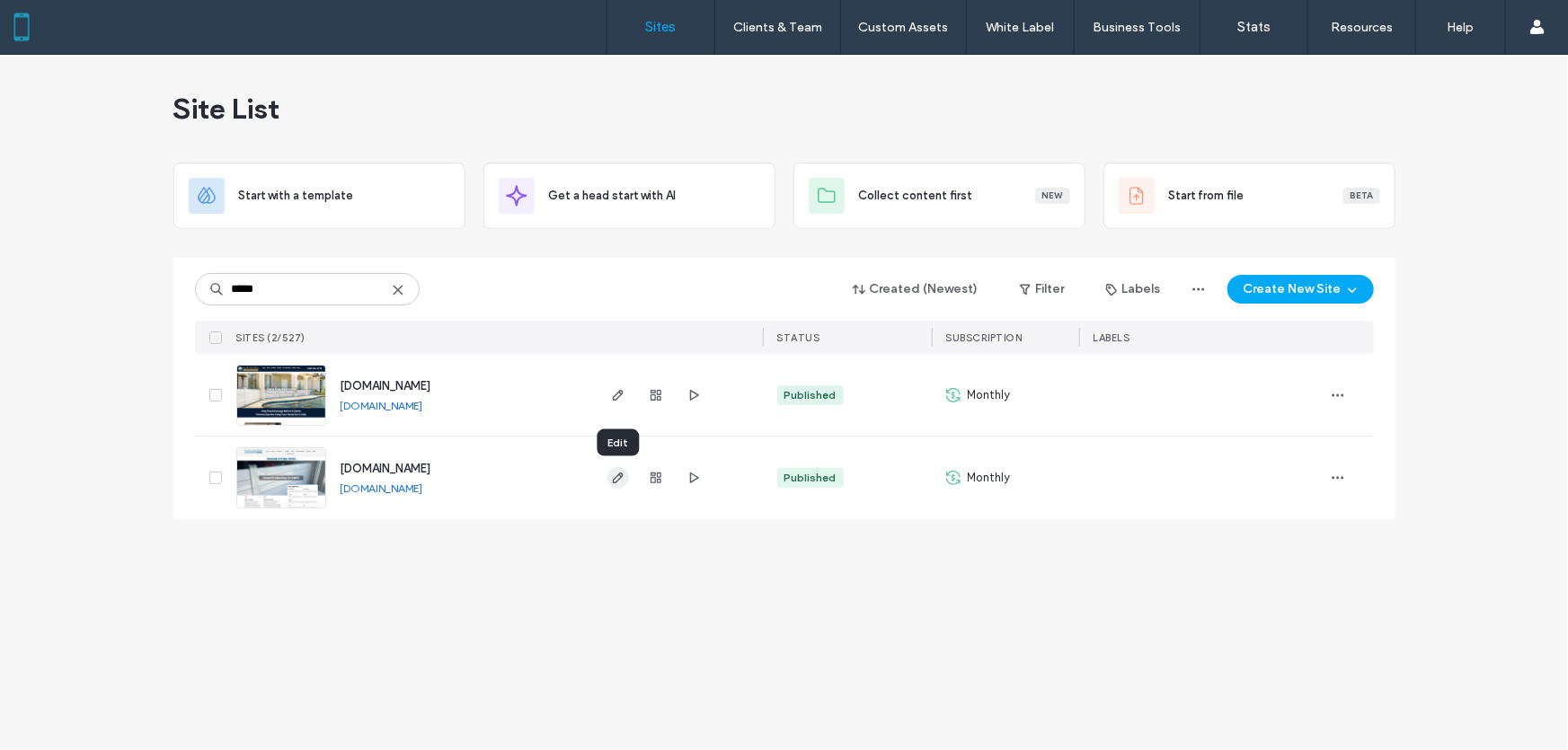
type input "*****"
click at [619, 476] on icon "button" at bounding box center [618, 477] width 15 height 15
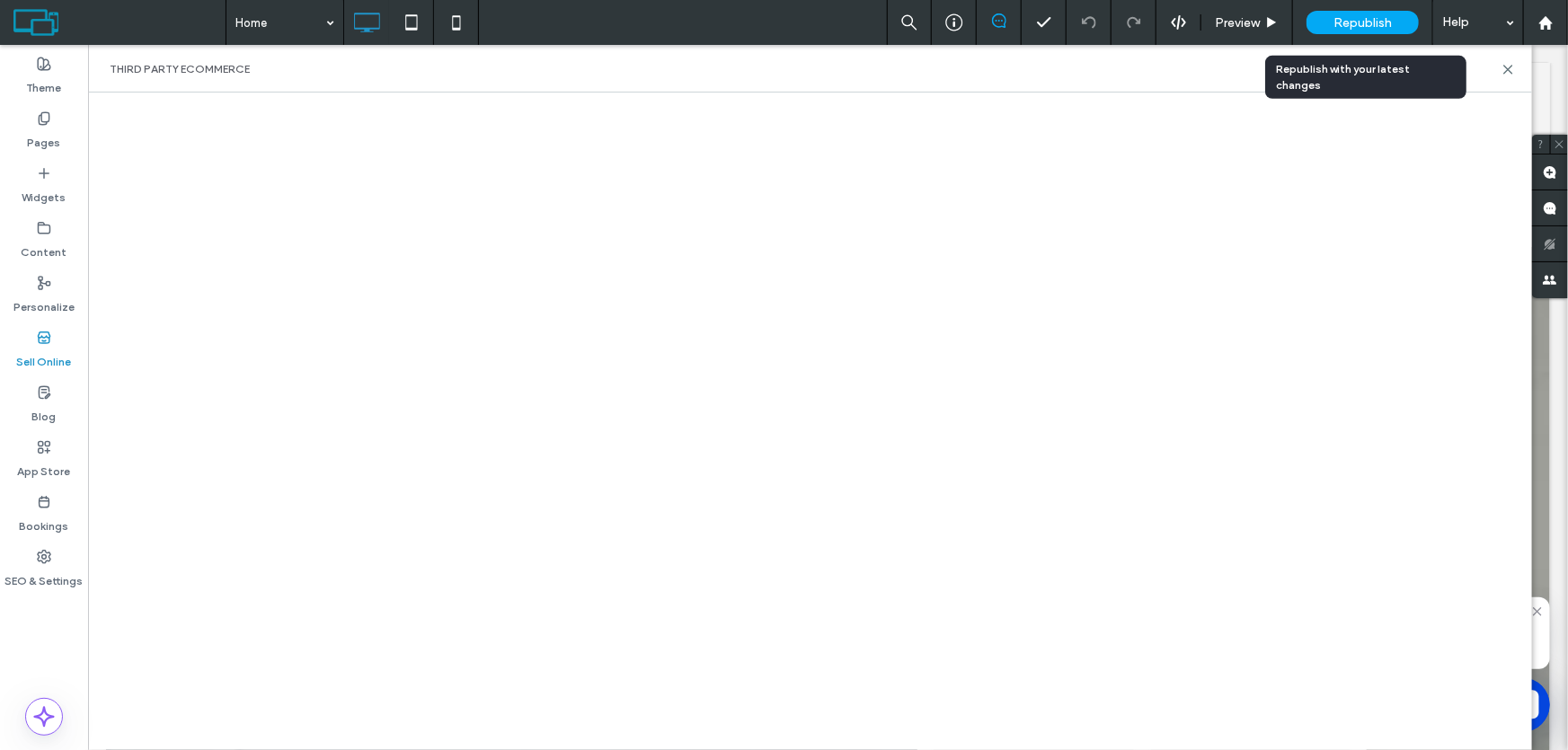
click at [1386, 26] on span "Republish" at bounding box center [1362, 23] width 58 height 16
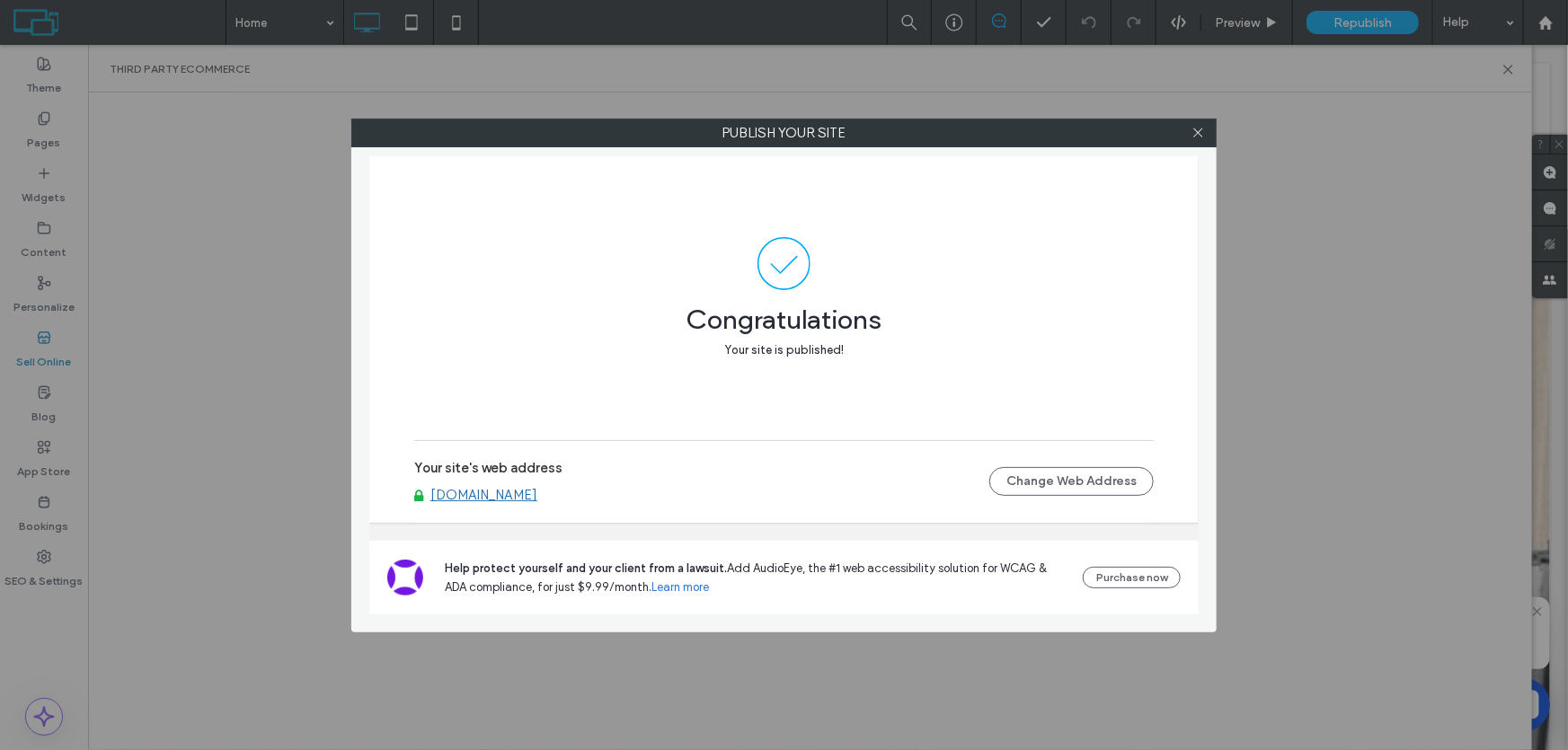
drag, startPoint x: 1195, startPoint y: 125, endPoint x: 1181, endPoint y: 137, distance: 18.4
click at [1194, 128] on span at bounding box center [1199, 133] width 14 height 27
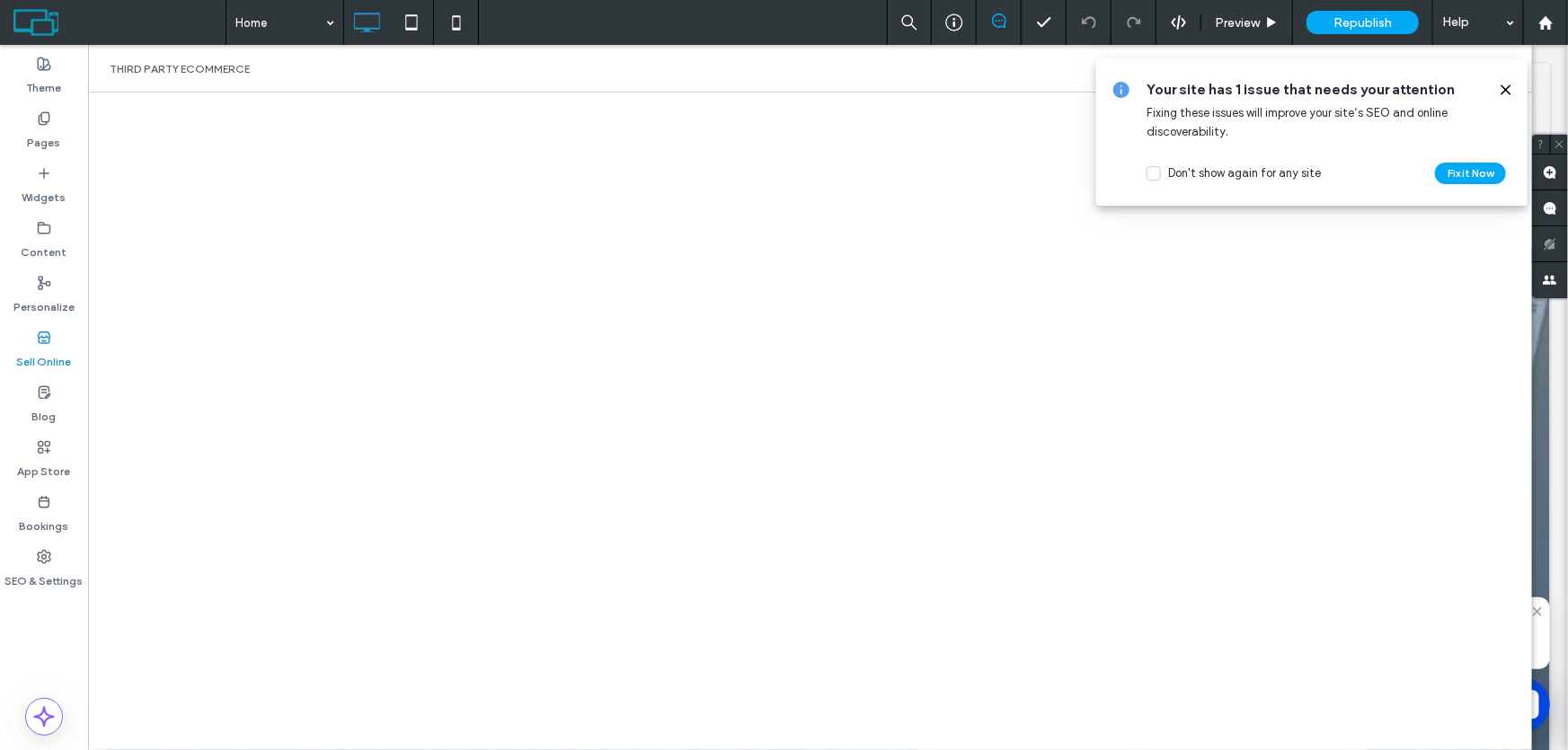
click at [1503, 87] on use at bounding box center [1506, 90] width 8 height 8
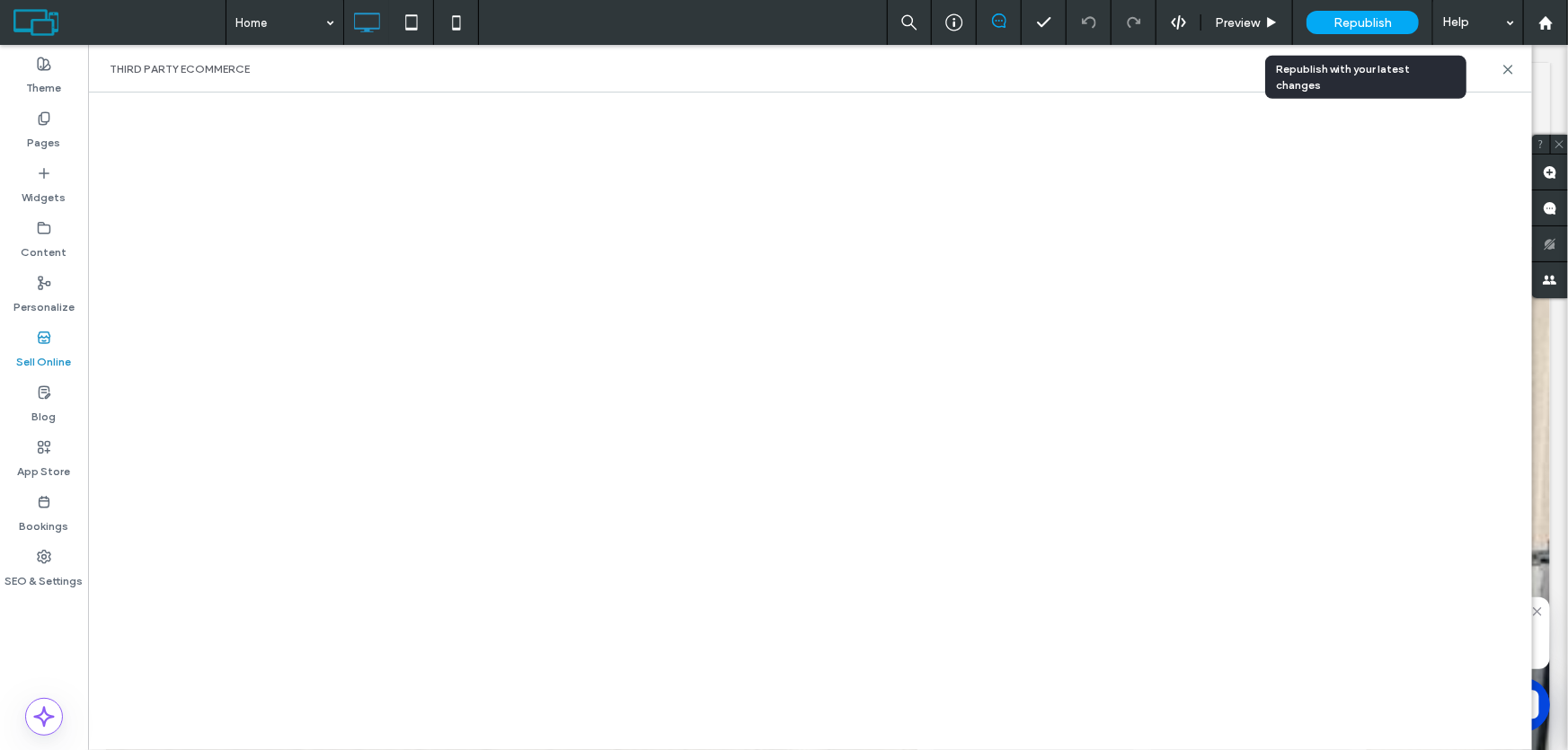
click at [1362, 16] on span "Republish" at bounding box center [1362, 23] width 58 height 16
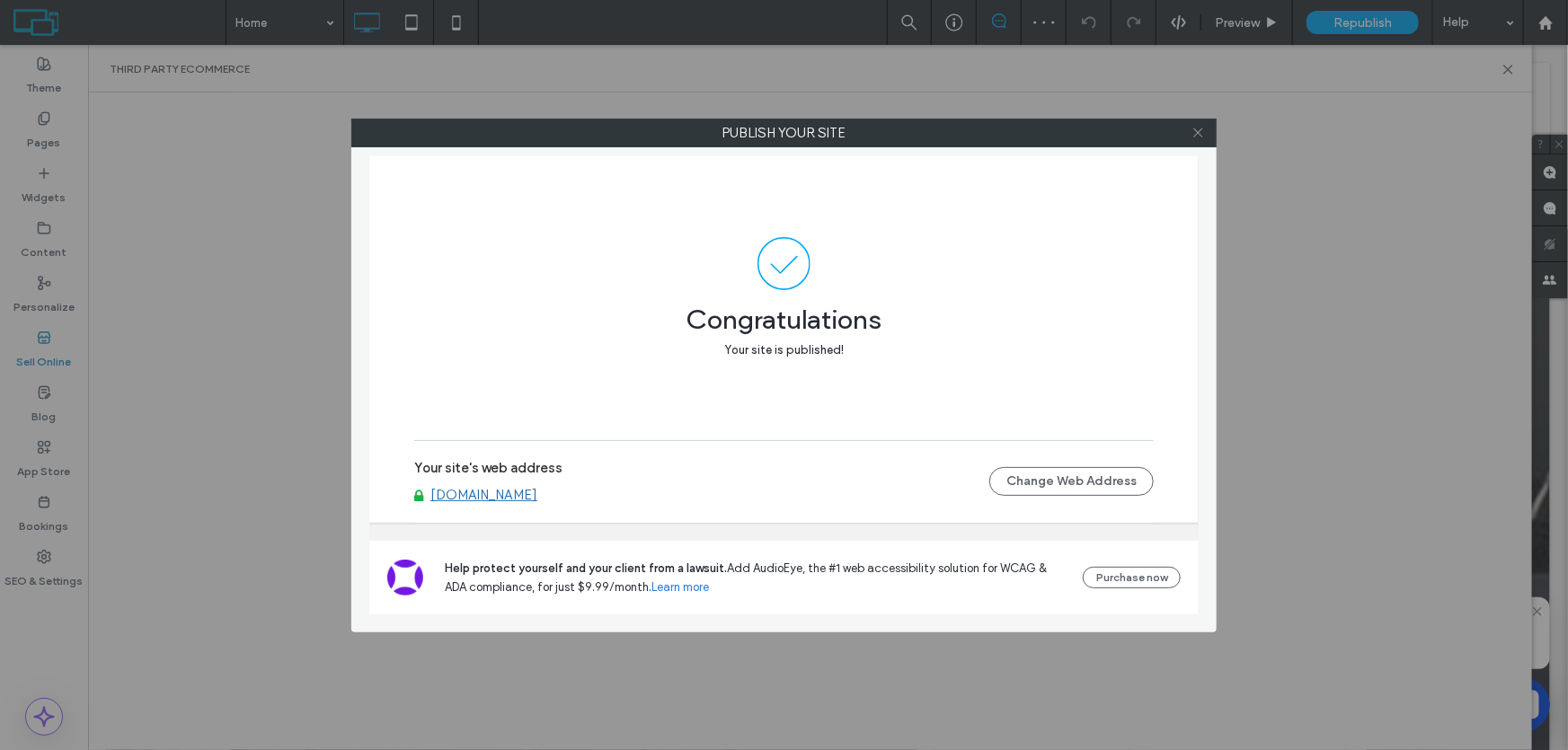
click at [1197, 131] on icon at bounding box center [1199, 132] width 14 height 14
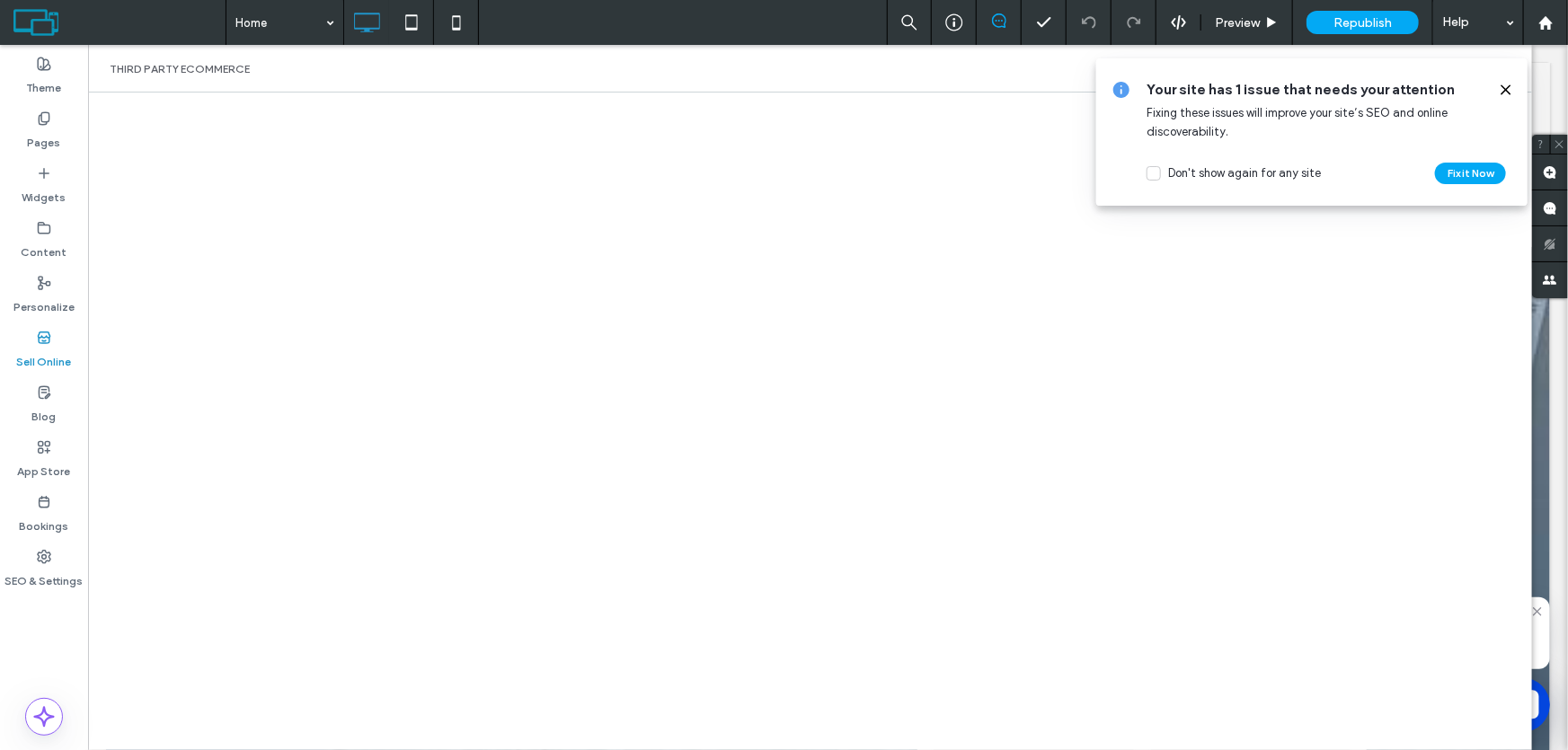
click at [1505, 91] on use at bounding box center [1506, 90] width 8 height 8
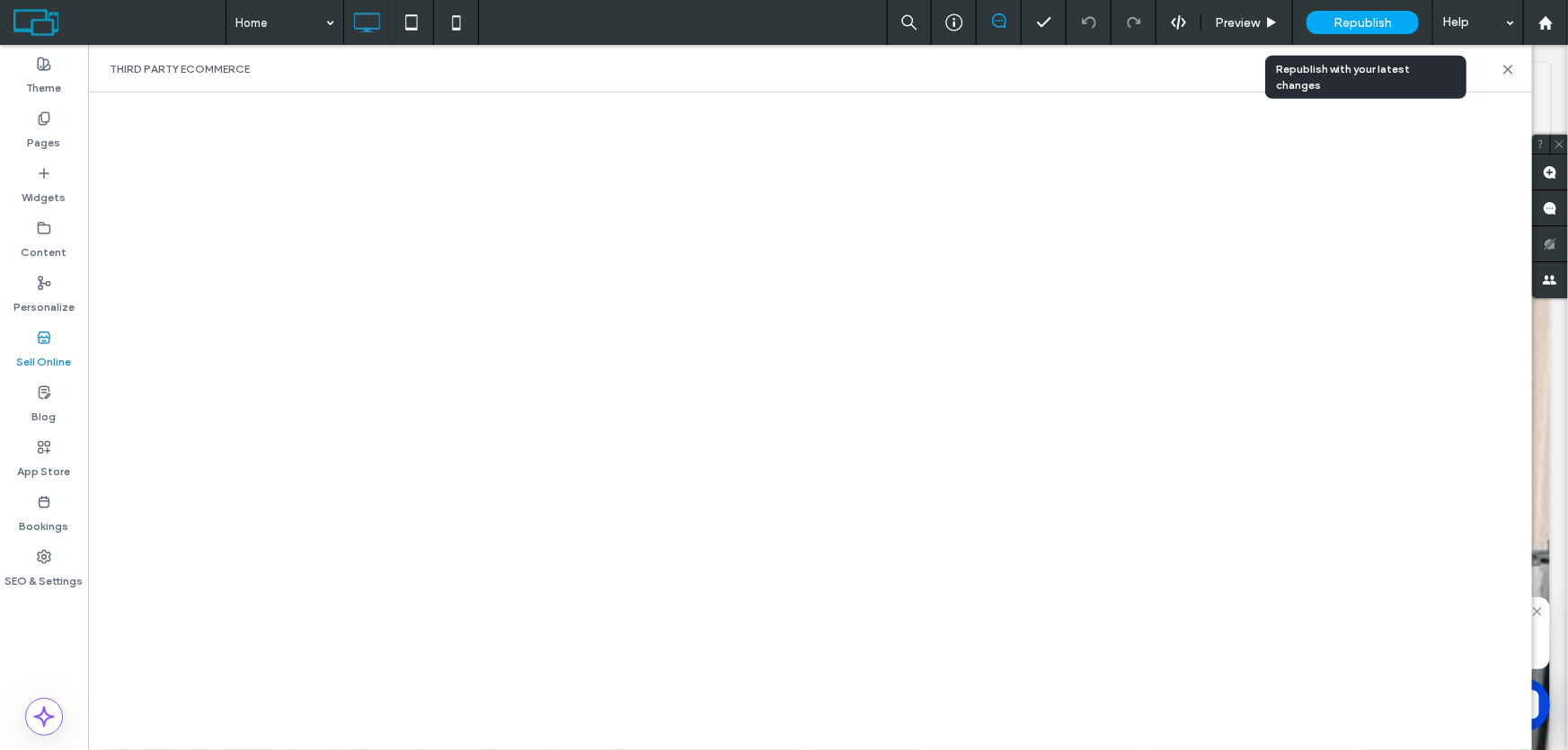
click at [1365, 25] on span "Republish" at bounding box center [1362, 23] width 58 height 16
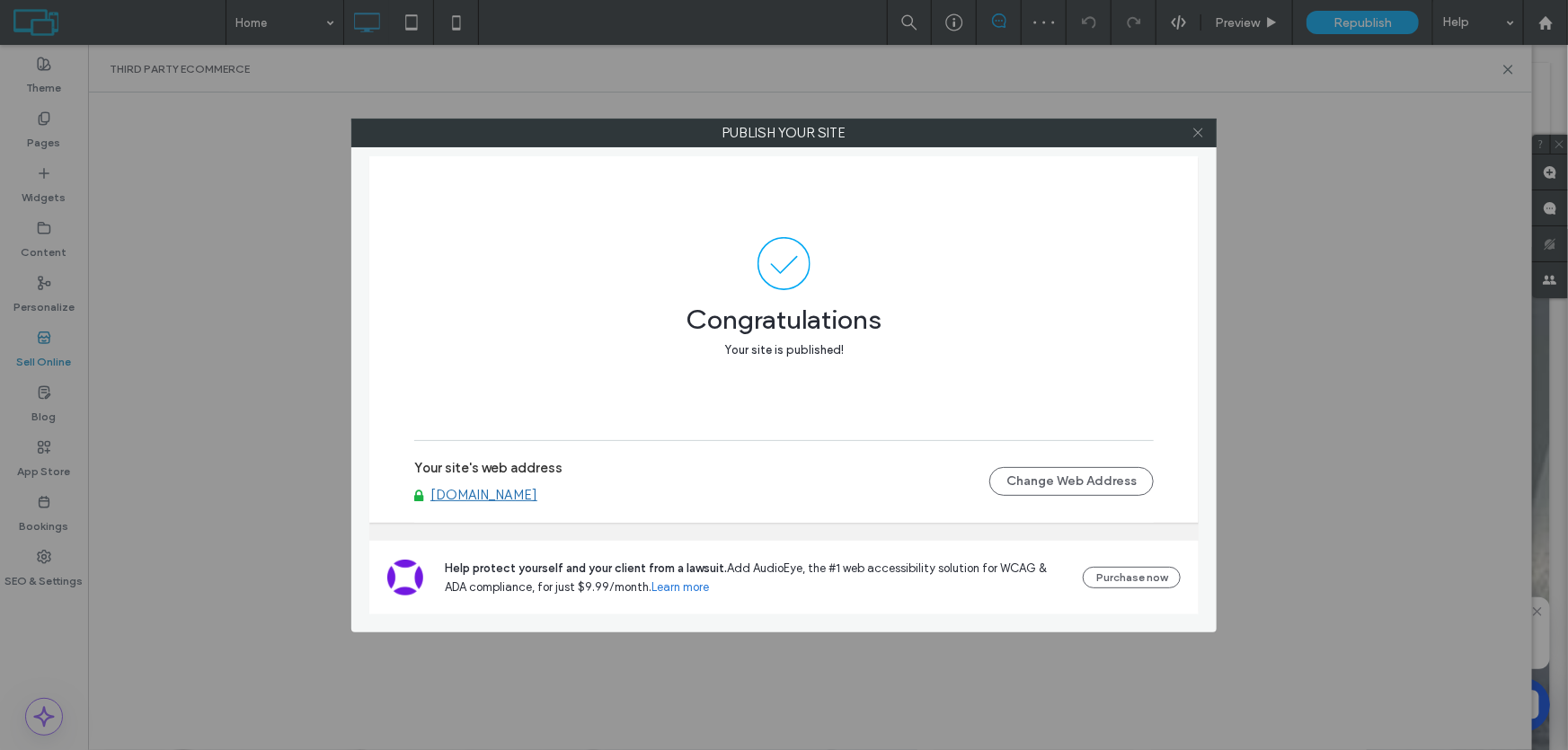
click at [1198, 131] on icon at bounding box center [1199, 132] width 14 height 14
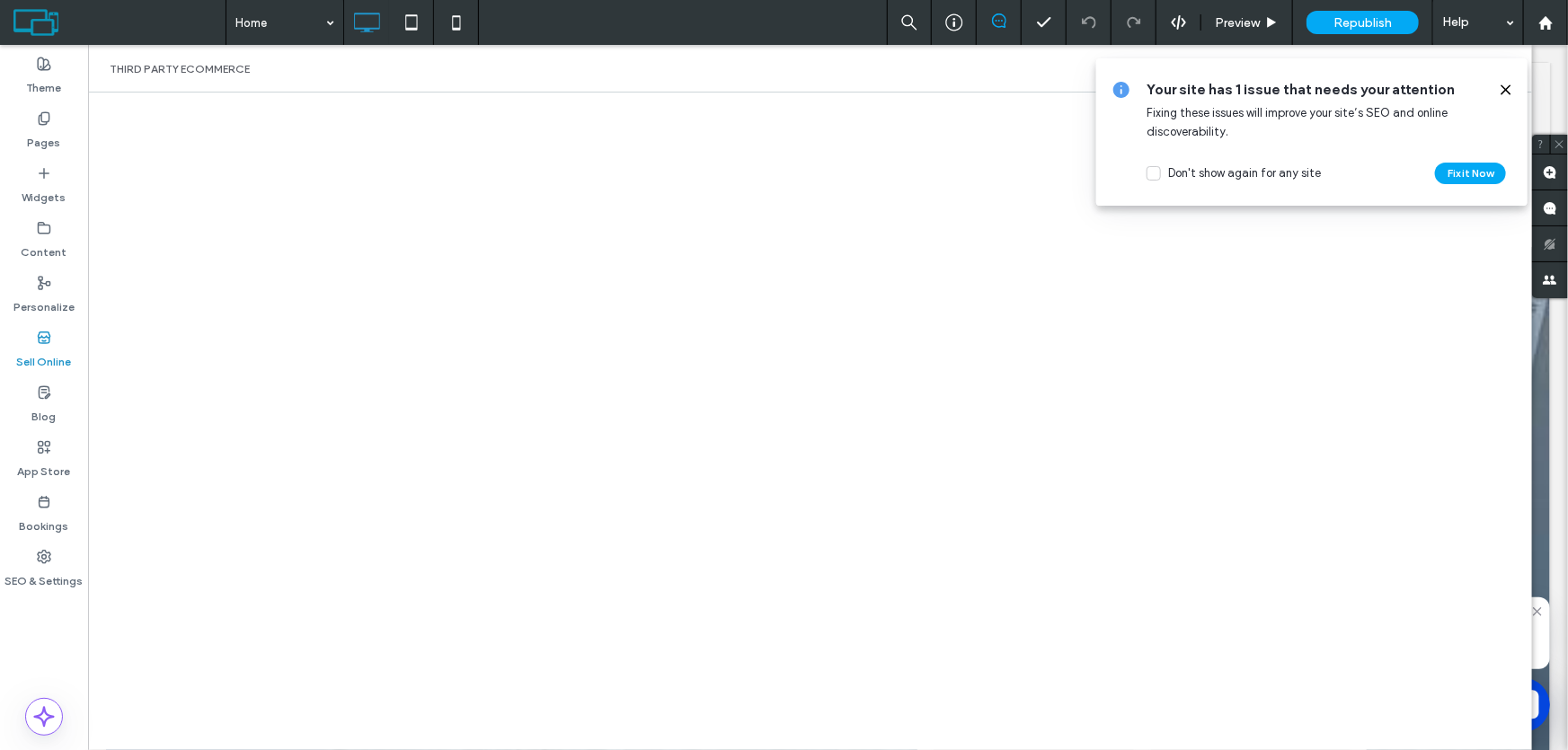
click at [1507, 89] on use at bounding box center [1506, 90] width 8 height 8
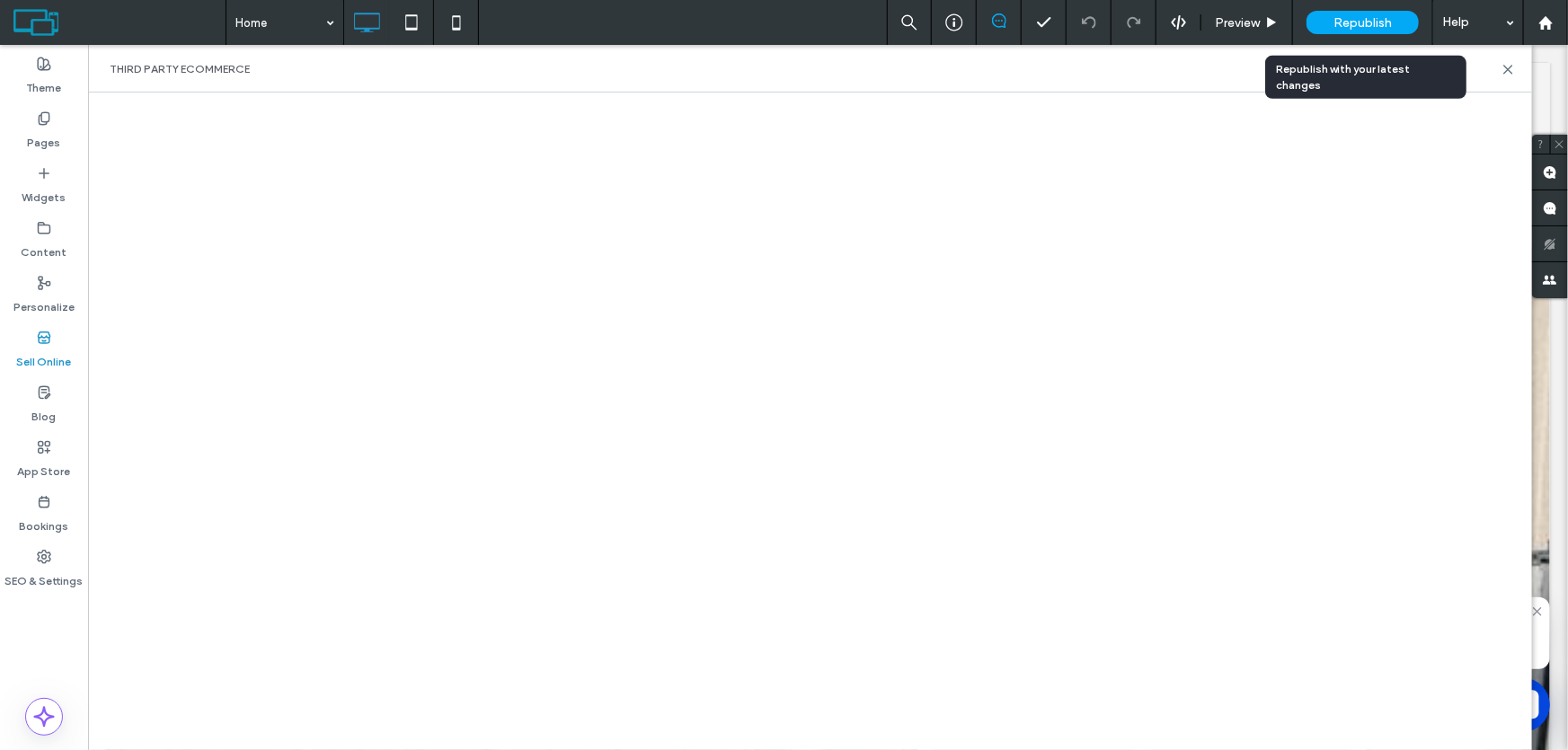
click at [1382, 19] on span "Republish" at bounding box center [1362, 23] width 58 height 16
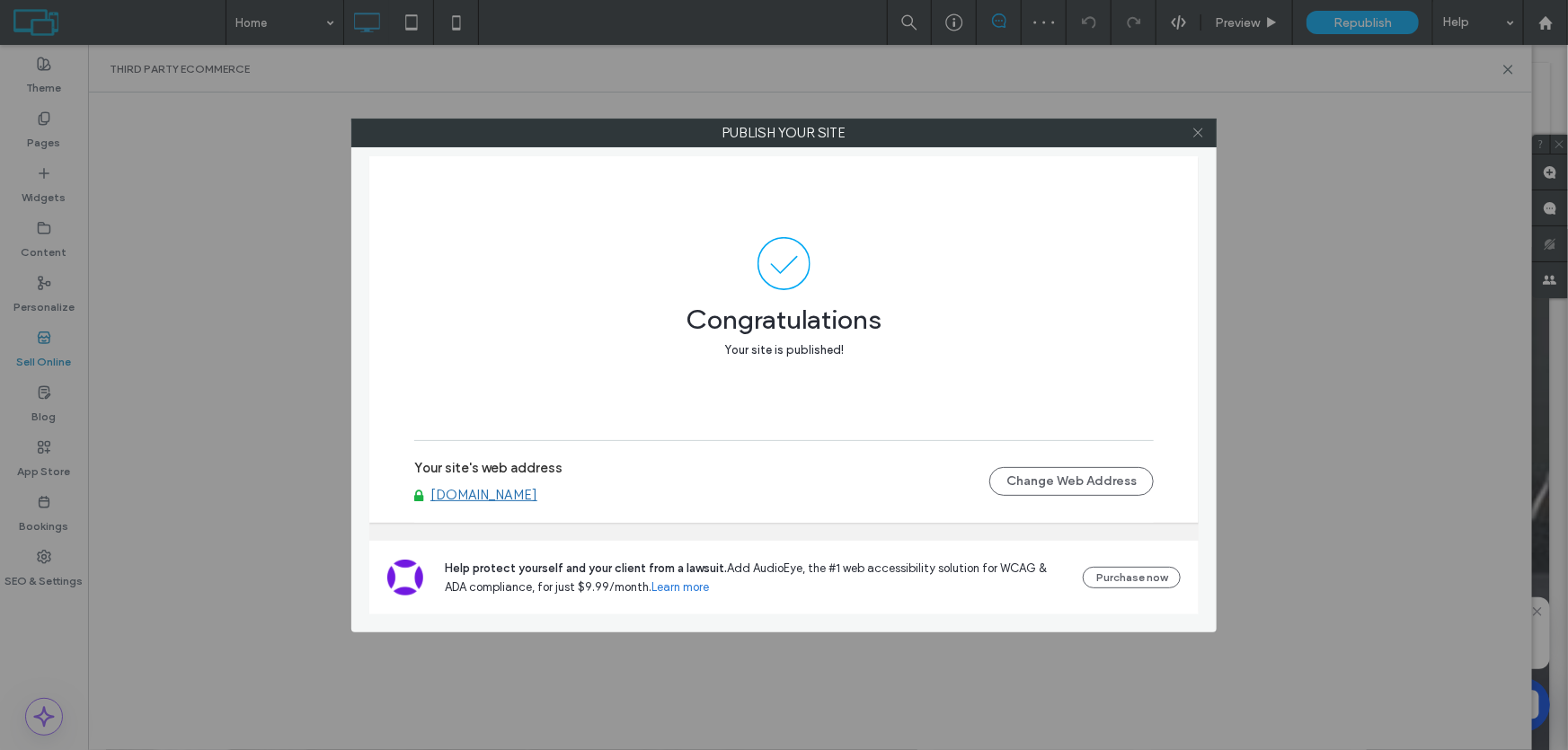
click at [1195, 127] on icon at bounding box center [1199, 132] width 14 height 14
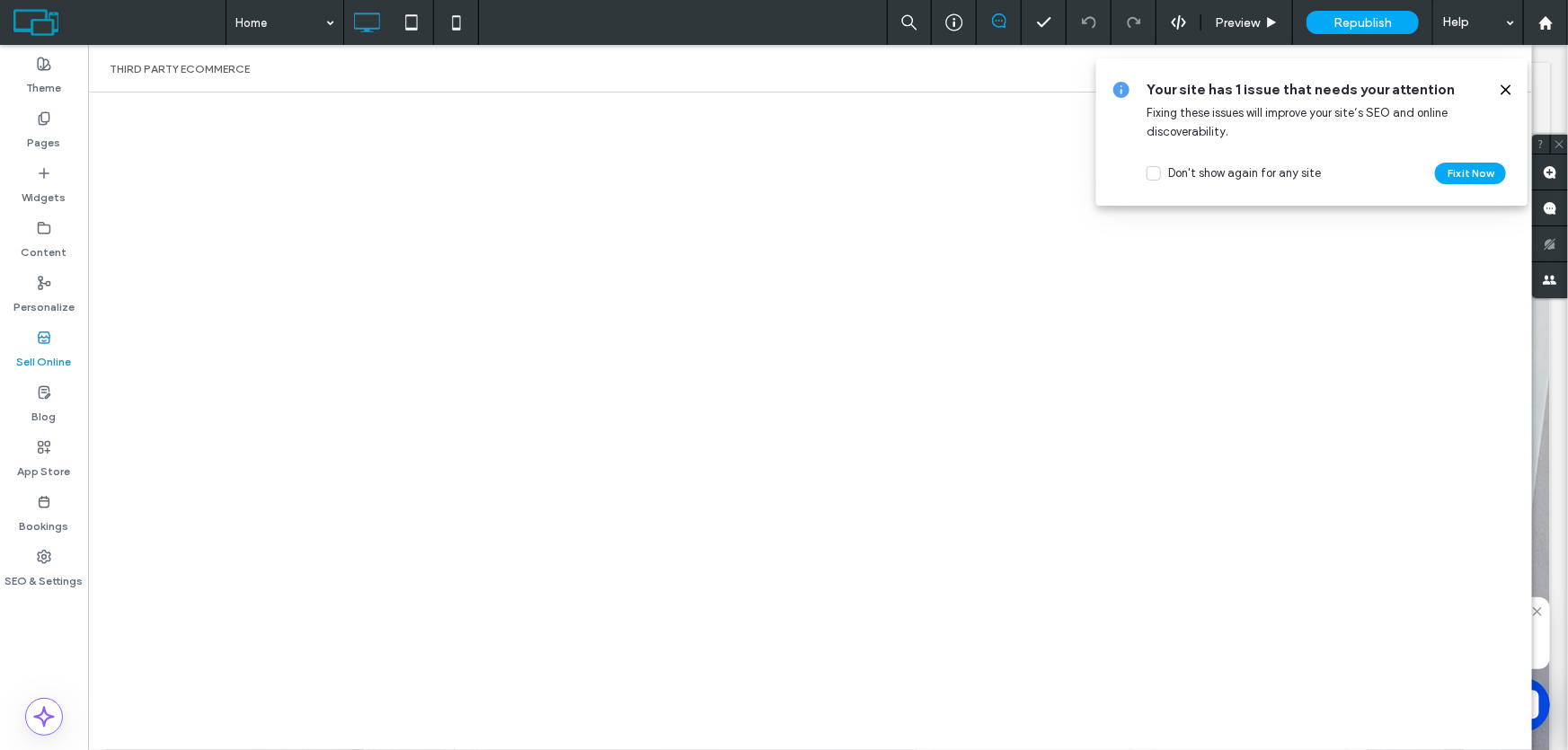
click at [1506, 88] on icon at bounding box center [1506, 90] width 15 height 15
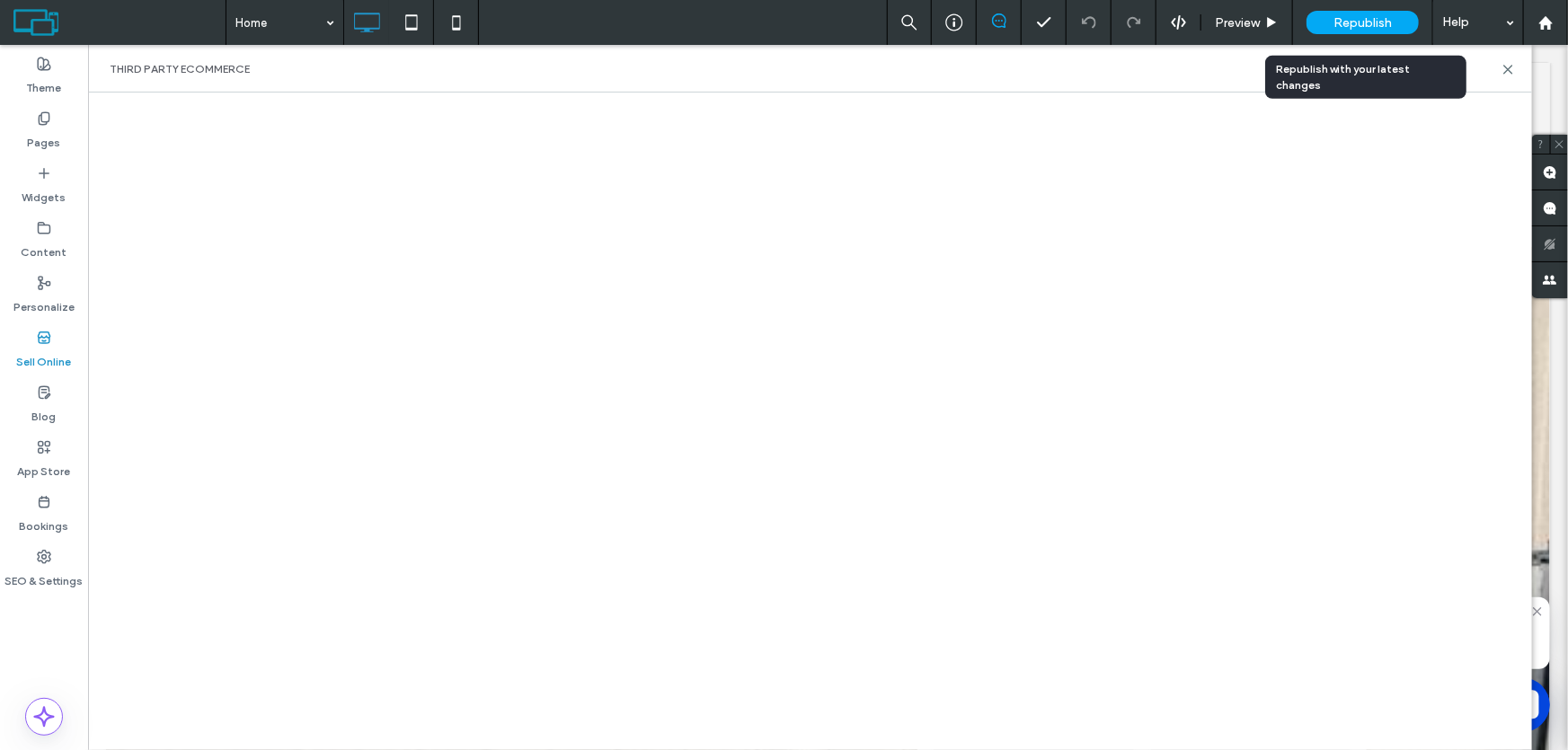
click at [1370, 24] on span "Republish" at bounding box center [1362, 23] width 58 height 16
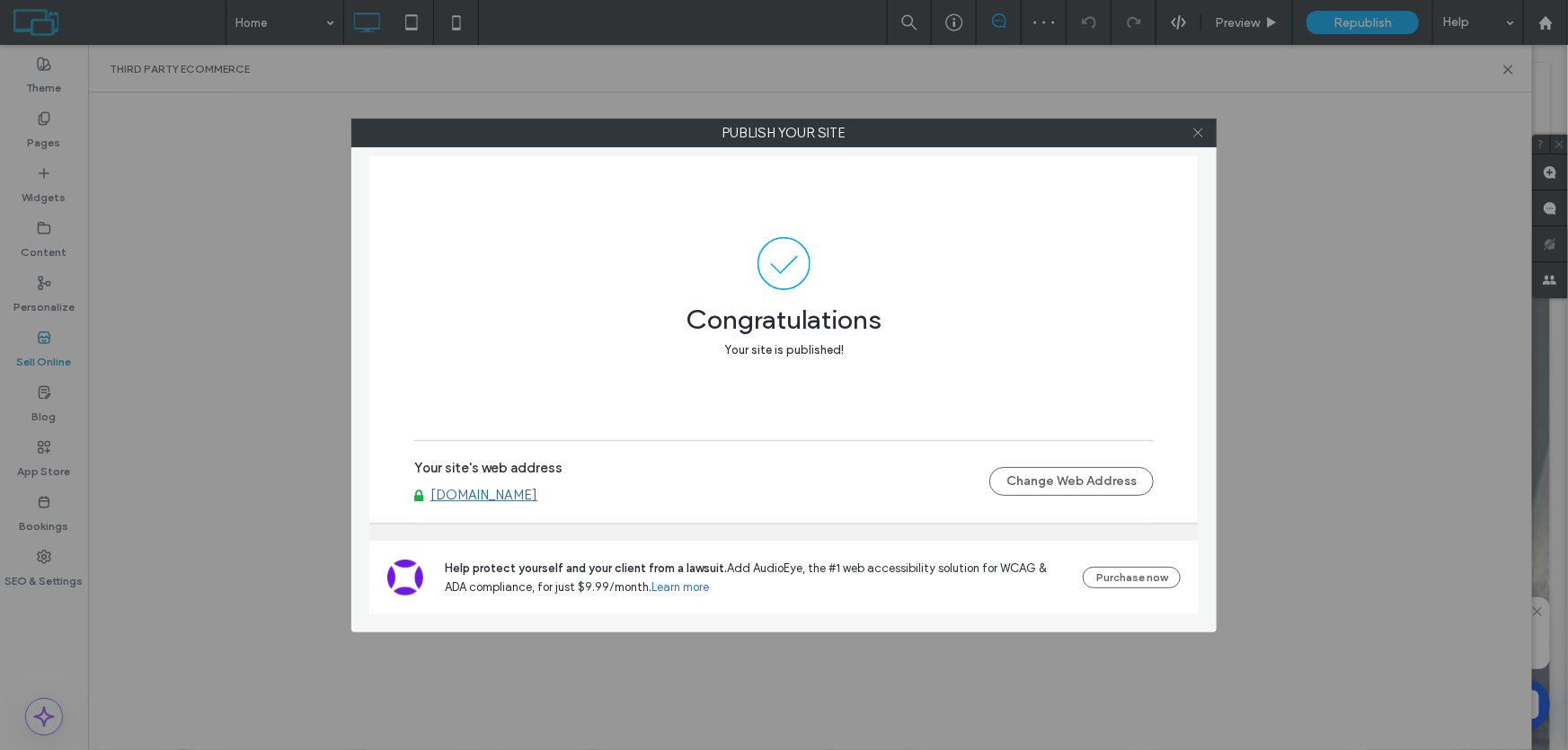
click at [1198, 133] on icon at bounding box center [1199, 132] width 14 height 14
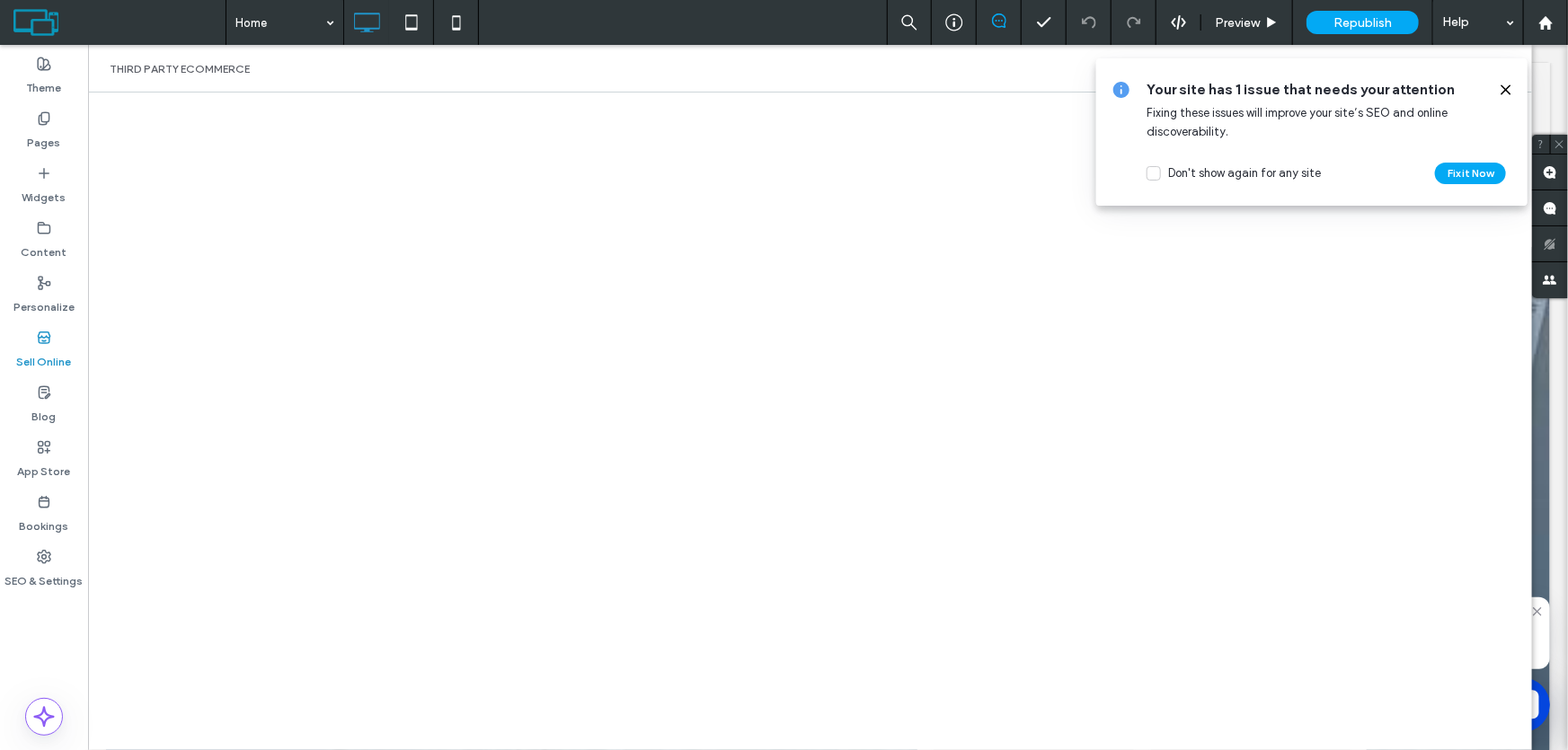
click at [1507, 90] on use at bounding box center [1506, 90] width 8 height 8
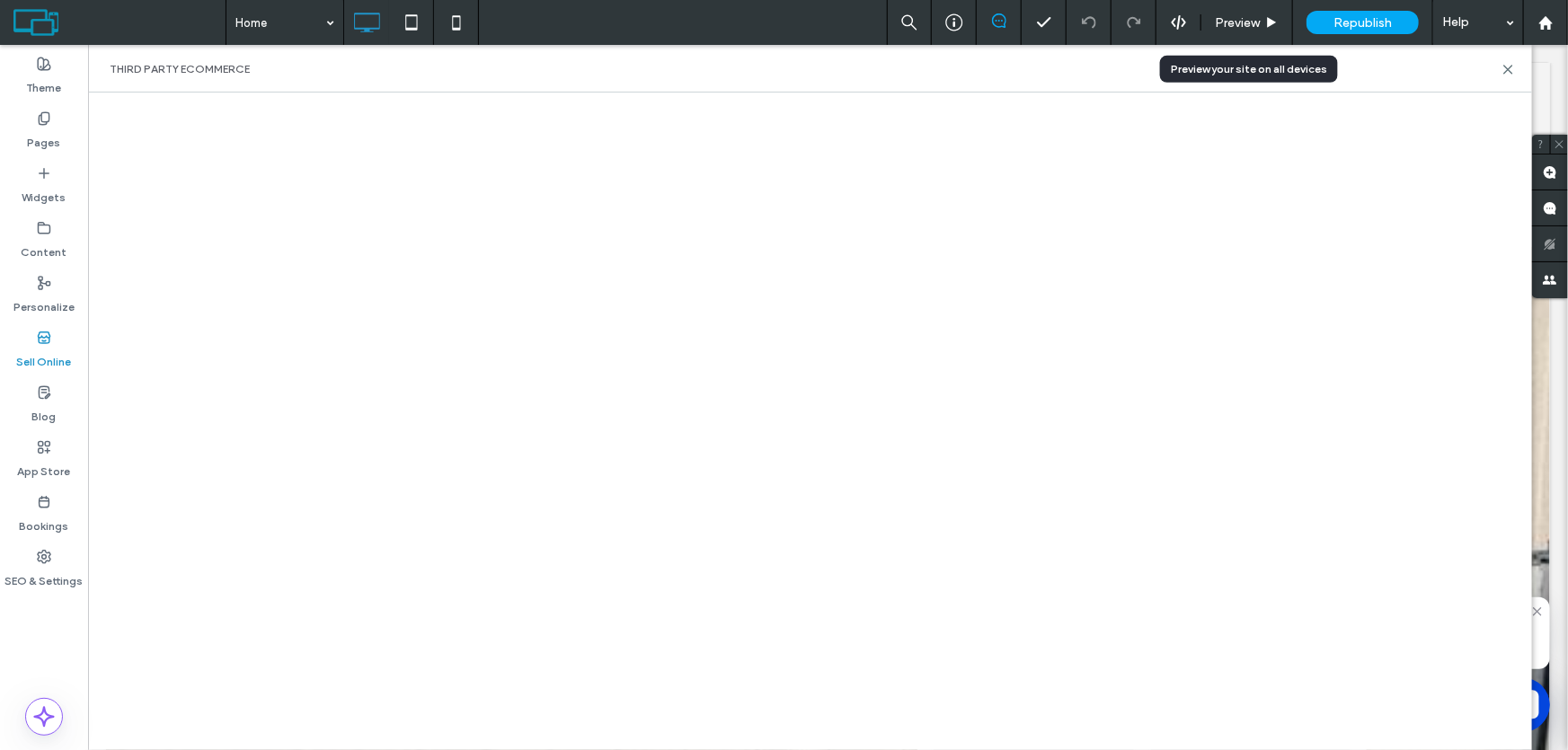
click at [1245, 24] on span "Preview" at bounding box center [1238, 23] width 45 height 16
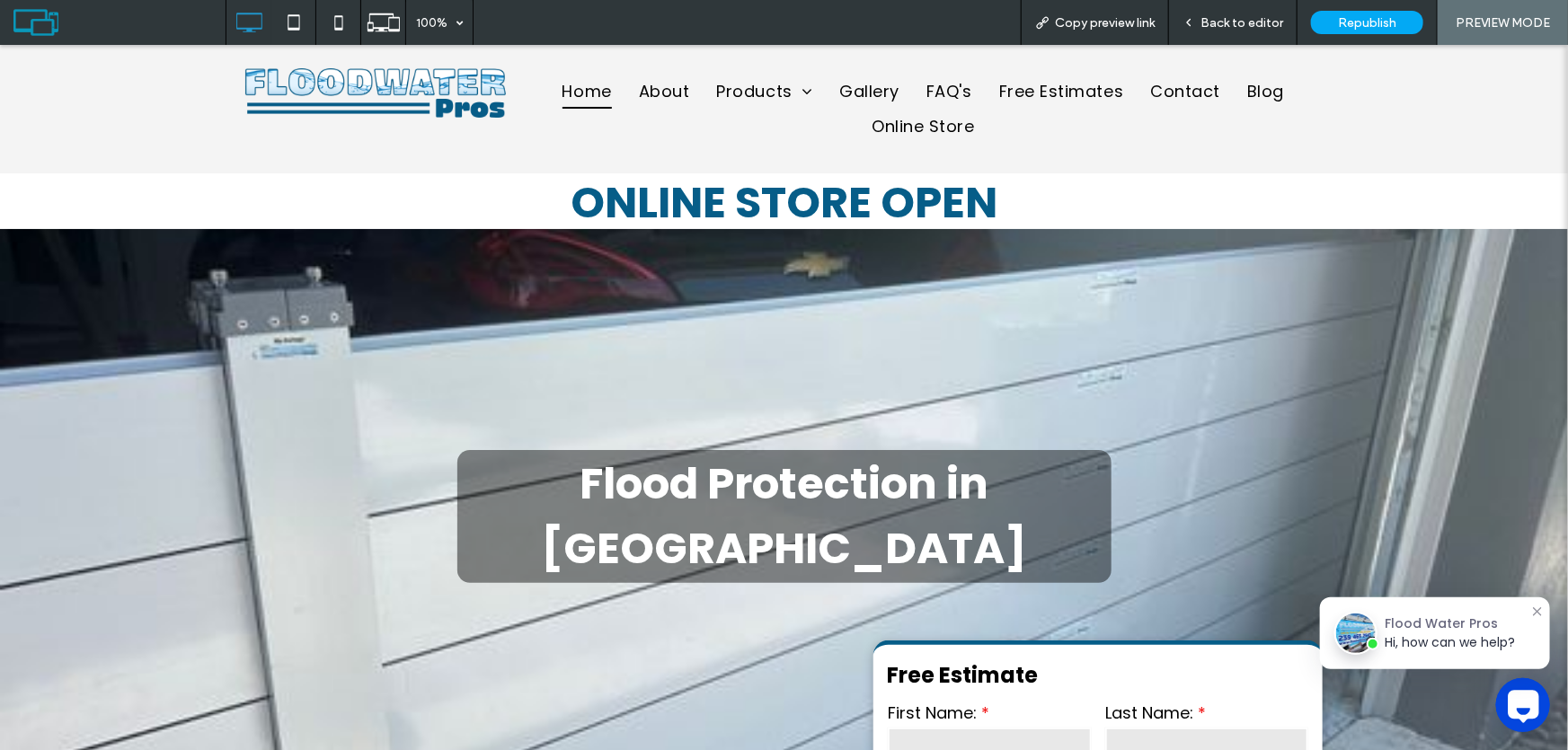
click at [1232, 24] on span "Back to editor" at bounding box center [1242, 23] width 83 height 16
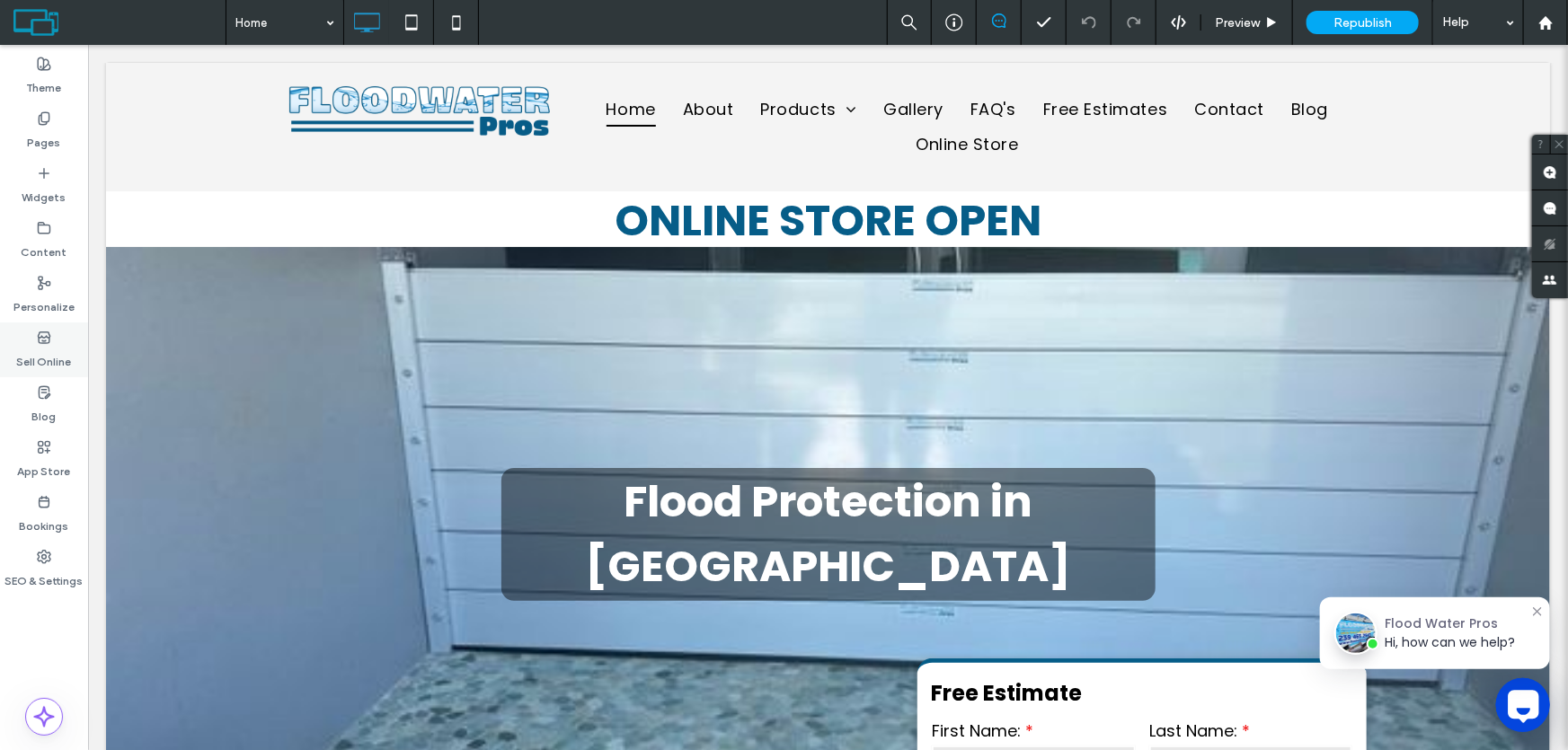
click at [45, 348] on label "Sell Online" at bounding box center [45, 357] width 55 height 25
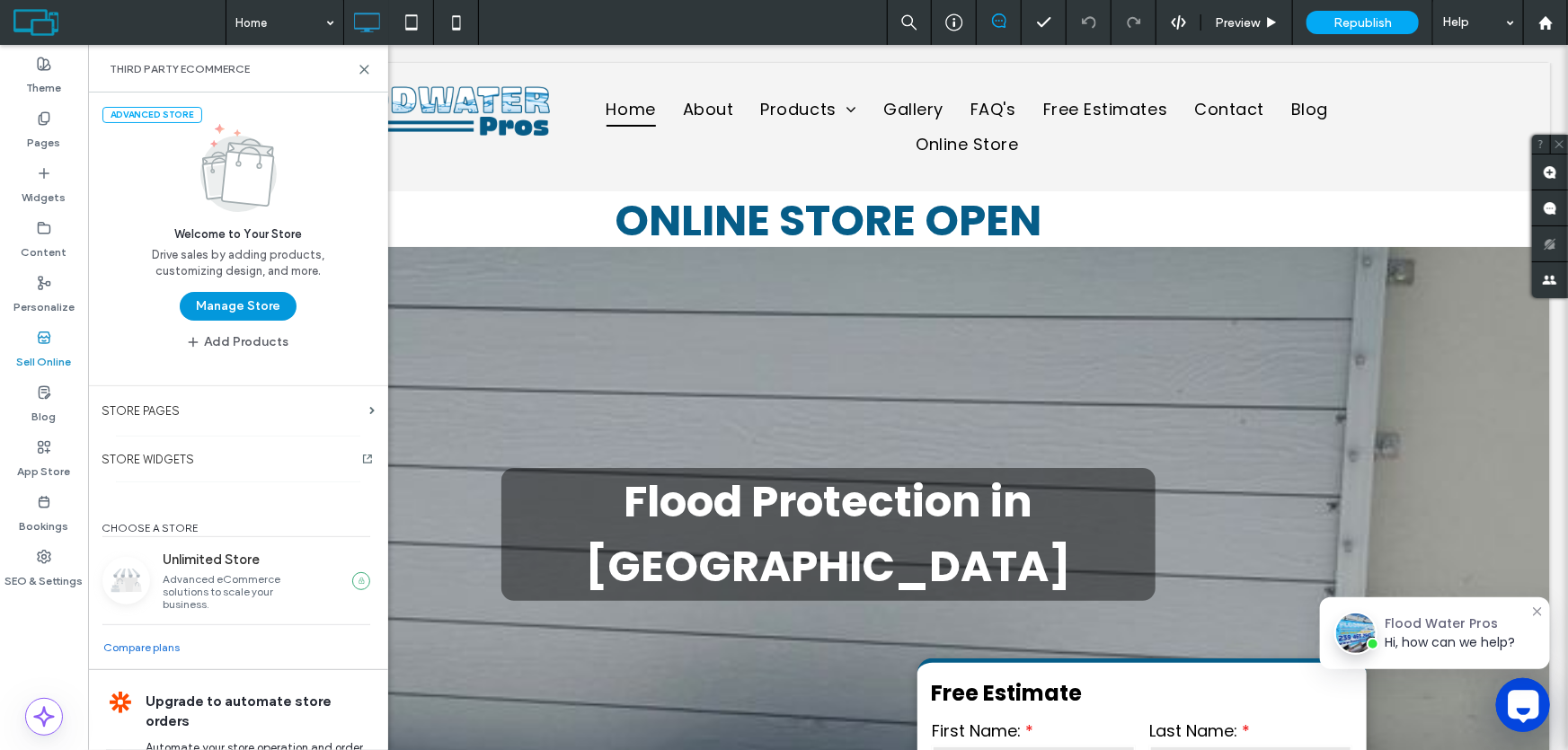
click at [214, 310] on button "Manage Store" at bounding box center [238, 307] width 117 height 29
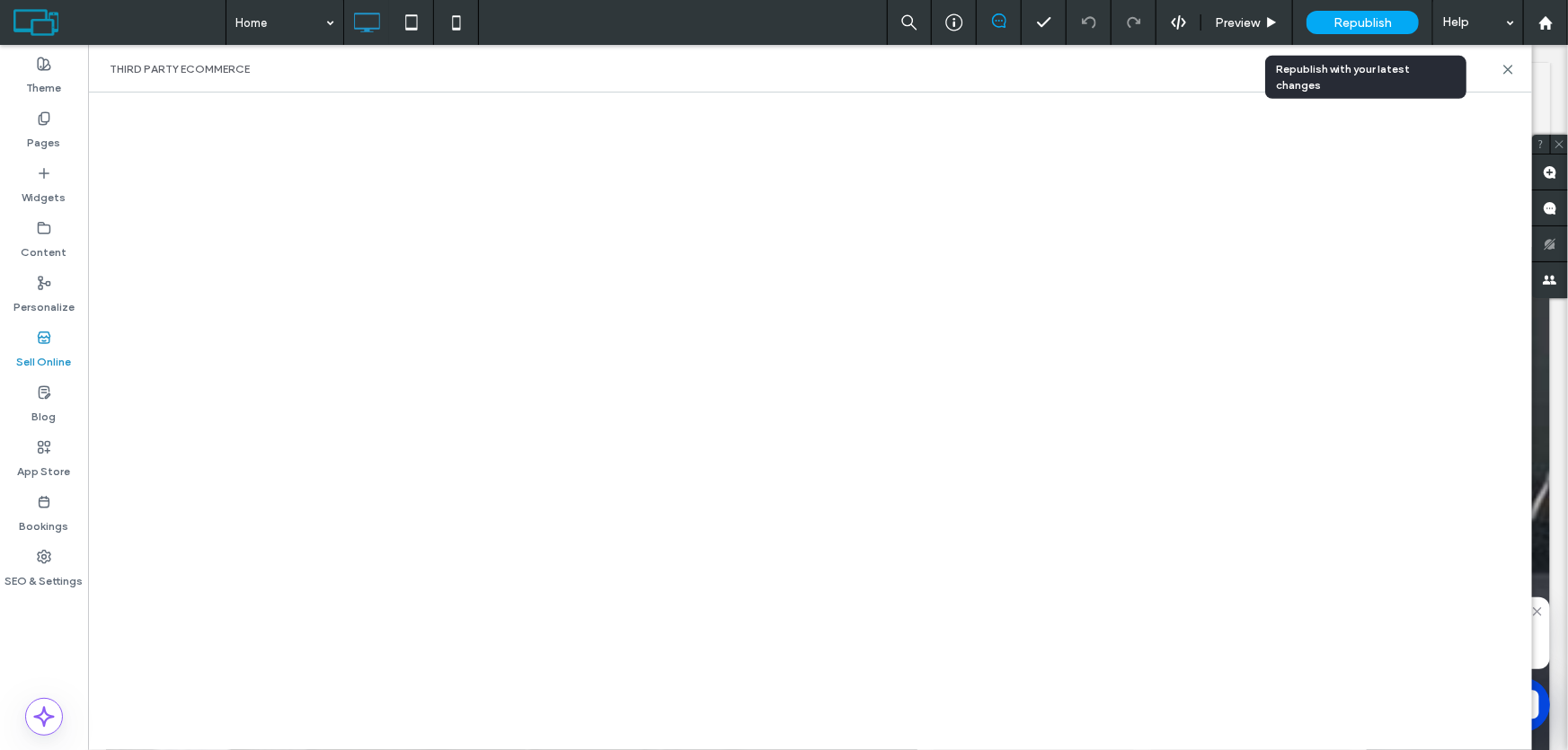
click at [1358, 20] on span "Republish" at bounding box center [1362, 23] width 58 height 16
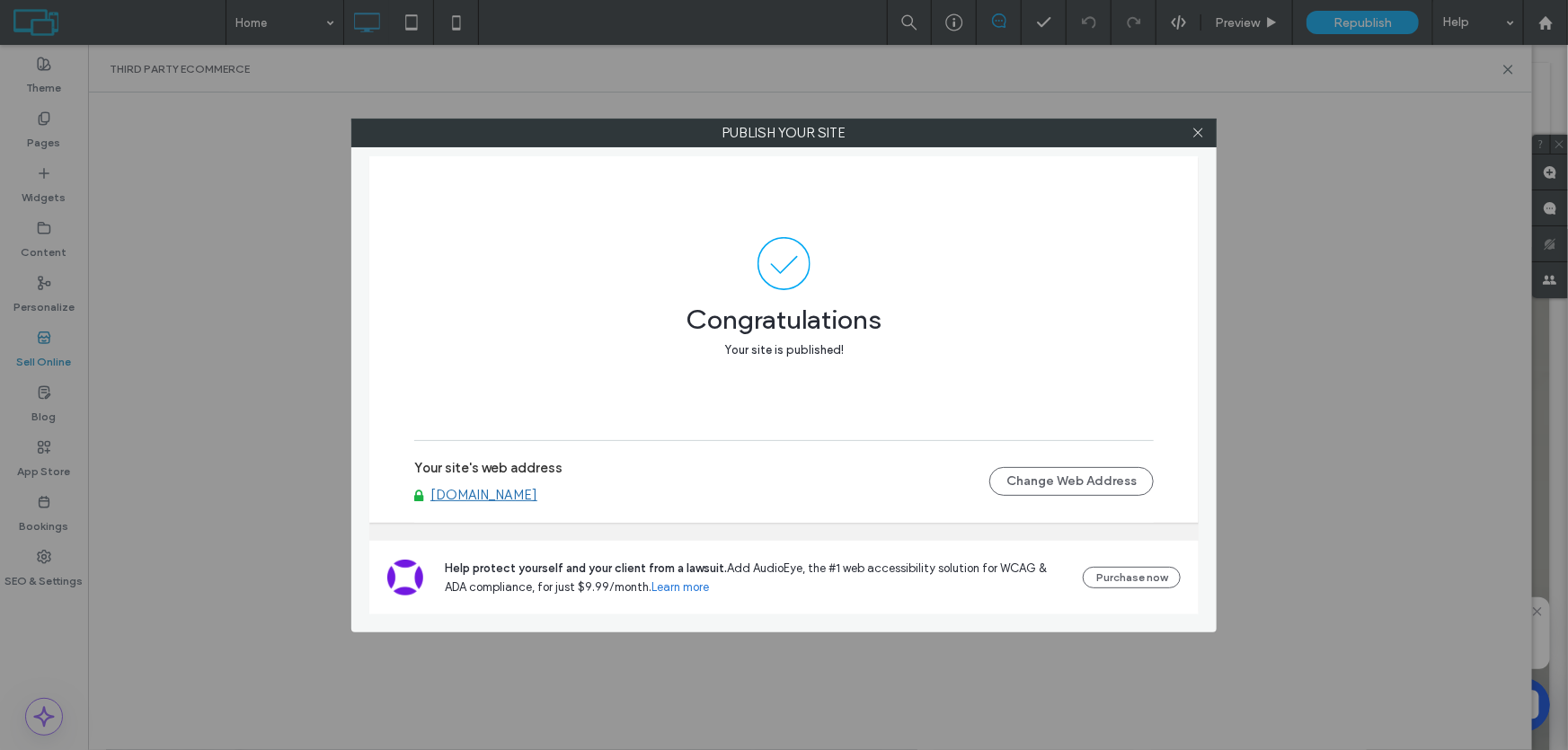
click at [1242, 21] on div "Publish your site Congratulations Your site is published! Your site's web addre…" at bounding box center [784, 375] width 1568 height 750
click at [1200, 129] on icon at bounding box center [1199, 132] width 14 height 14
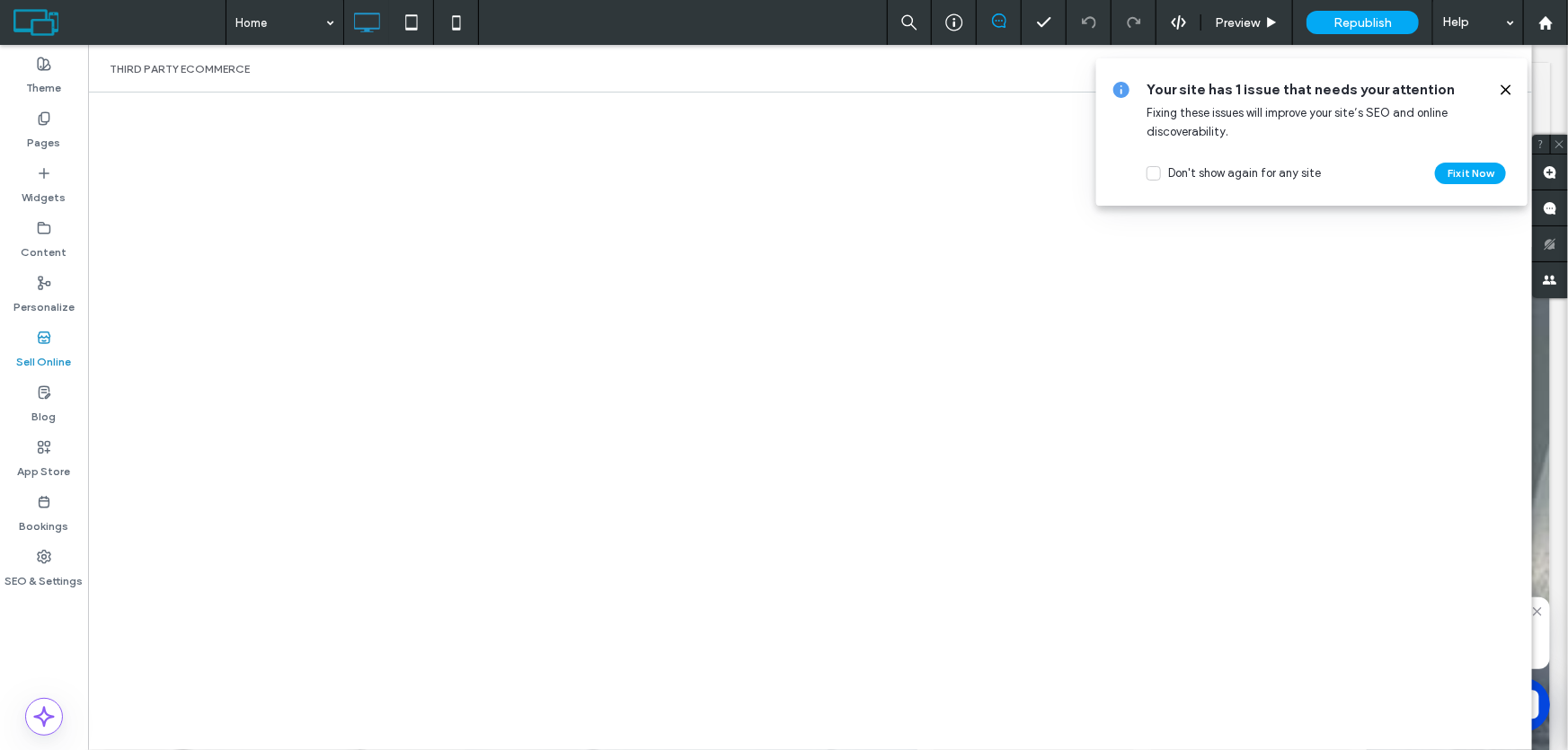
click at [1505, 87] on icon at bounding box center [1506, 90] width 15 height 15
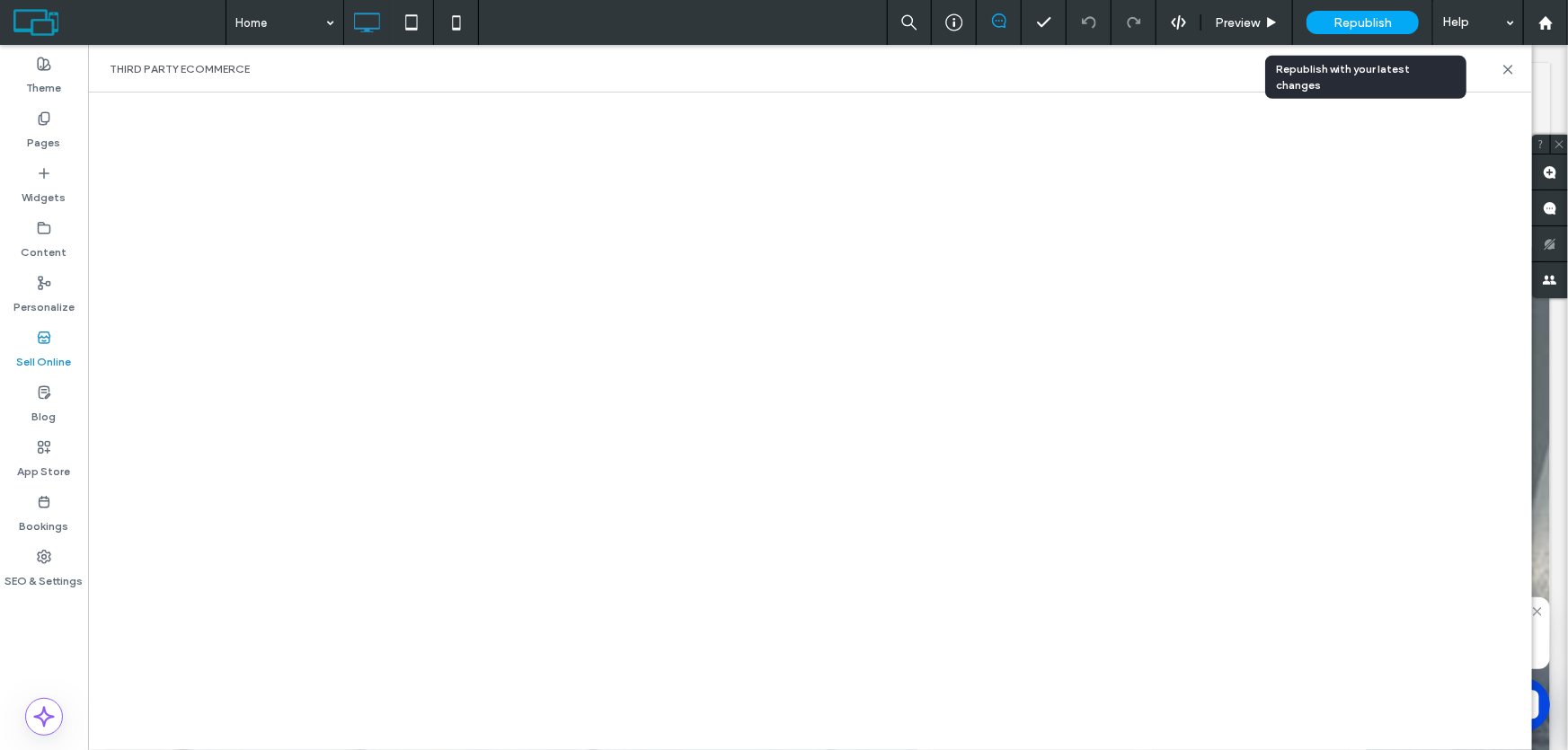
click at [1355, 24] on span "Republish" at bounding box center [1362, 23] width 58 height 16
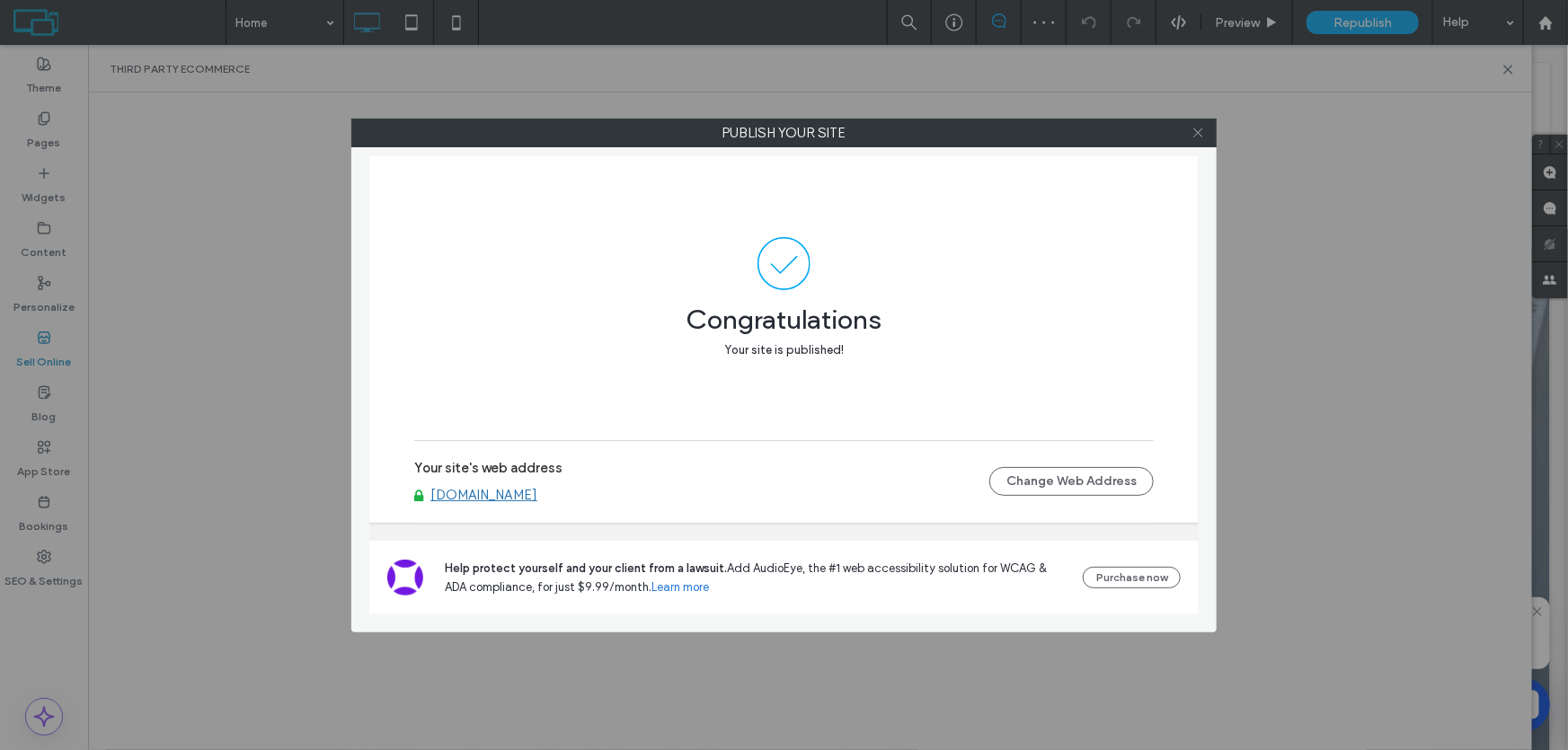
click at [1199, 136] on icon at bounding box center [1199, 132] width 14 height 14
